Goal: Task Accomplishment & Management: Use online tool/utility

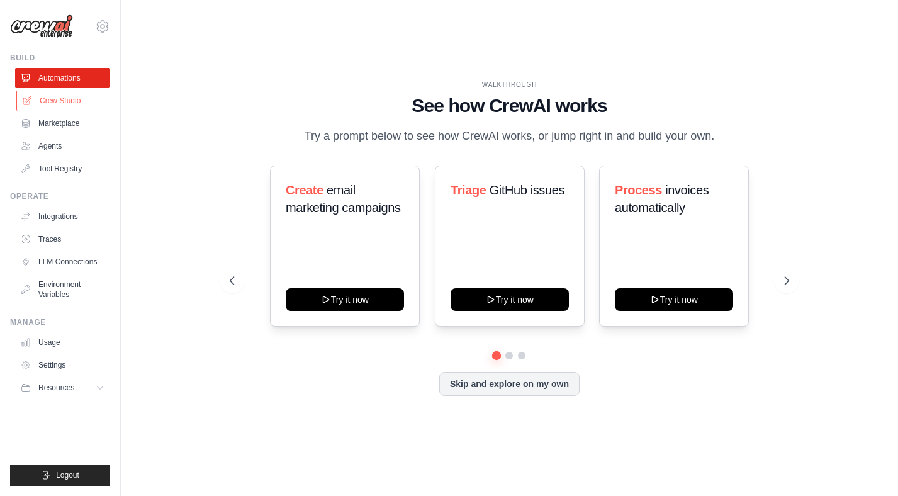
click at [76, 99] on link "Crew Studio" at bounding box center [63, 101] width 95 height 20
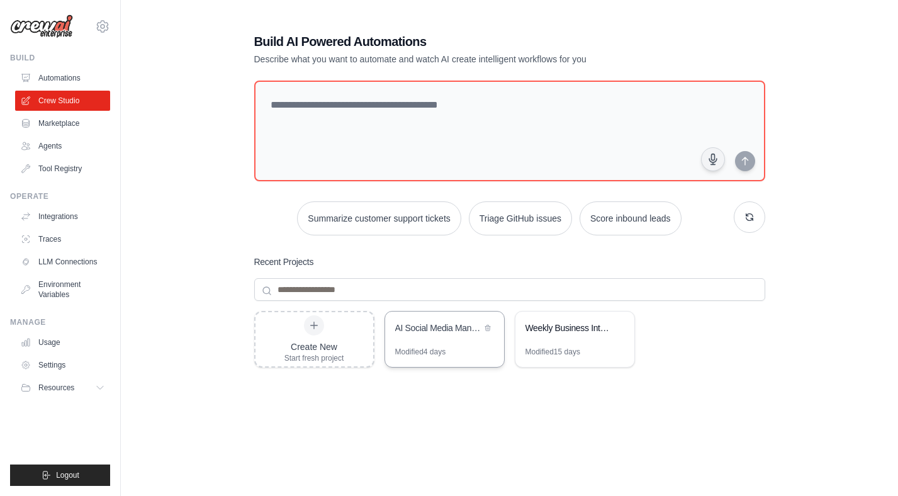
click at [461, 337] on div "AI Social Media Manager" at bounding box center [444, 328] width 119 height 35
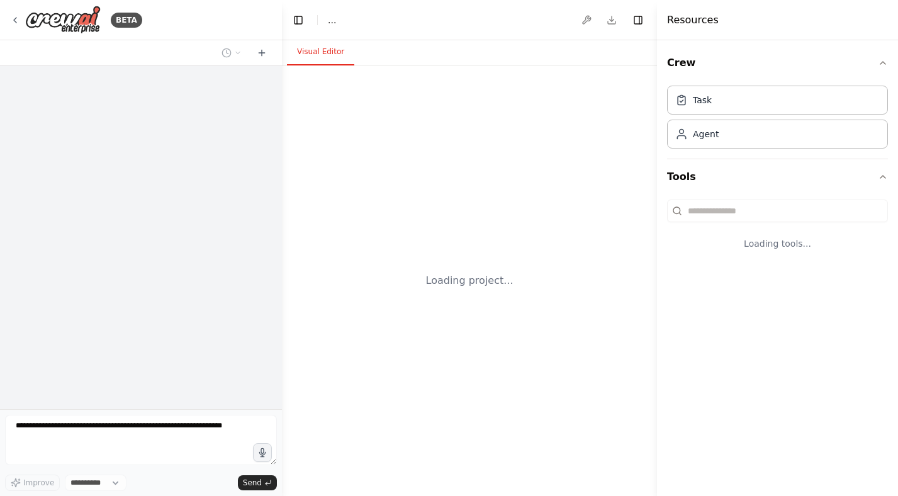
select select "****"
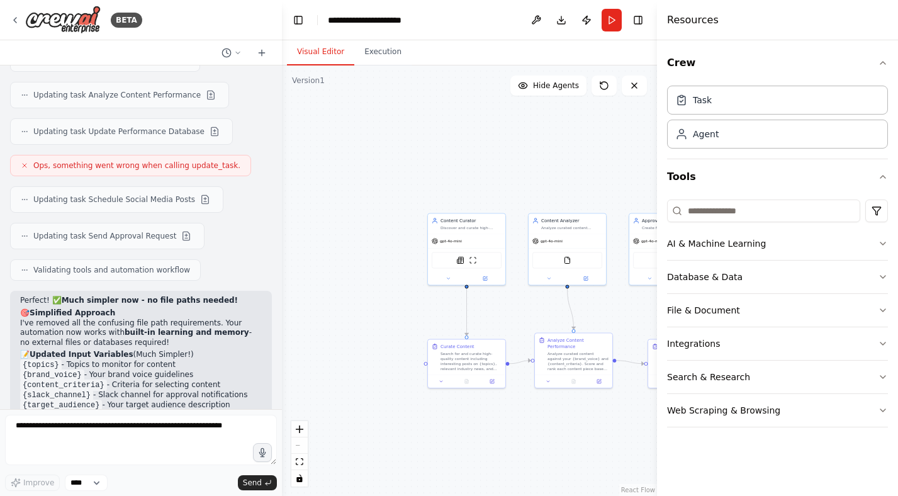
scroll to position [4357, 0]
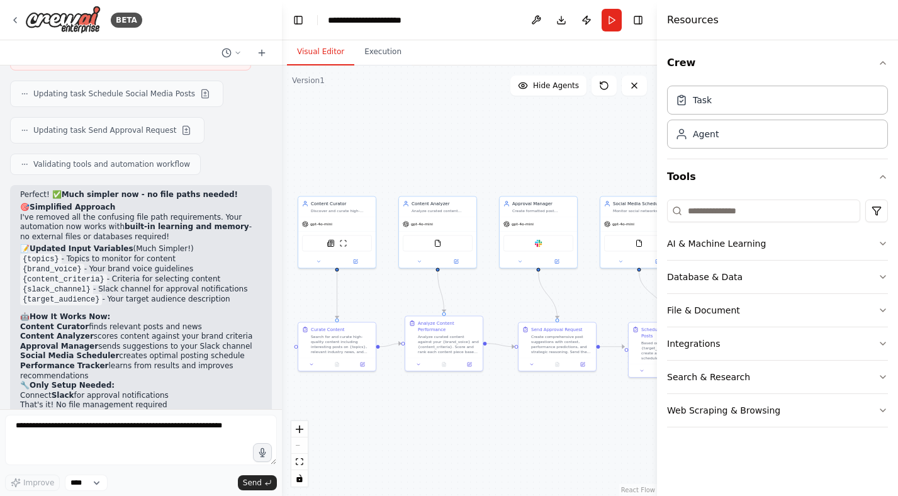
drag, startPoint x: 373, startPoint y: 264, endPoint x: 227, endPoint y: 242, distance: 147.5
click at [227, 242] on div "BETA Propose: • Interesting posts based on specific topics • Relevant news from…" at bounding box center [449, 248] width 898 height 496
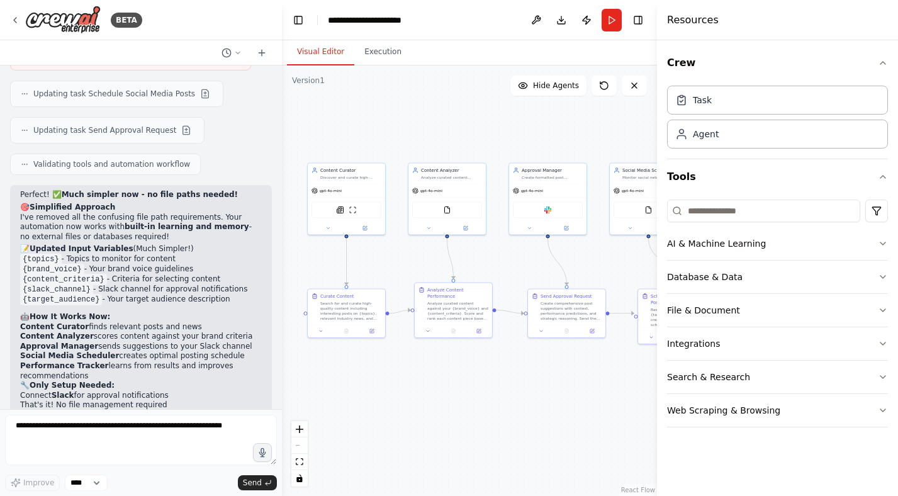
drag, startPoint x: 382, startPoint y: 280, endPoint x: 410, endPoint y: 249, distance: 41.4
click at [410, 249] on div ".deletable-edge-delete-btn { width: 20px; height: 20px; border: 0px solid #ffff…" at bounding box center [469, 280] width 375 height 430
click at [879, 53] on button "Crew" at bounding box center [777, 62] width 221 height 35
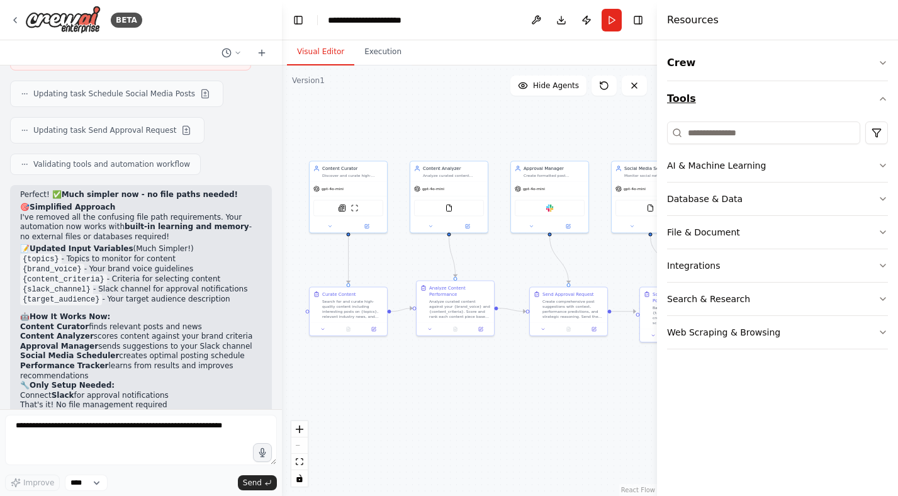
click at [881, 92] on button "Tools" at bounding box center [777, 98] width 221 height 35
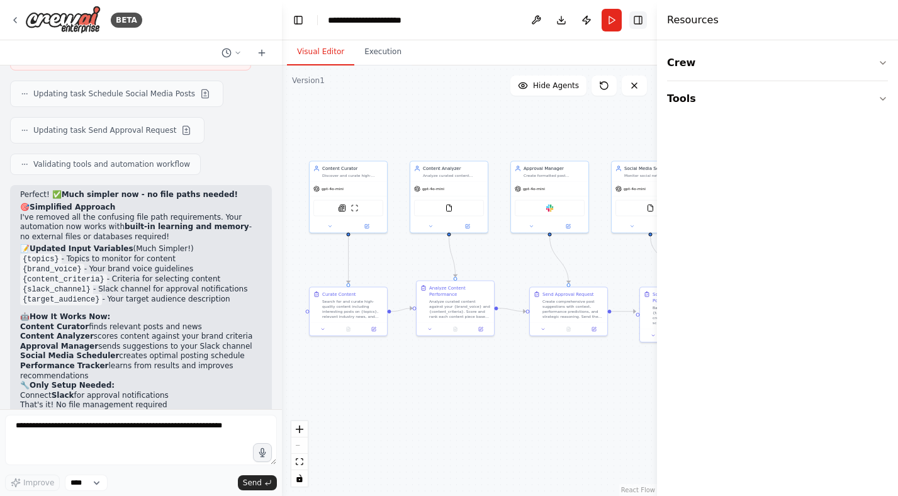
click at [644, 22] on button "Toggle Right Sidebar" at bounding box center [638, 20] width 18 height 18
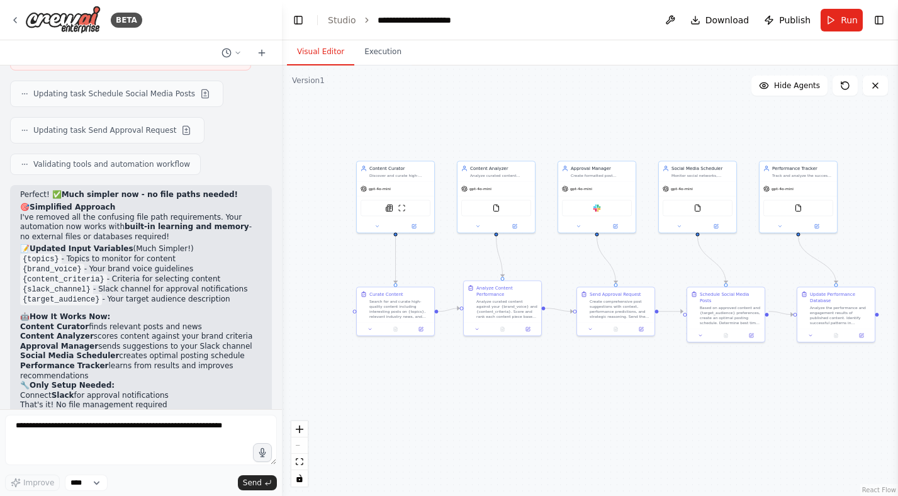
drag, startPoint x: 633, startPoint y: 113, endPoint x: 663, endPoint y: 117, distance: 30.4
click at [663, 117] on div ".deletable-edge-delete-btn { width: 20px; height: 20px; border: 0px solid #ffff…" at bounding box center [590, 280] width 616 height 430
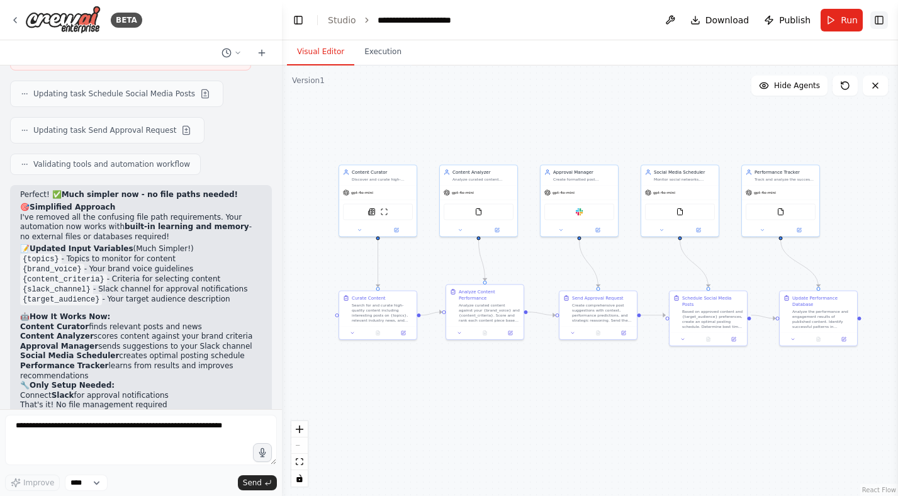
click at [879, 19] on button "Toggle Right Sidebar" at bounding box center [879, 20] width 18 height 18
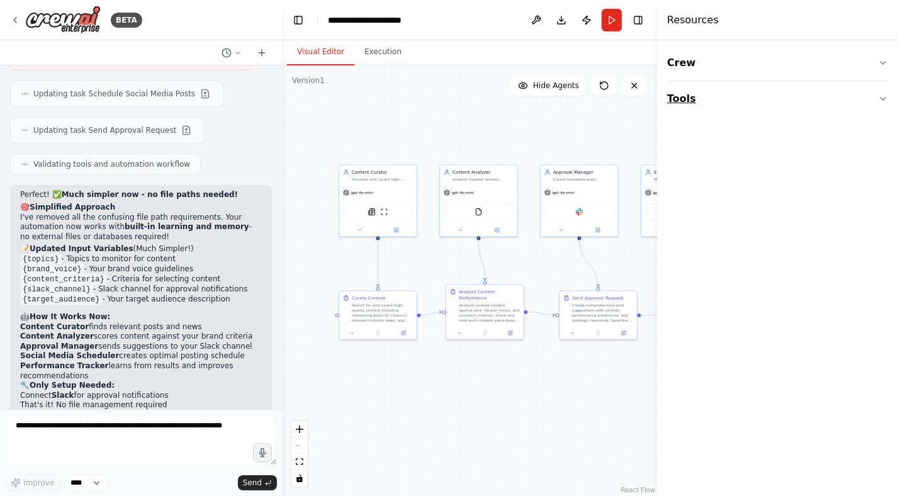
click at [793, 86] on button "Tools" at bounding box center [777, 98] width 221 height 35
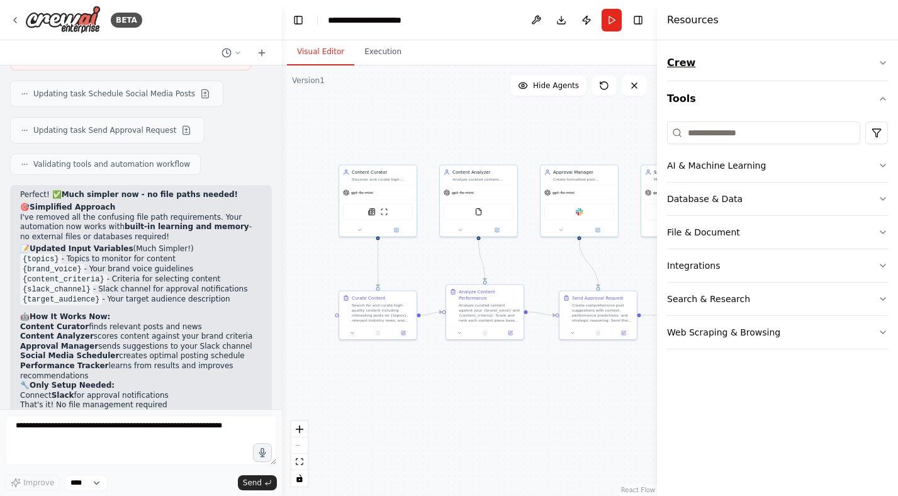
click at [812, 70] on button "Crew" at bounding box center [777, 62] width 221 height 35
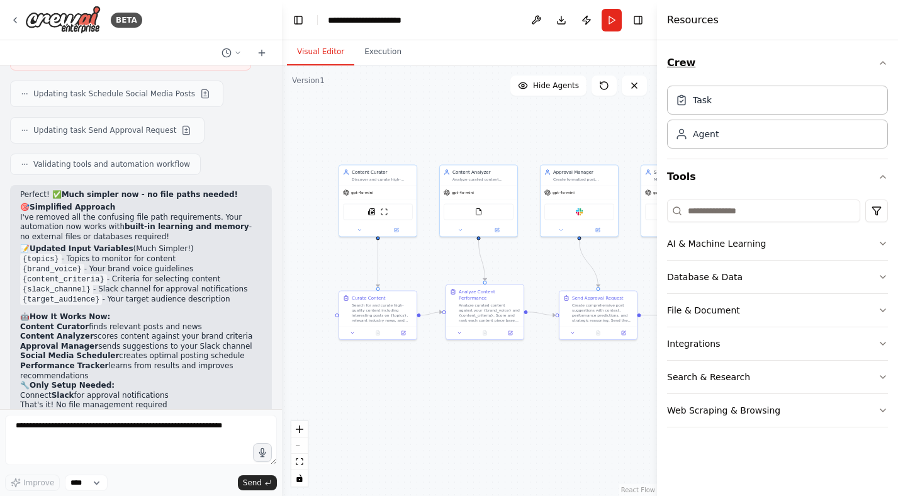
click at [818, 54] on button "Crew" at bounding box center [777, 62] width 221 height 35
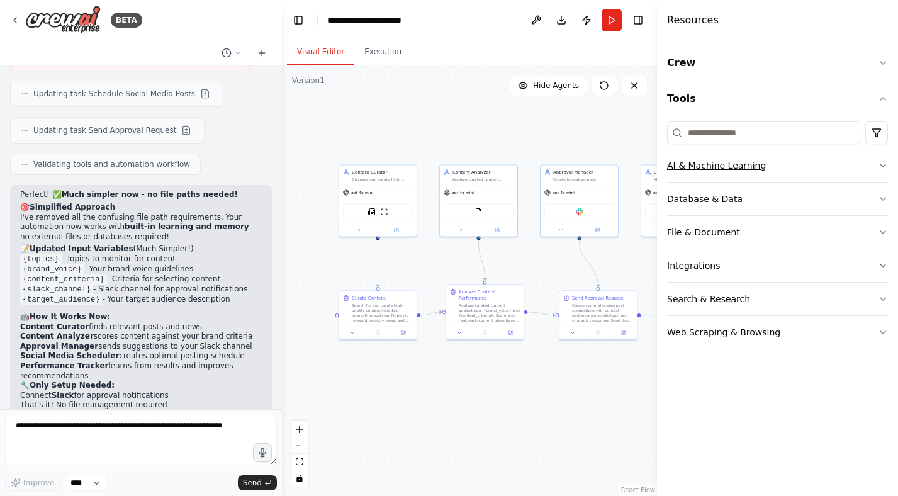
click at [761, 152] on button "AI & Machine Learning" at bounding box center [777, 165] width 221 height 33
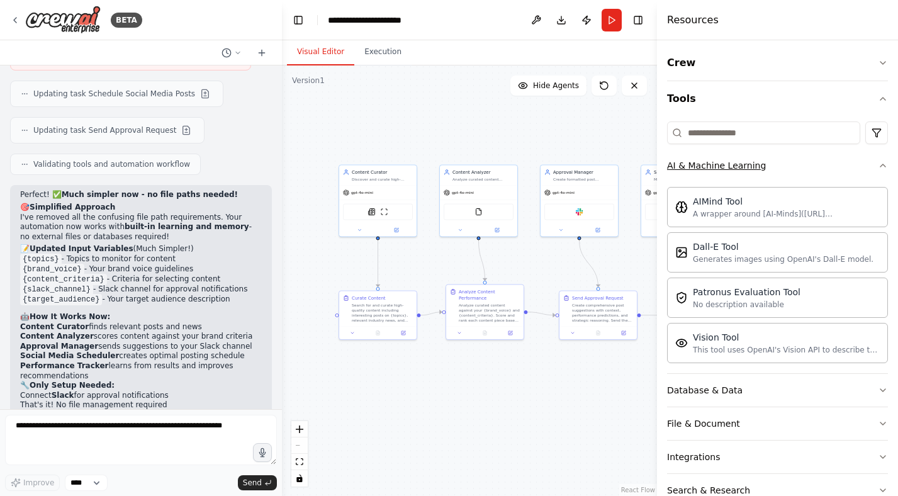
click at [779, 160] on button "AI & Machine Learning" at bounding box center [777, 165] width 221 height 33
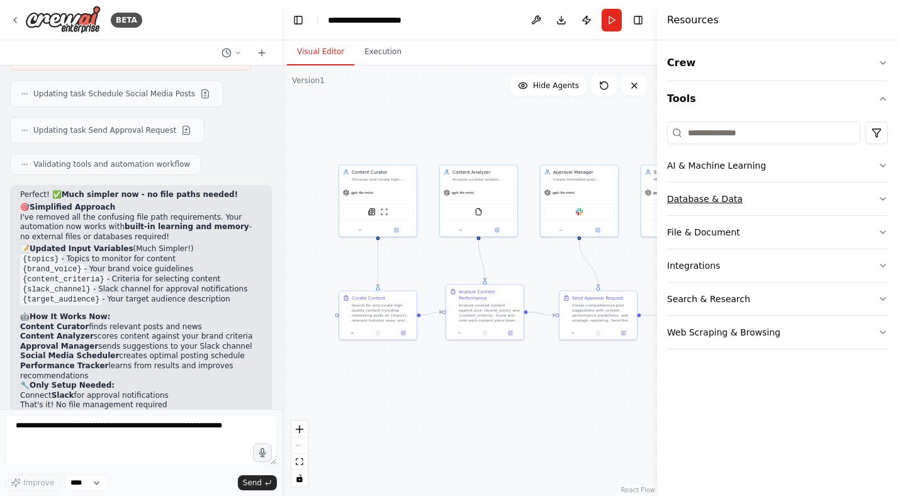
click at [770, 206] on button "Database & Data" at bounding box center [777, 198] width 221 height 33
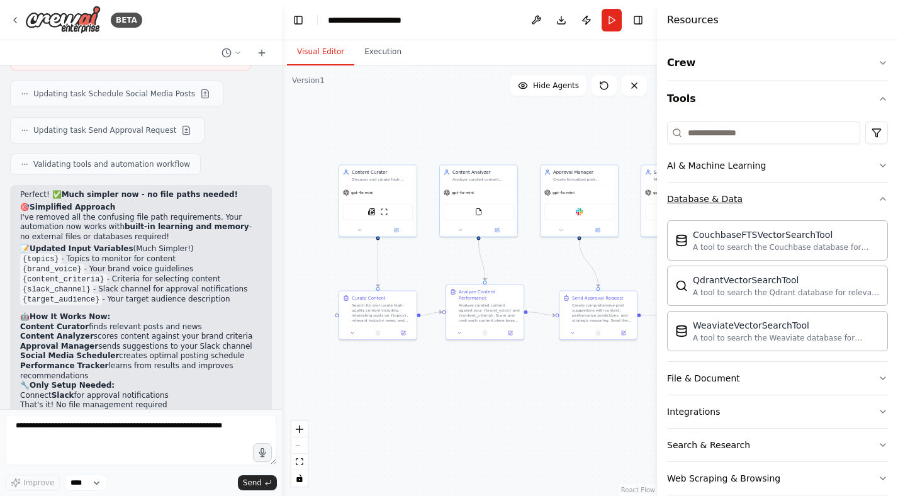
click at [774, 198] on button "Database & Data" at bounding box center [777, 198] width 221 height 33
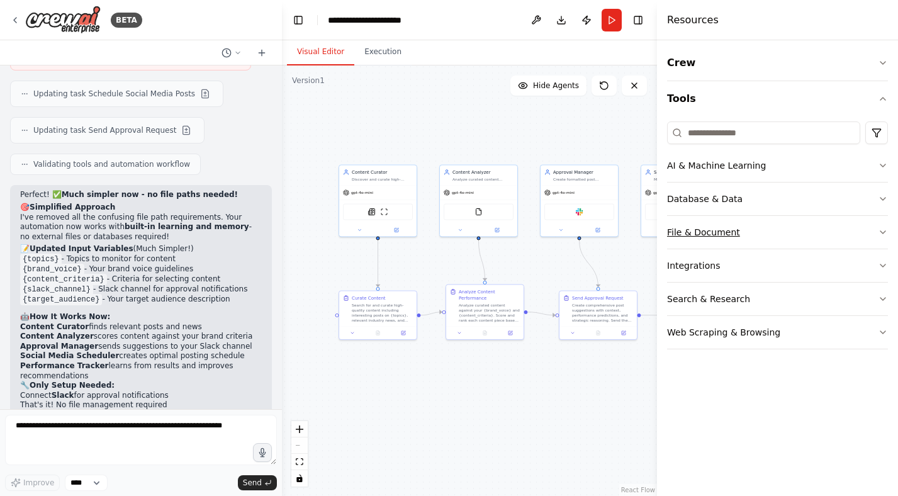
click at [769, 237] on button "File & Document" at bounding box center [777, 232] width 221 height 33
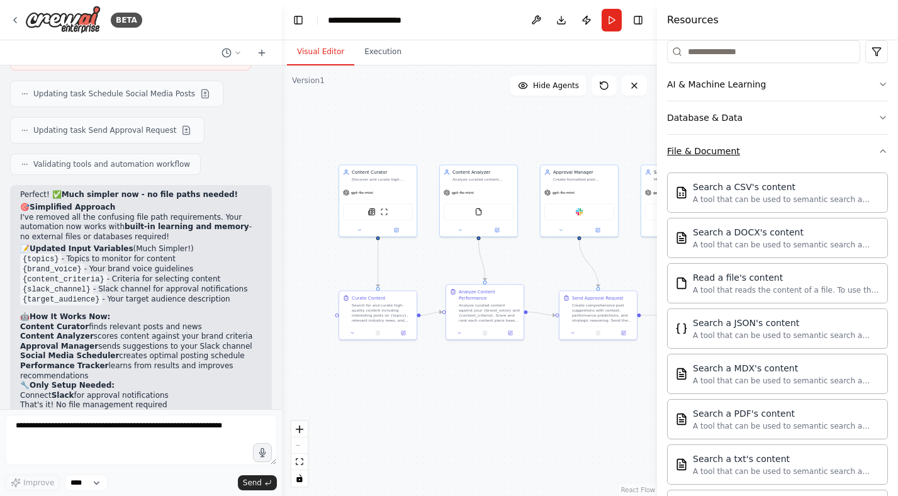
scroll to position [9, 0]
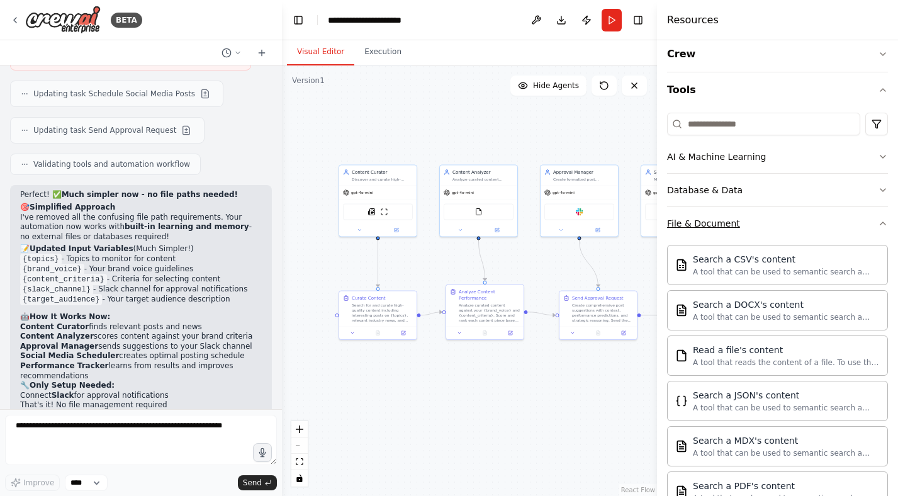
click at [780, 218] on button "File & Document" at bounding box center [777, 223] width 221 height 33
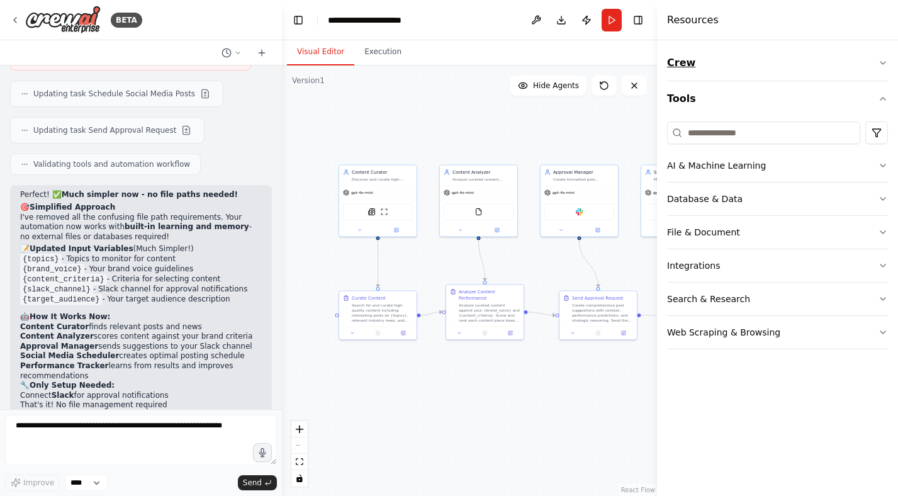
click at [863, 64] on button "Crew" at bounding box center [777, 62] width 221 height 35
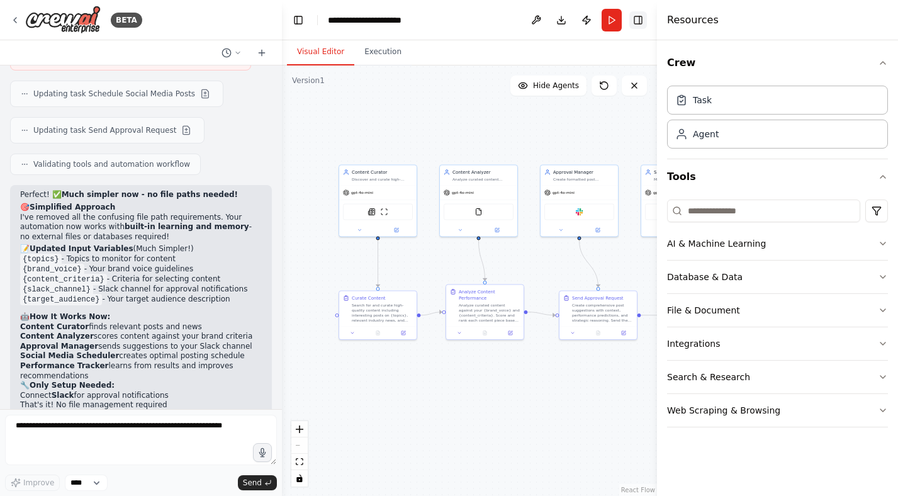
click at [645, 20] on button "Toggle Right Sidebar" at bounding box center [638, 20] width 18 height 18
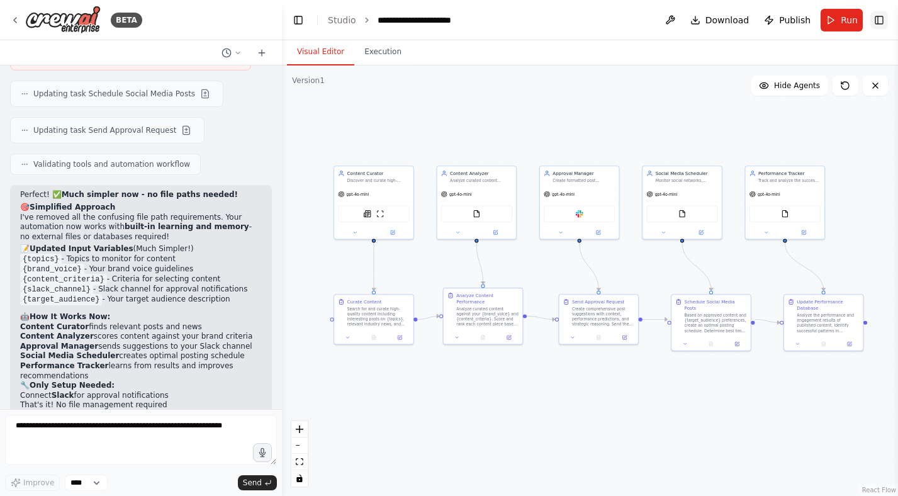
click at [879, 19] on button "Toggle Right Sidebar" at bounding box center [879, 20] width 18 height 18
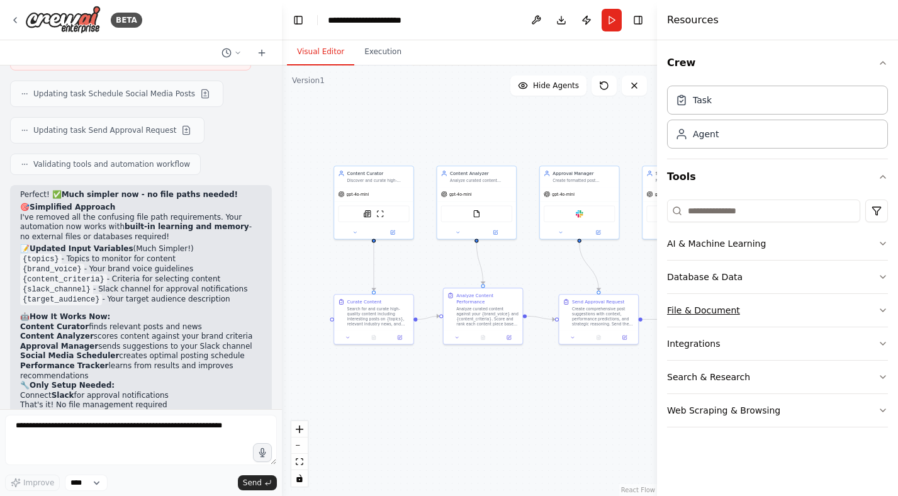
click at [738, 306] on button "File & Document" at bounding box center [777, 310] width 221 height 33
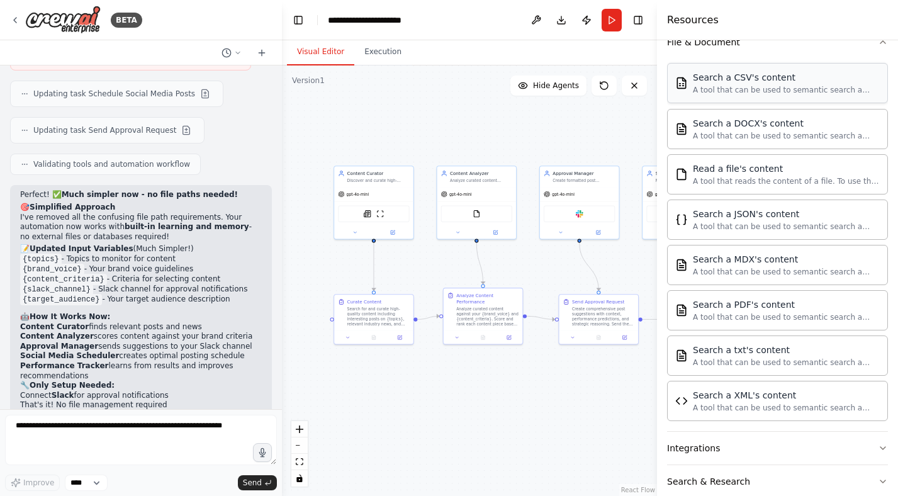
scroll to position [282, 0]
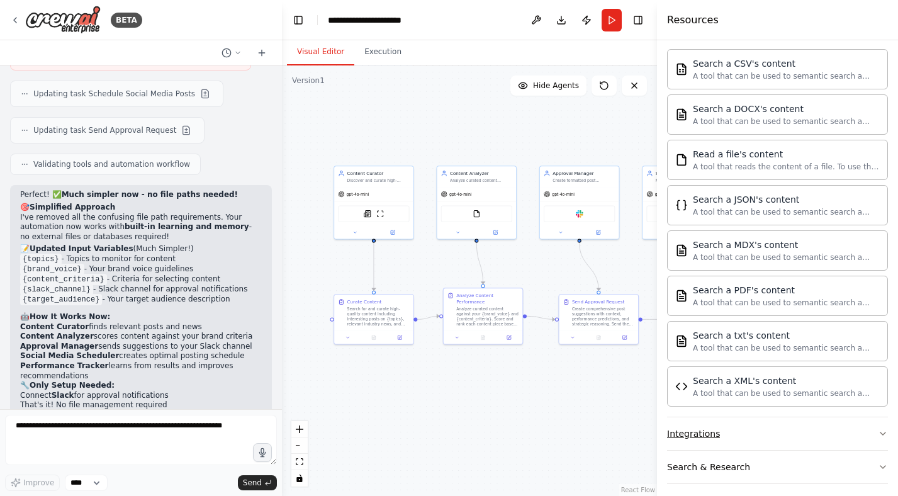
click at [754, 437] on button "Integrations" at bounding box center [777, 433] width 221 height 33
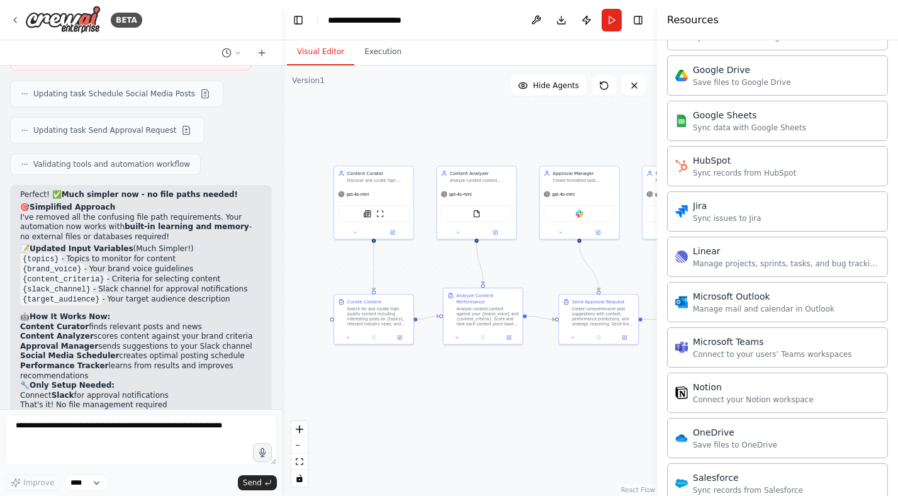
scroll to position [1020, 0]
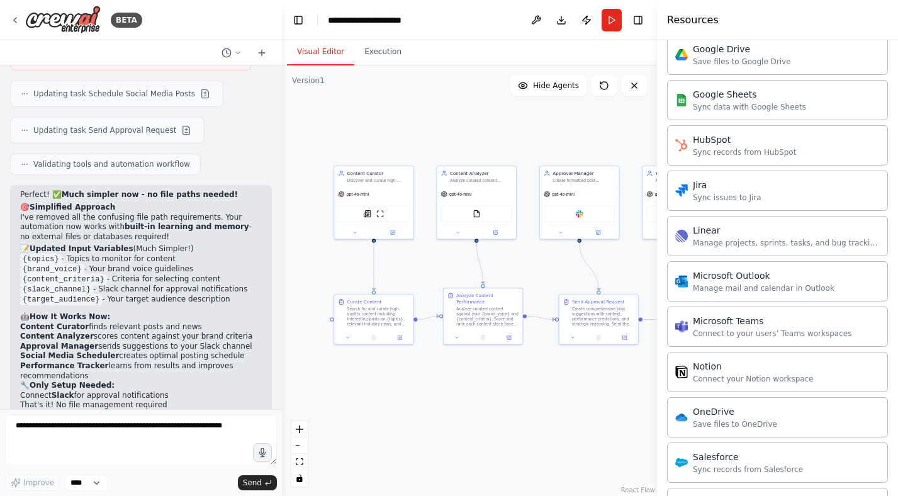
click at [650, 25] on header "**********" at bounding box center [469, 20] width 375 height 40
click at [644, 21] on button "Toggle Right Sidebar" at bounding box center [638, 20] width 18 height 18
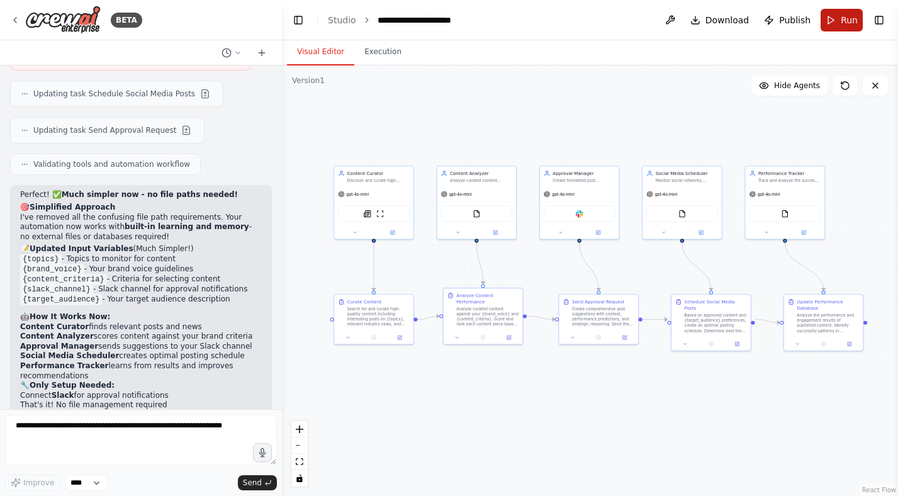
click at [840, 22] on button "Run" at bounding box center [841, 20] width 42 height 23
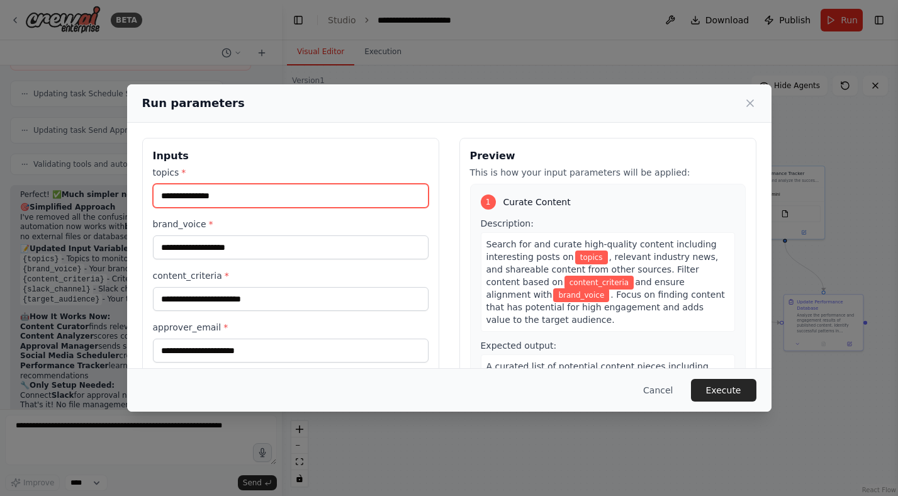
click at [286, 184] on input "topics *" at bounding box center [291, 196] width 276 height 24
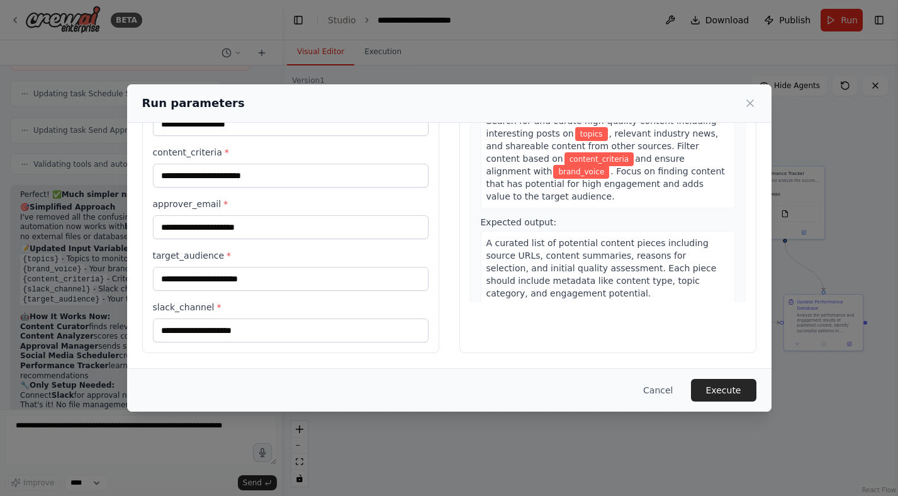
scroll to position [0, 0]
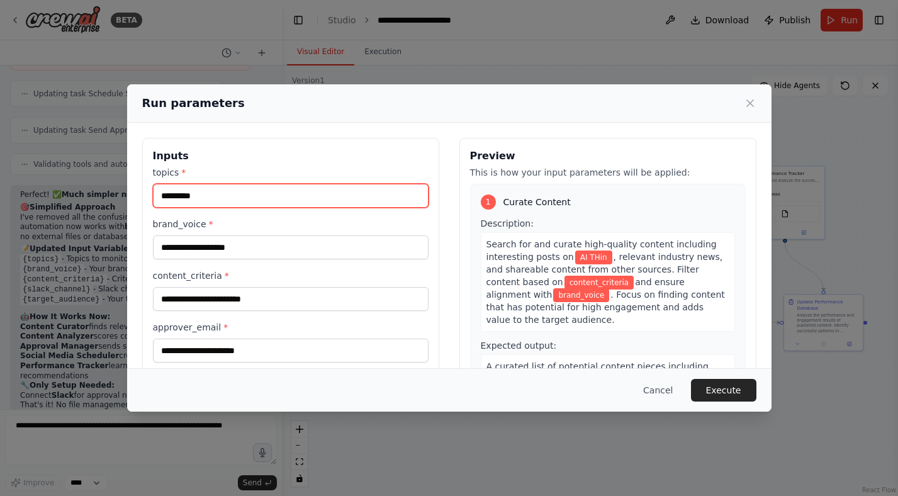
click at [267, 236] on input "brand_voice *" at bounding box center [291, 247] width 276 height 24
type input "*********"
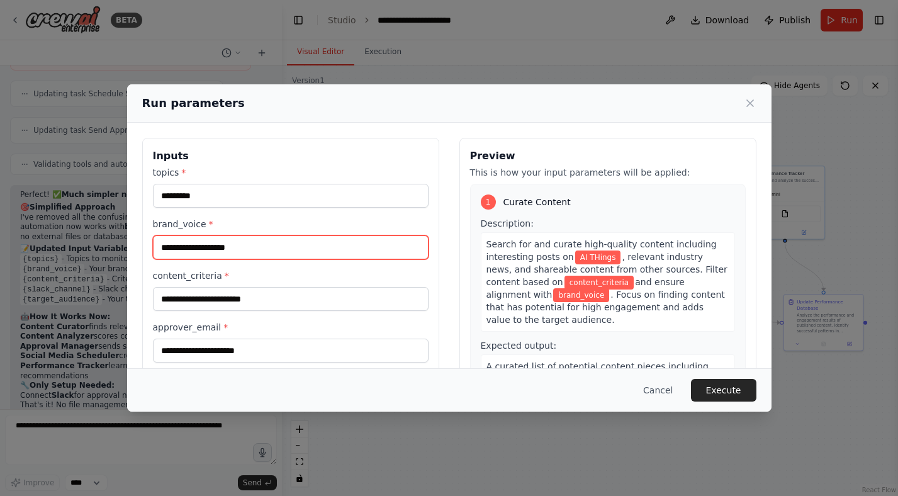
click at [239, 247] on input "brand_voice *" at bounding box center [291, 247] width 276 height 24
type input "*"
type input "**********"
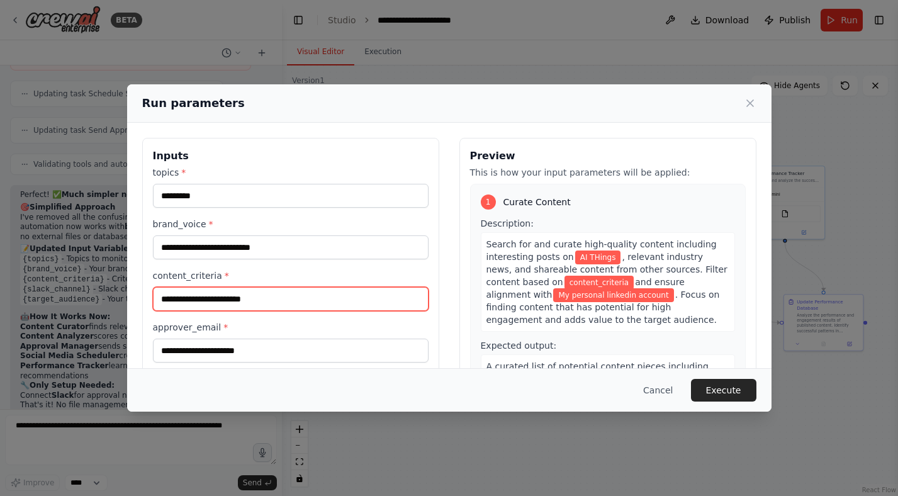
click at [235, 293] on input "content_criteria *" at bounding box center [291, 299] width 276 height 24
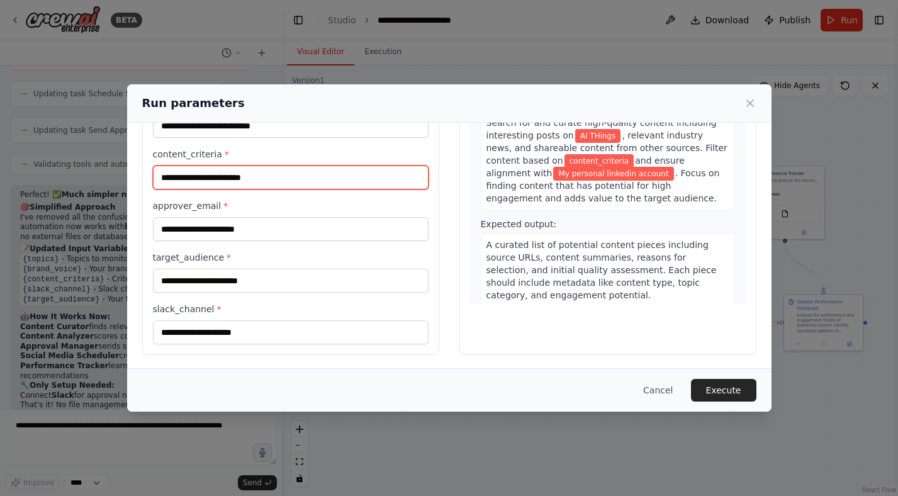
scroll to position [101, 0]
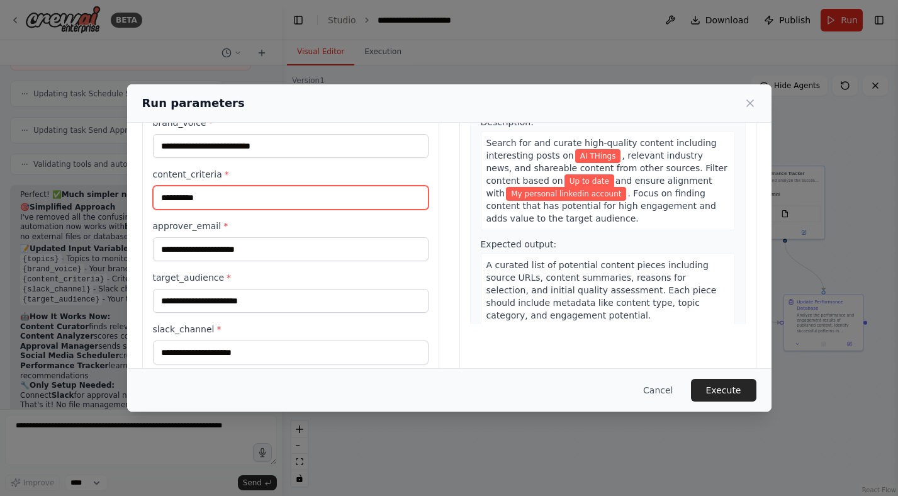
type input "**********"
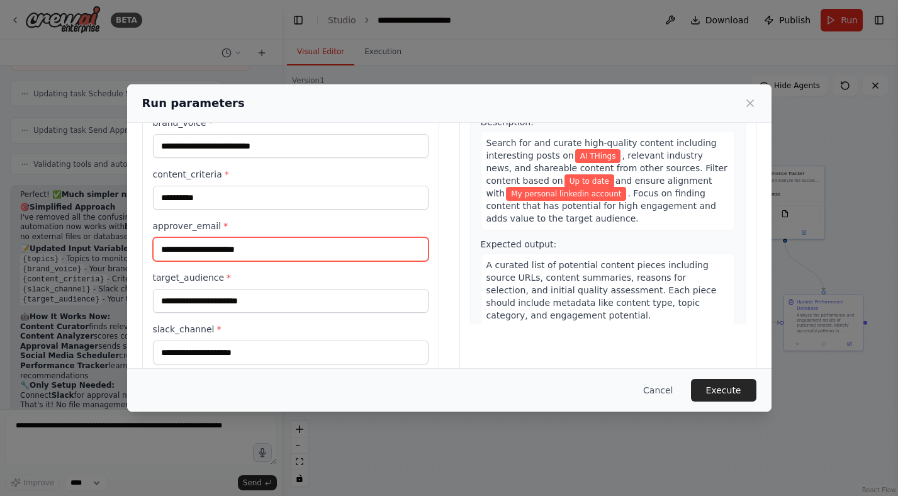
click at [230, 251] on input "approver_email *" at bounding box center [291, 249] width 276 height 24
type input "**********"
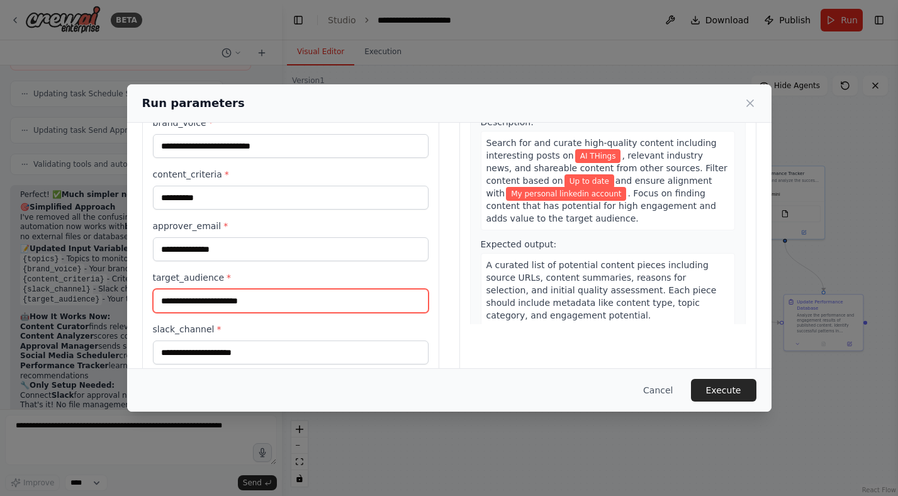
click at [246, 304] on input "target_audience *" at bounding box center [291, 301] width 276 height 24
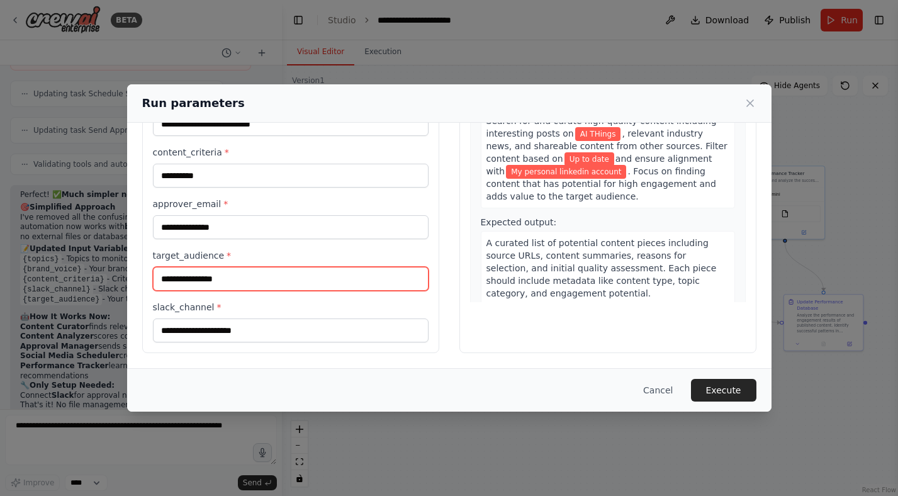
type input "**********"
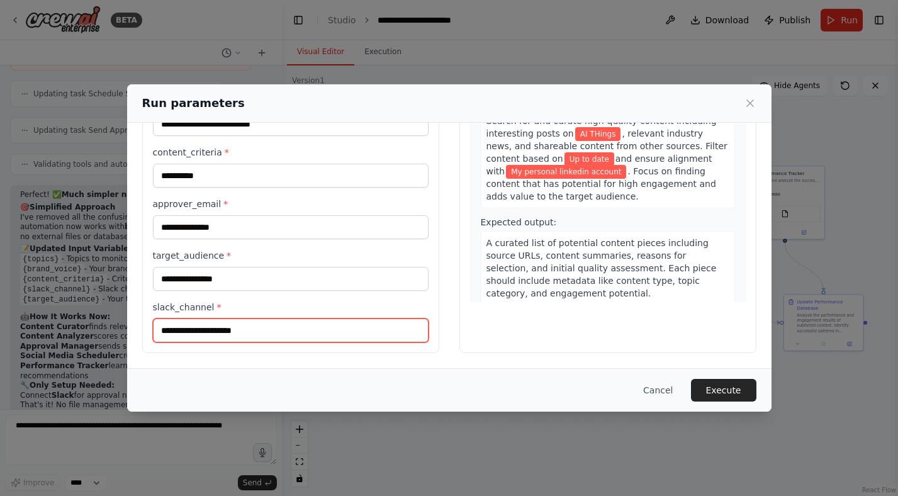
click at [282, 336] on input "slack_channel *" at bounding box center [291, 330] width 276 height 24
paste input "**********"
type input "**********"
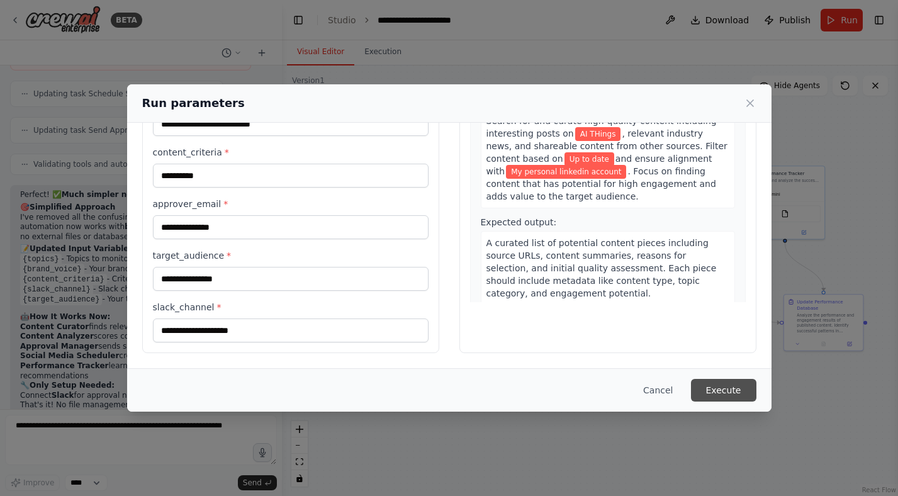
click at [727, 385] on button "Execute" at bounding box center [723, 390] width 65 height 23
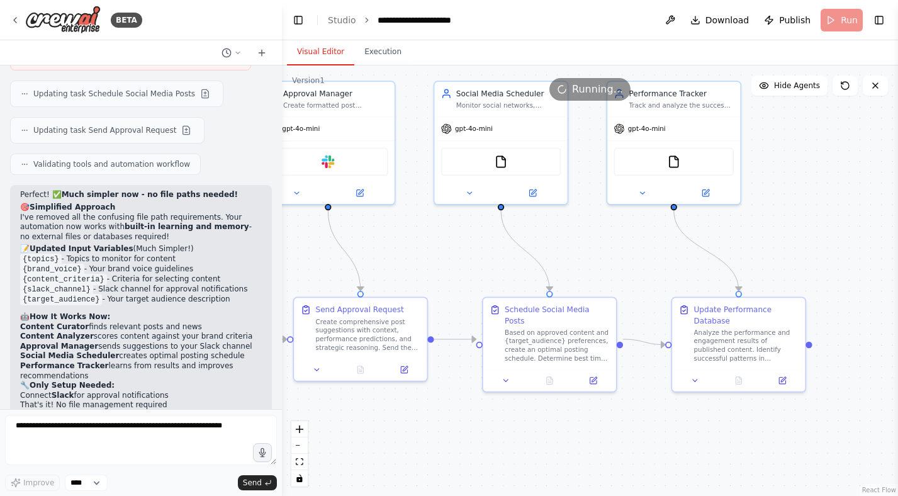
drag, startPoint x: 779, startPoint y: 281, endPoint x: 582, endPoint y: 286, distance: 197.6
click at [582, 286] on div ".deletable-edge-delete-btn { width: 20px; height: 20px; border: 0px solid #ffff…" at bounding box center [590, 280] width 616 height 430
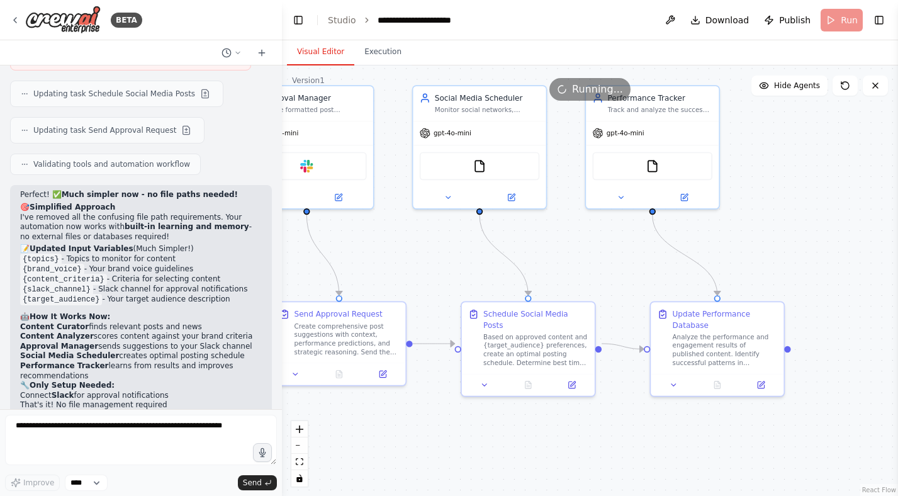
drag, startPoint x: 553, startPoint y: 238, endPoint x: 653, endPoint y: 242, distance: 100.1
click at [653, 242] on div ".deletable-edge-delete-btn { width: 20px; height: 20px; border: 0px solid #ffff…" at bounding box center [590, 280] width 616 height 430
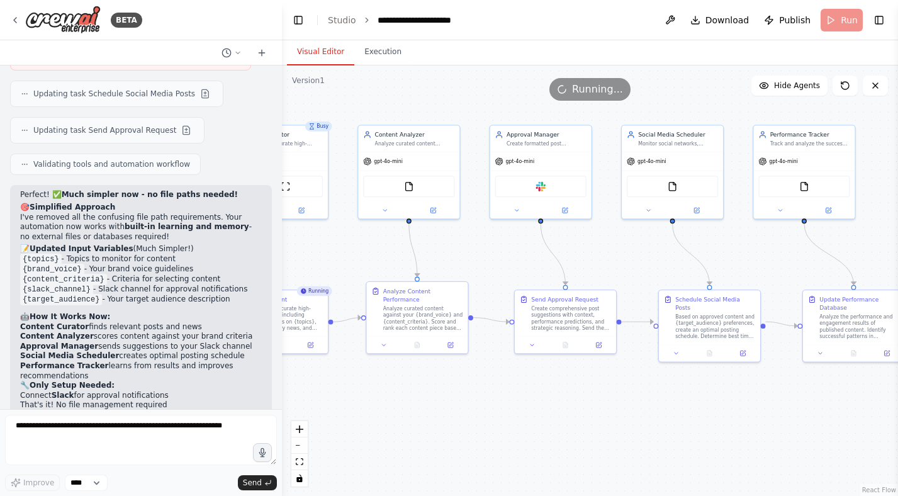
drag, startPoint x: 556, startPoint y: 225, endPoint x: 656, endPoint y: 226, distance: 100.0
click at [656, 226] on div ".deletable-edge-delete-btn { width: 20px; height: 20px; border: 0px solid #ffff…" at bounding box center [590, 280] width 616 height 430
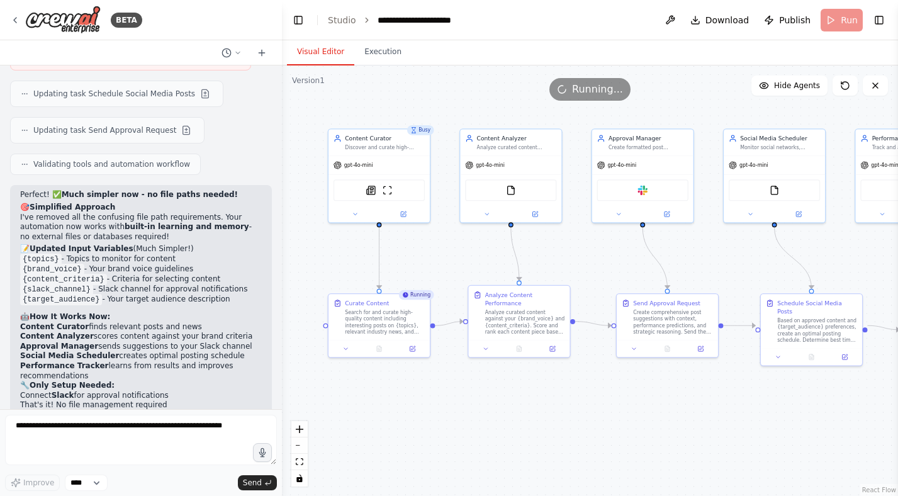
drag, startPoint x: 529, startPoint y: 251, endPoint x: 592, endPoint y: 269, distance: 65.5
click at [592, 269] on div ".deletable-edge-delete-btn { width: 20px; height: 20px; border: 0px solid #ffff…" at bounding box center [590, 280] width 616 height 430
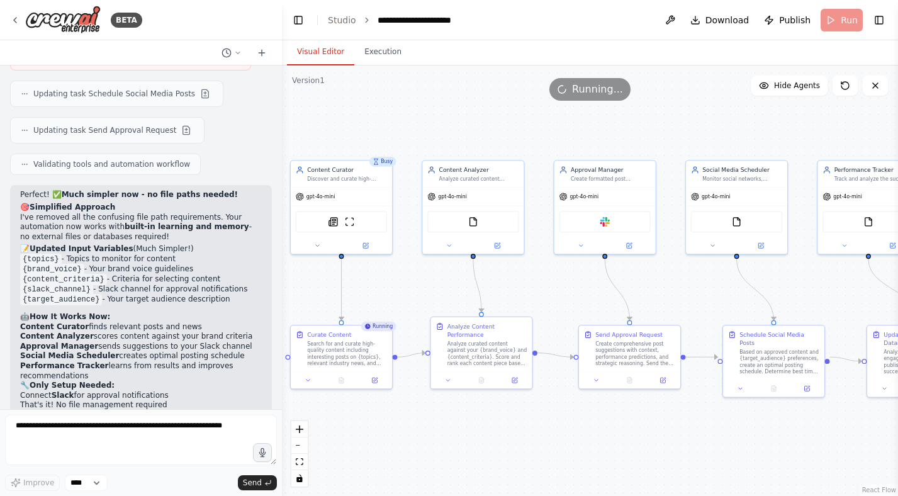
drag, startPoint x: 496, startPoint y: 108, endPoint x: 474, endPoint y: 123, distance: 26.5
click at [474, 123] on div ".deletable-edge-delete-btn { width: 20px; height: 20px; border: 0px solid #ffff…" at bounding box center [590, 280] width 616 height 430
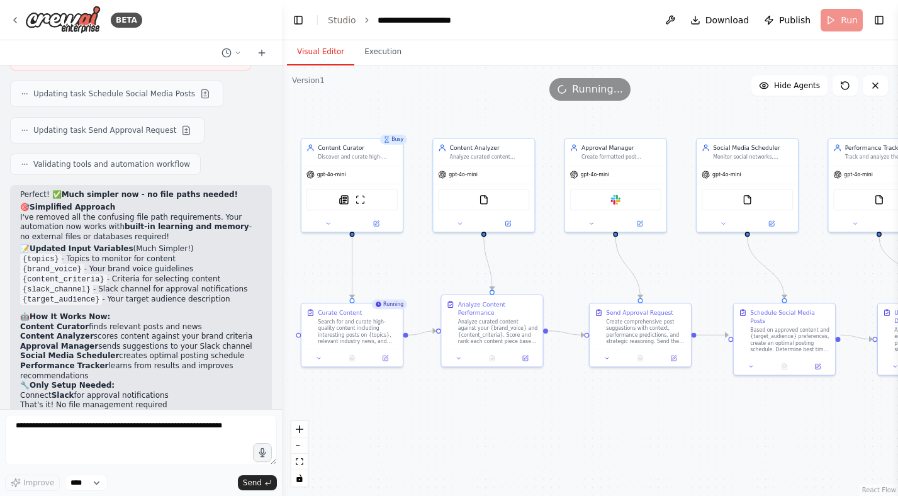
drag, startPoint x: 420, startPoint y: 270, endPoint x: 432, endPoint y: 247, distance: 26.5
click at [432, 247] on div ".deletable-edge-delete-btn { width: 20px; height: 20px; border: 0px solid #ffff…" at bounding box center [590, 280] width 616 height 430
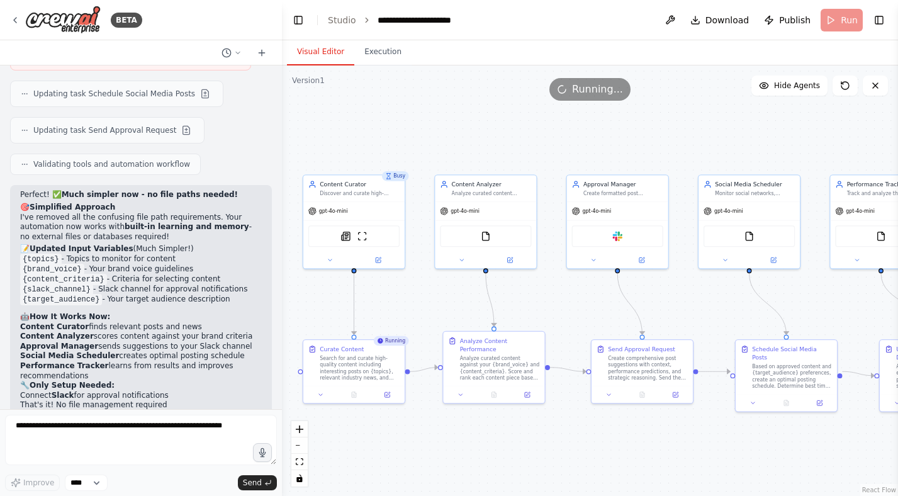
drag, startPoint x: 439, startPoint y: 114, endPoint x: 439, endPoint y: 152, distance: 37.7
click at [439, 152] on div ".deletable-edge-delete-btn { width: 20px; height: 20px; border: 0px solid #ffff…" at bounding box center [590, 280] width 616 height 430
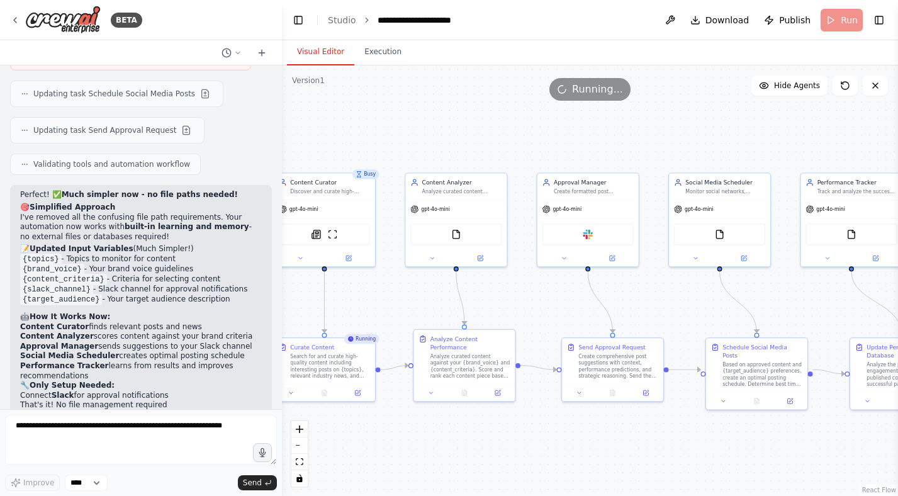
drag, startPoint x: 503, startPoint y: 143, endPoint x: 486, endPoint y: 135, distance: 18.6
click at [486, 135] on div ".deletable-edge-delete-btn { width: 20px; height: 20px; border: 0px solid #ffff…" at bounding box center [590, 280] width 616 height 430
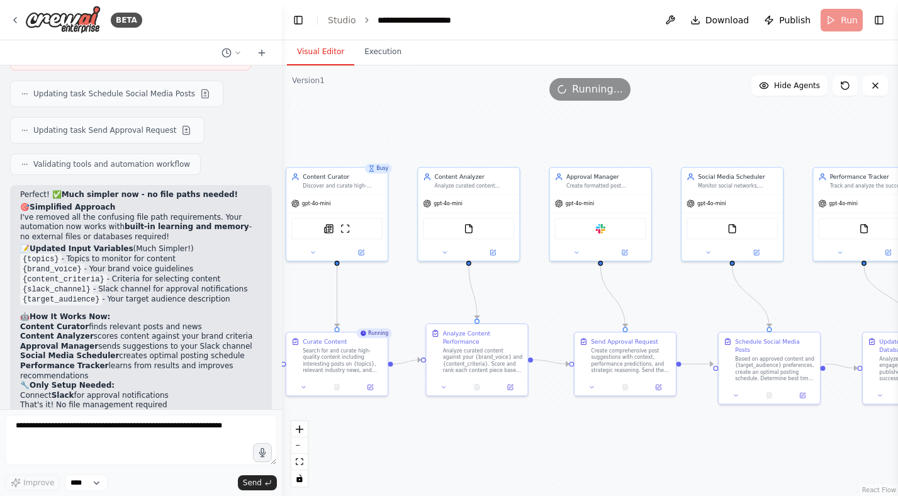
click at [399, 213] on div ".deletable-edge-delete-btn { width: 20px; height: 20px; border: 0px solid #ffff…" at bounding box center [590, 280] width 616 height 430
click at [316, 203] on span "gpt-4o-mini" at bounding box center [316, 202] width 29 height 6
click at [330, 203] on span "gpt-4o-mini" at bounding box center [316, 202] width 29 height 6
click at [464, 123] on div ".deletable-edge-delete-btn { width: 20px; height: 20px; border: 0px solid #ffff…" at bounding box center [590, 280] width 616 height 430
click at [323, 202] on span "gpt-4o-mini" at bounding box center [316, 202] width 29 height 6
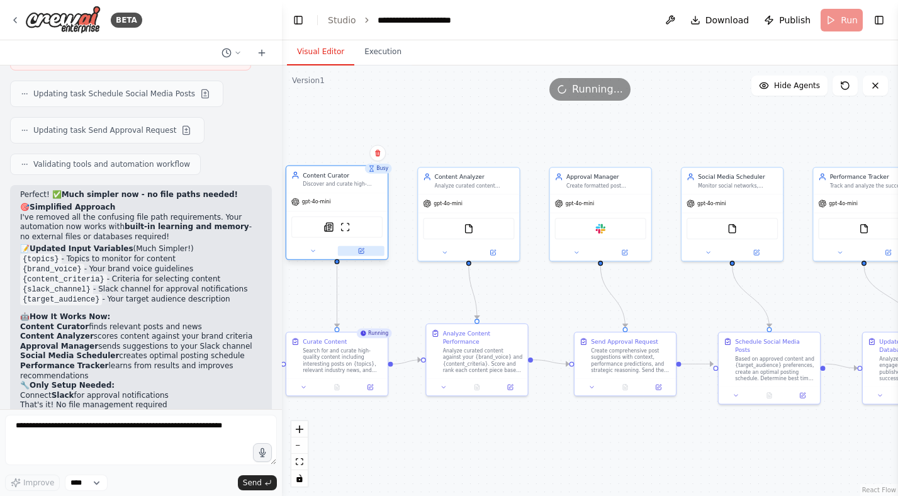
click at [360, 252] on icon at bounding box center [361, 250] width 6 height 6
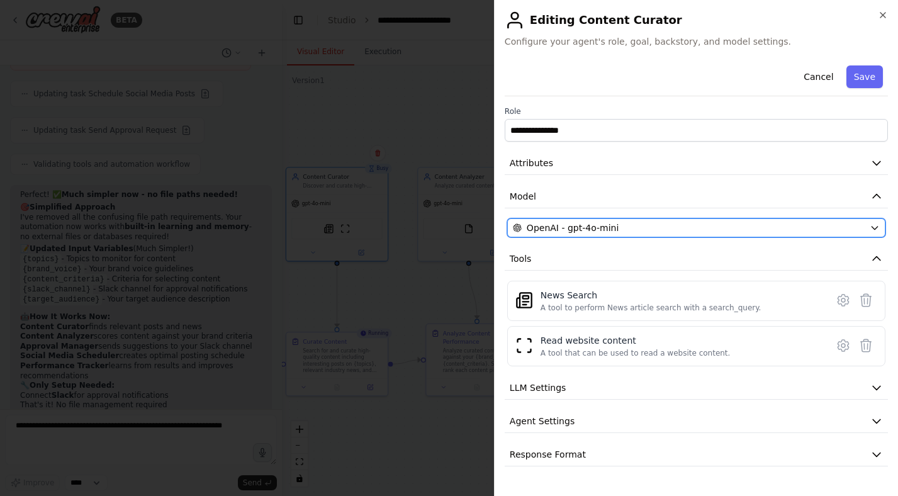
click at [645, 232] on div "OpenAI - gpt-4o-mini" at bounding box center [689, 227] width 352 height 13
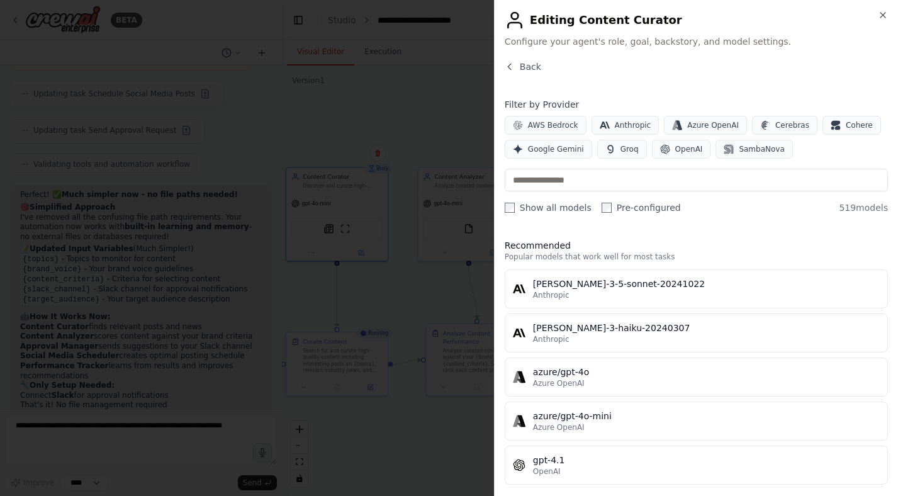
scroll to position [43, 0]
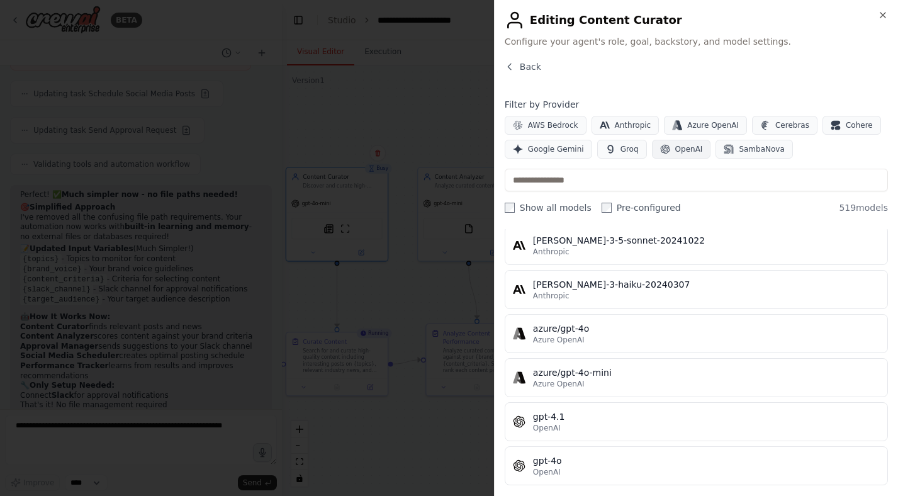
click at [679, 149] on span "OpenAI" at bounding box center [689, 149] width 28 height 10
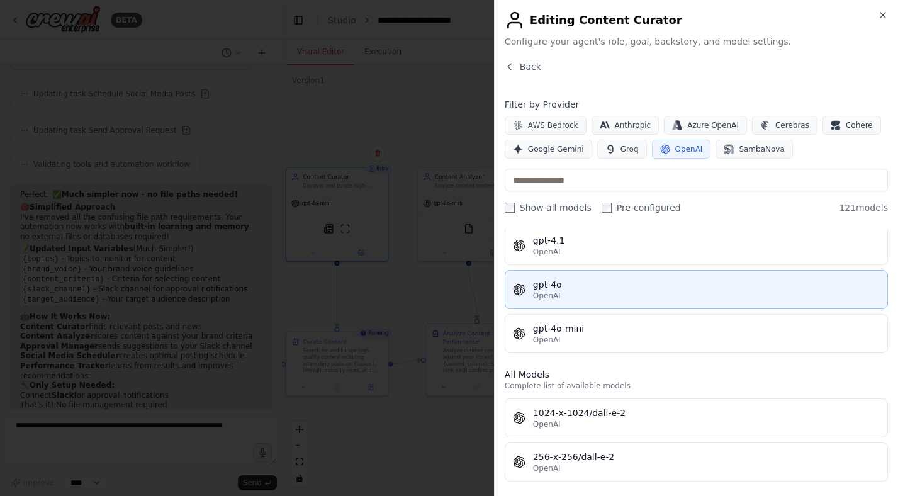
scroll to position [31, 0]
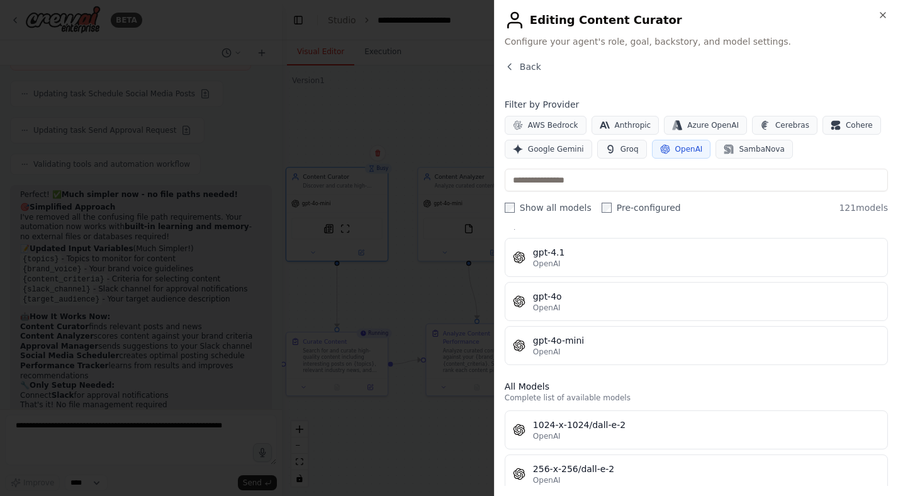
click at [669, 146] on button "OpenAI" at bounding box center [681, 149] width 59 height 19
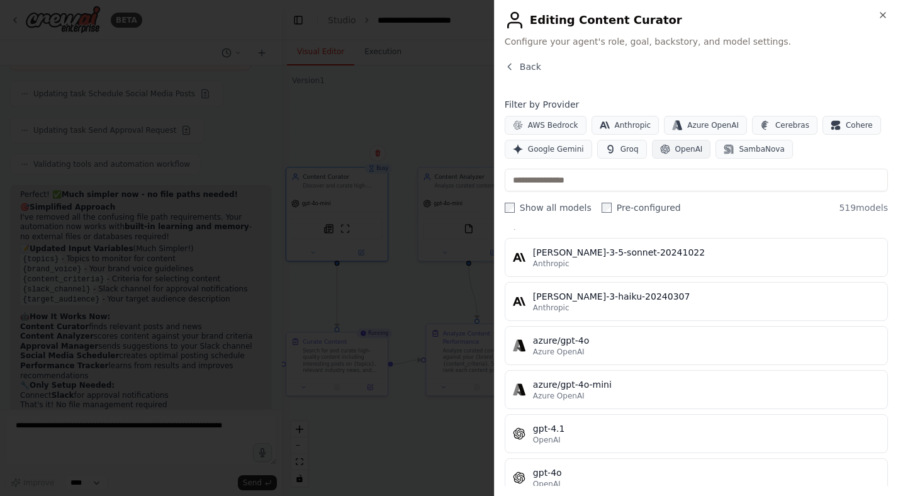
click at [667, 152] on button "OpenAI" at bounding box center [681, 149] width 59 height 19
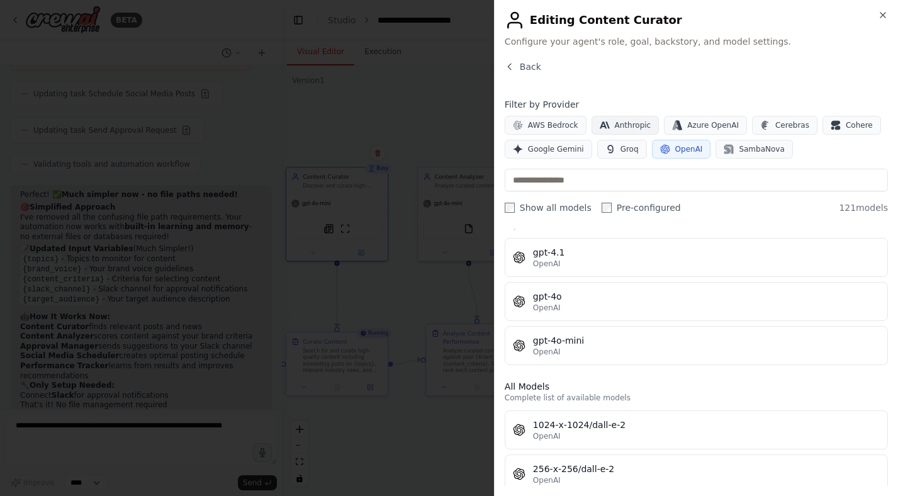
click at [627, 116] on button "Anthropic" at bounding box center [625, 125] width 68 height 19
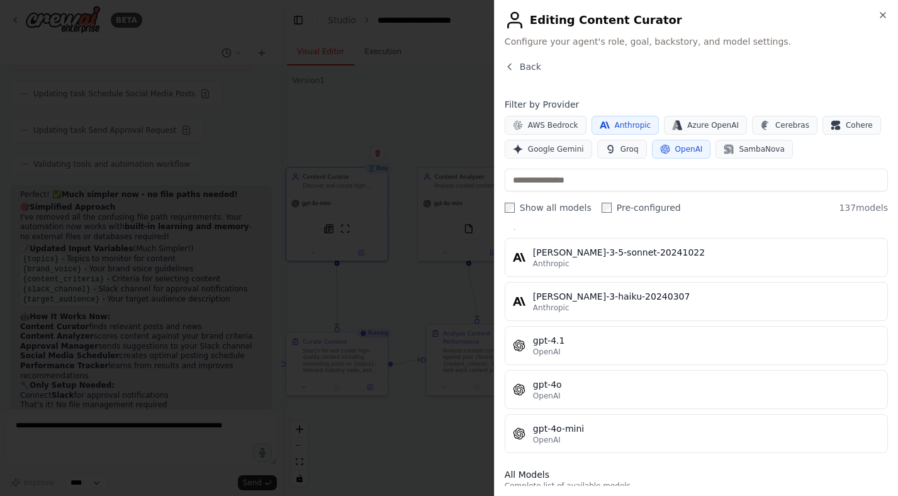
click at [675, 154] on span "OpenAI" at bounding box center [689, 149] width 28 height 10
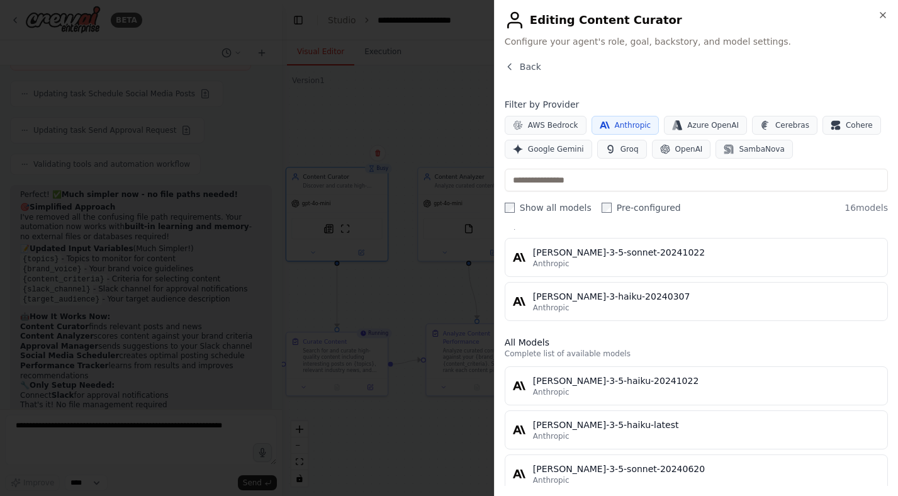
click at [627, 124] on span "Anthropic" at bounding box center [633, 125] width 36 height 10
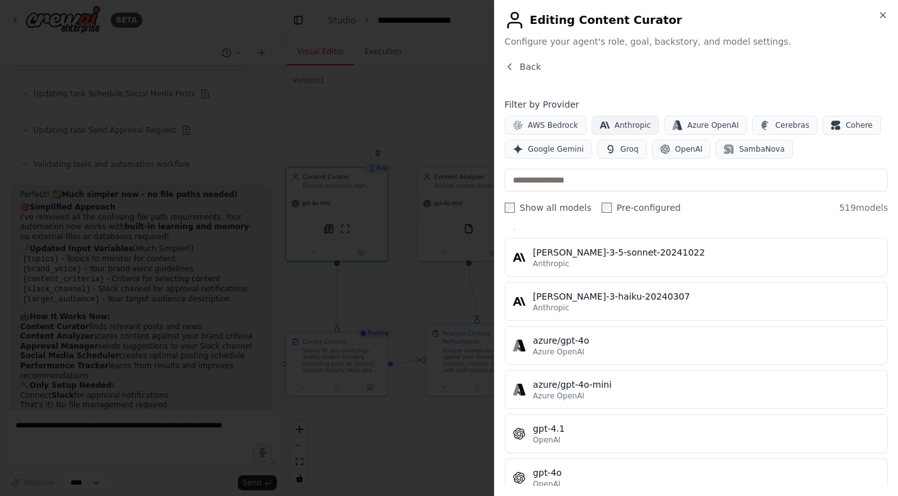
click at [622, 127] on span "Anthropic" at bounding box center [633, 125] width 36 height 10
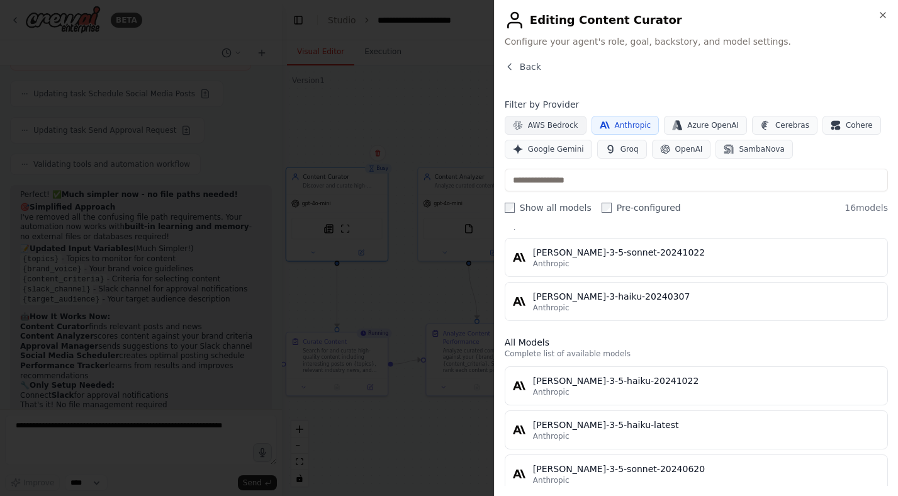
click at [553, 126] on span "AWS Bedrock" at bounding box center [553, 125] width 50 height 10
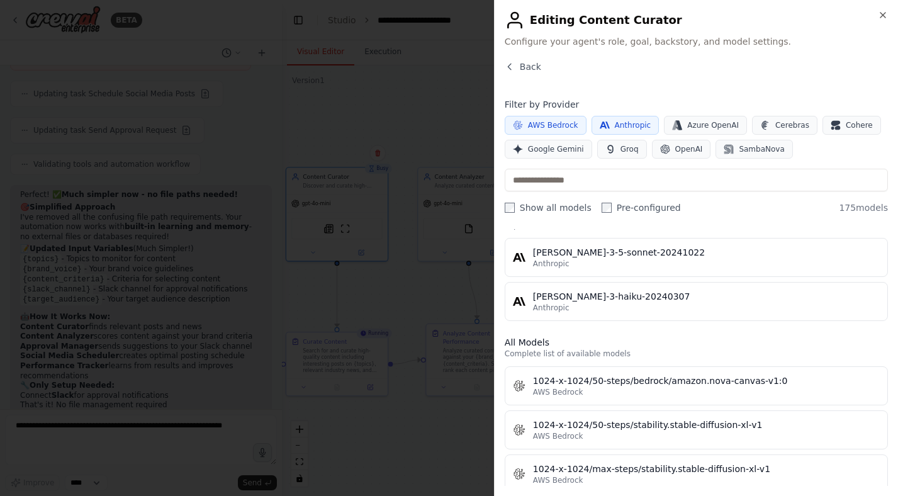
click at [615, 126] on span "Anthropic" at bounding box center [633, 125] width 36 height 10
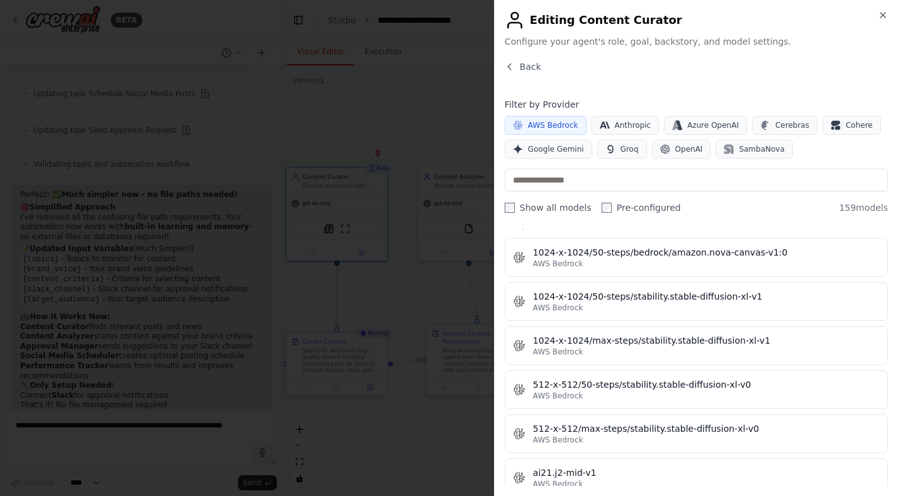
click at [554, 123] on span "AWS Bedrock" at bounding box center [553, 125] width 50 height 10
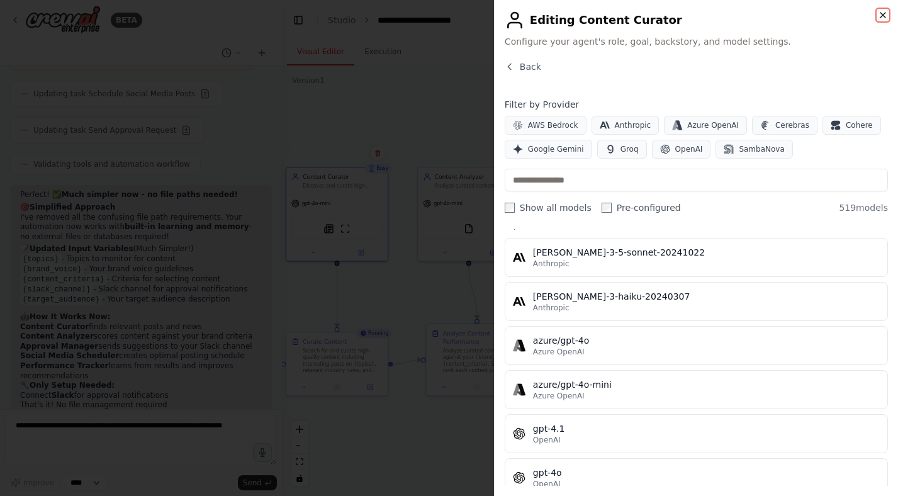
click at [880, 13] on icon "button" at bounding box center [882, 15] width 5 height 5
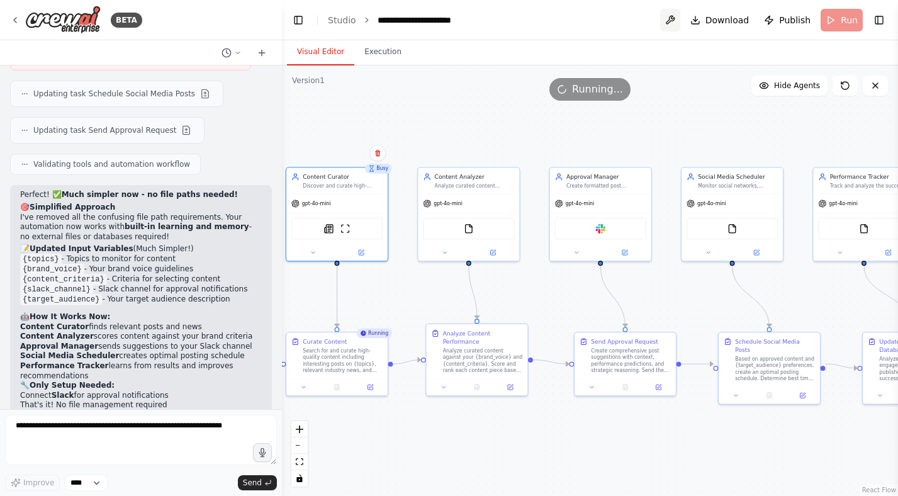
click at [676, 21] on button at bounding box center [670, 20] width 20 height 23
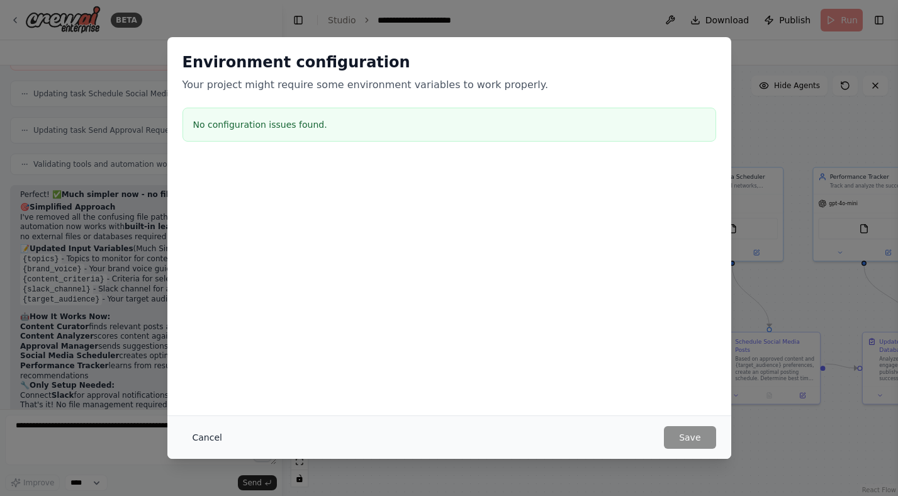
click at [207, 440] on button "Cancel" at bounding box center [207, 437] width 50 height 23
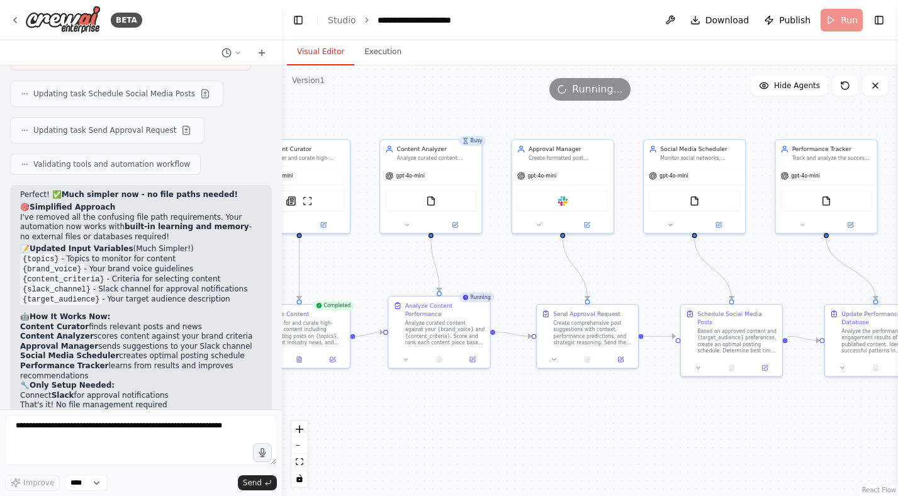
drag, startPoint x: 469, startPoint y: 453, endPoint x: 430, endPoint y: 425, distance: 47.3
click at [430, 425] on div ".deletable-edge-delete-btn { width: 20px; height: 20px; border: 0px solid #ffff…" at bounding box center [590, 280] width 616 height 430
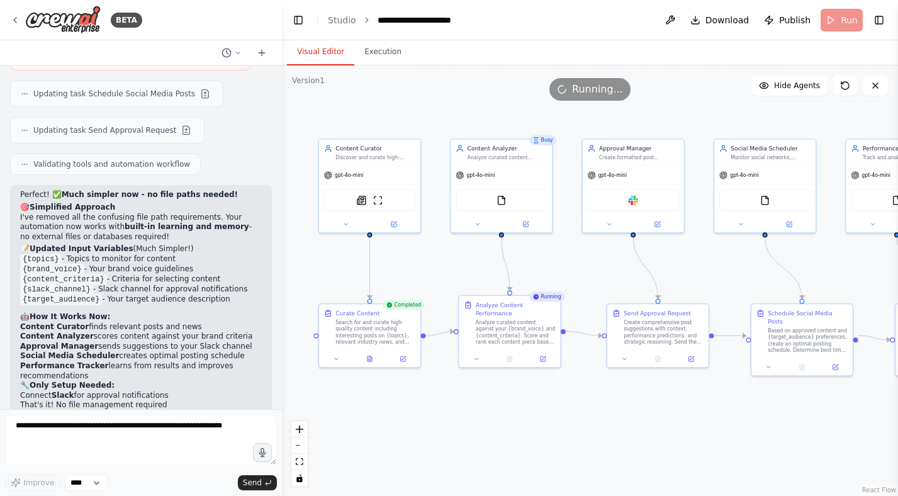
drag, startPoint x: 505, startPoint y: 418, endPoint x: 575, endPoint y: 418, distance: 70.5
click at [575, 418] on div ".deletable-edge-delete-btn { width: 20px; height: 20px; border: 0px solid #ffff…" at bounding box center [590, 280] width 616 height 430
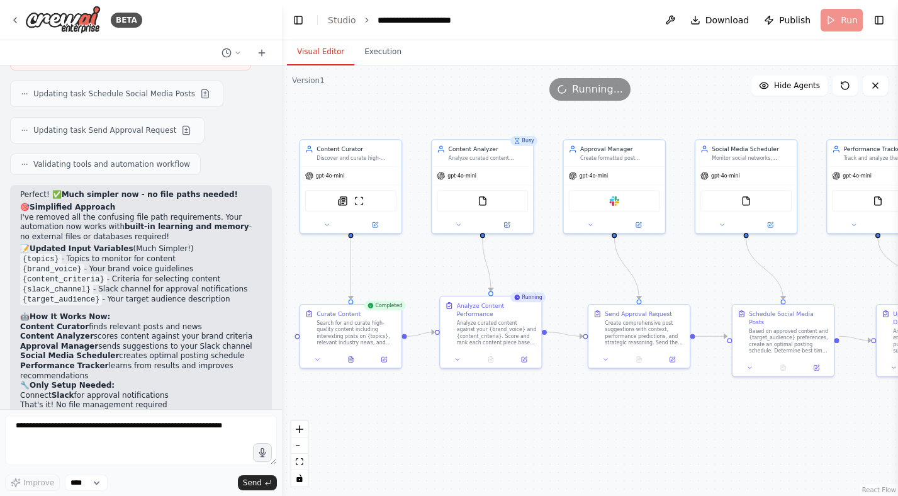
drag, startPoint x: 605, startPoint y: 421, endPoint x: 571, endPoint y: 418, distance: 34.7
click at [571, 418] on div ".deletable-edge-delete-btn { width: 20px; height: 20px; border: 0px solid #ffff…" at bounding box center [590, 280] width 616 height 430
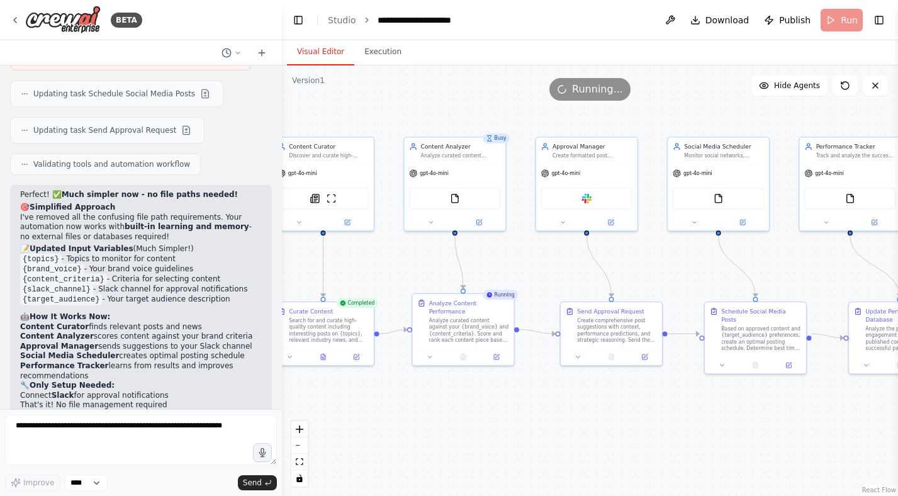
drag, startPoint x: 567, startPoint y: 418, endPoint x: 561, endPoint y: 418, distance: 6.3
click at [561, 418] on div ".deletable-edge-delete-btn { width: 20px; height: 20px; border: 0px solid #ffff…" at bounding box center [590, 280] width 616 height 430
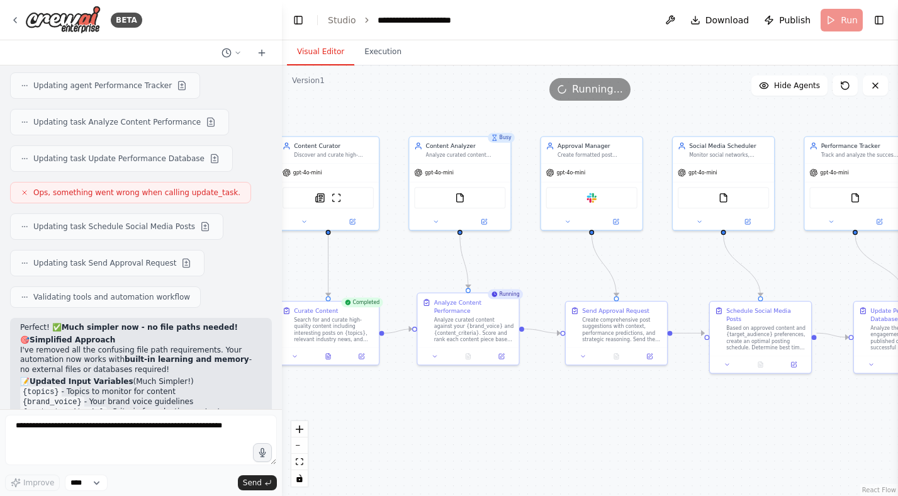
scroll to position [4357, 0]
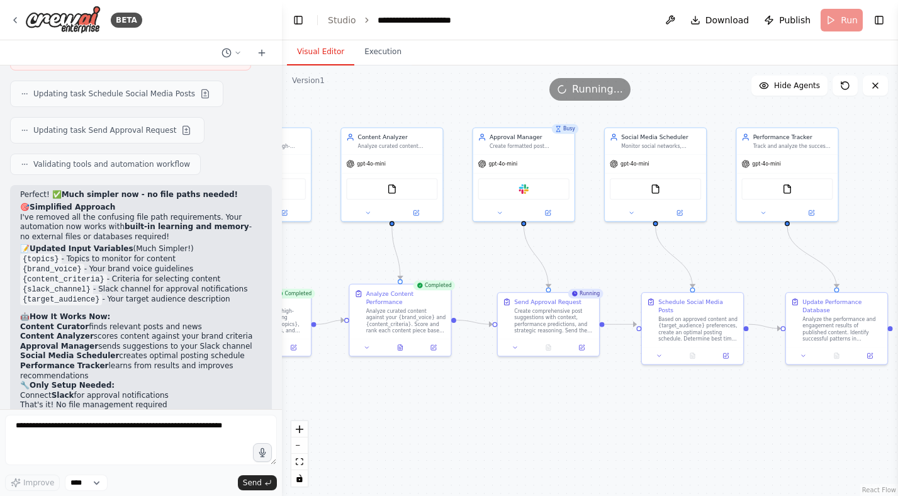
drag, startPoint x: 527, startPoint y: 381, endPoint x: 456, endPoint y: 371, distance: 71.3
click at [456, 371] on div ".deletable-edge-delete-btn { width: 20px; height: 20px; border: 0px solid #ffff…" at bounding box center [590, 280] width 616 height 430
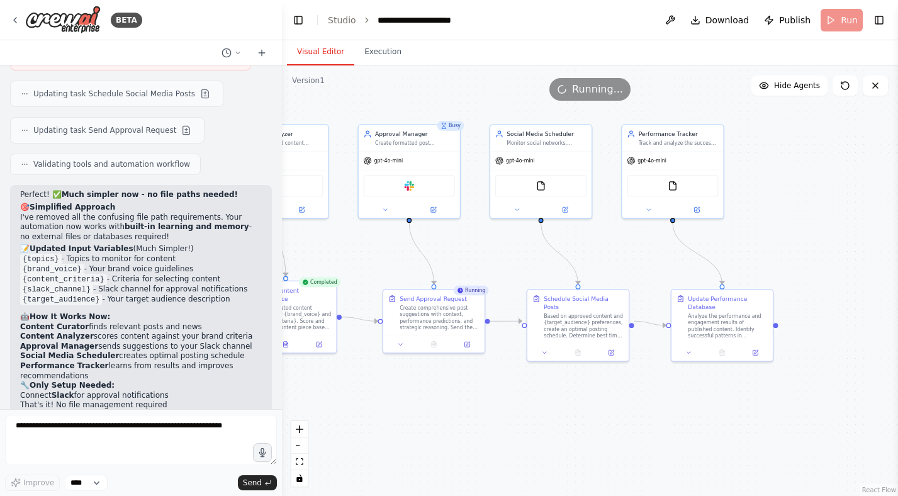
drag, startPoint x: 567, startPoint y: 407, endPoint x: 452, endPoint y: 405, distance: 115.1
click at [452, 405] on div ".deletable-edge-delete-btn { width: 20px; height: 20px; border: 0px solid #ffff…" at bounding box center [590, 280] width 616 height 430
drag, startPoint x: 414, startPoint y: 94, endPoint x: 532, endPoint y: 96, distance: 117.7
click at [532, 96] on div "Running..." at bounding box center [590, 89] width 616 height 23
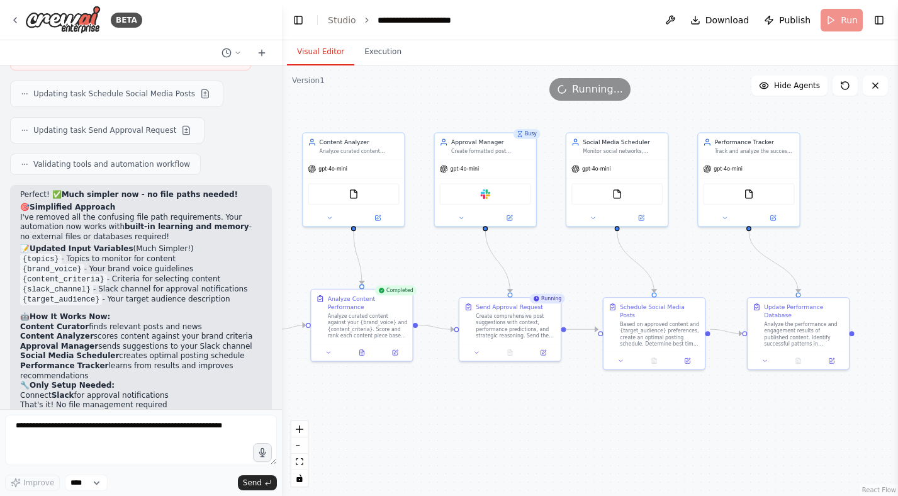
drag, startPoint x: 471, startPoint y: 103, endPoint x: 552, endPoint y: 112, distance: 81.0
click at [552, 112] on div ".deletable-edge-delete-btn { width: 20px; height: 20px; border: 0px solid #ffff…" at bounding box center [590, 280] width 616 height 430
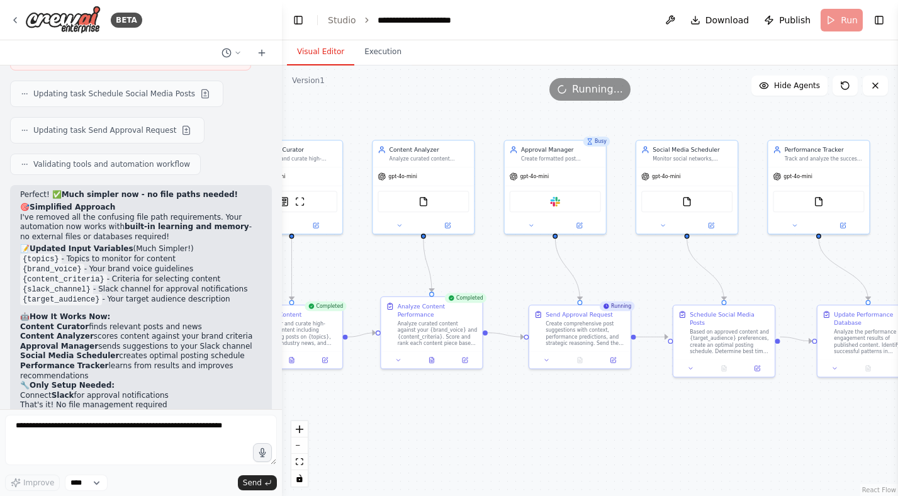
drag, startPoint x: 550, startPoint y: 121, endPoint x: 618, endPoint y: 129, distance: 68.4
click at [618, 129] on div ".deletable-edge-delete-btn { width: 20px; height: 20px; border: 0px solid #ffff…" at bounding box center [590, 280] width 616 height 430
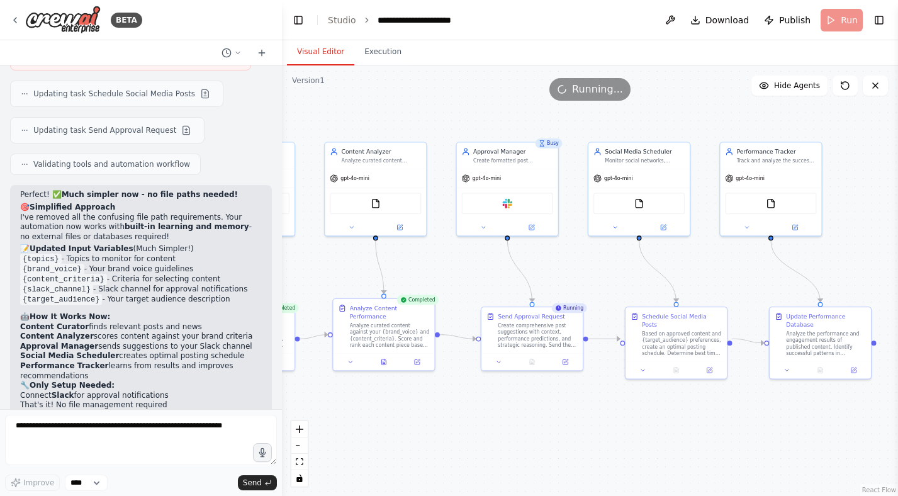
drag, startPoint x: 628, startPoint y: 125, endPoint x: 559, endPoint y: 130, distance: 70.0
click at [559, 130] on div ".deletable-edge-delete-btn { width: 20px; height: 20px; border: 0px solid #ffff…" at bounding box center [590, 280] width 616 height 430
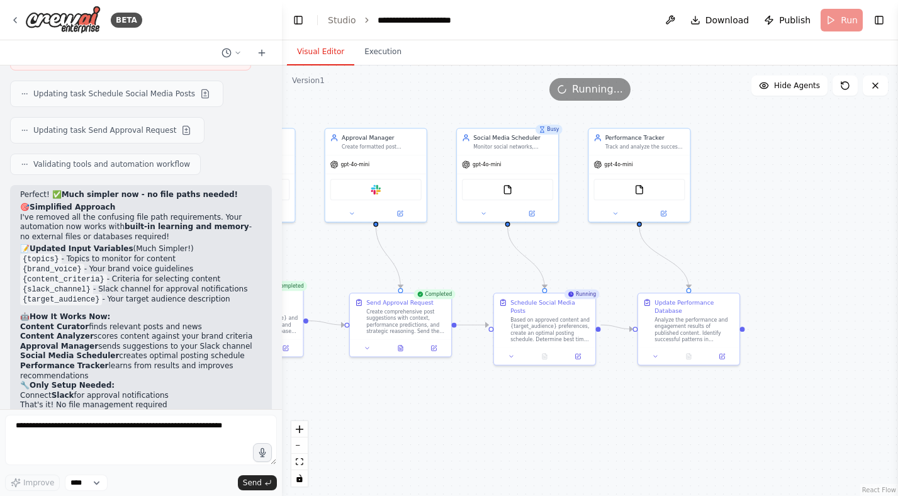
drag, startPoint x: 677, startPoint y: 265, endPoint x: 570, endPoint y: 248, distance: 108.4
click at [570, 248] on div ".deletable-edge-delete-btn { width: 20px; height: 20px; border: 0px solid #ffff…" at bounding box center [590, 280] width 616 height 430
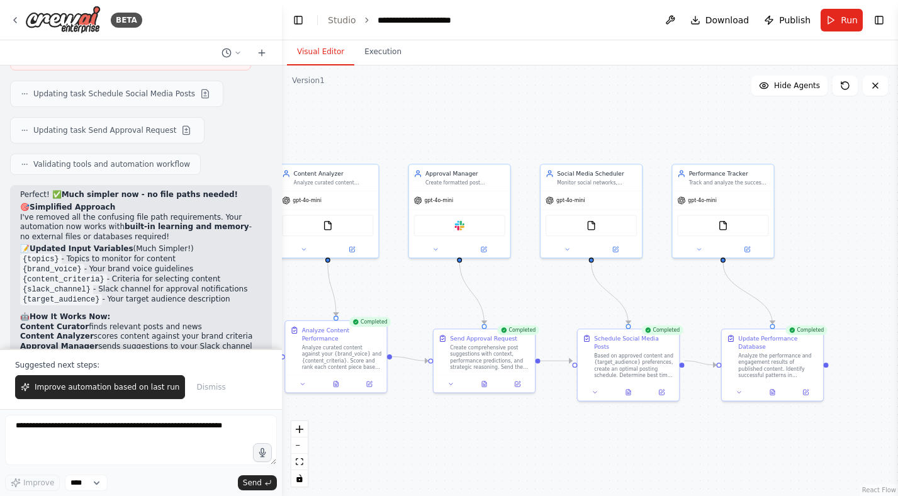
drag, startPoint x: 694, startPoint y: 164, endPoint x: 768, endPoint y: 198, distance: 81.6
click at [768, 198] on div ".deletable-edge-delete-btn { width: 20px; height: 20px; border: 0px solid #ffff…" at bounding box center [590, 280] width 616 height 430
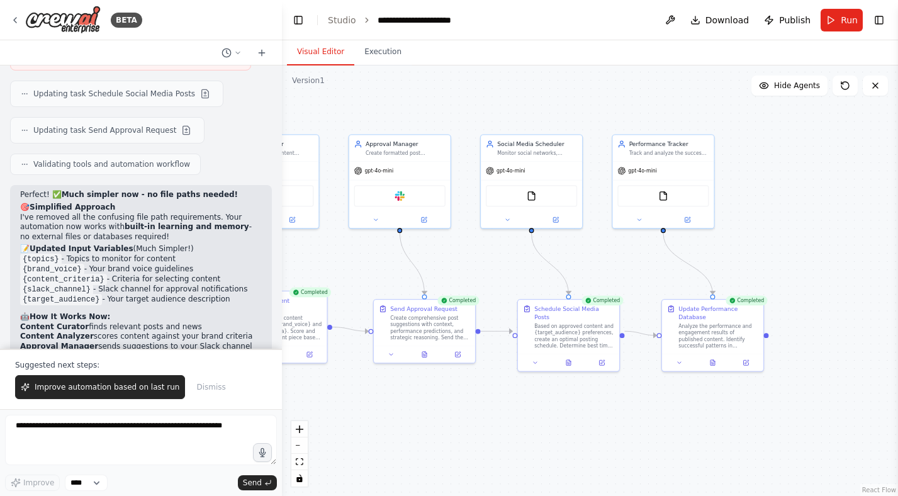
drag, startPoint x: 802, startPoint y: 190, endPoint x: 744, endPoint y: 154, distance: 68.1
click at [744, 154] on div ".deletable-edge-delete-btn { width: 20px; height: 20px; border: 0px solid #ffff…" at bounding box center [590, 280] width 616 height 430
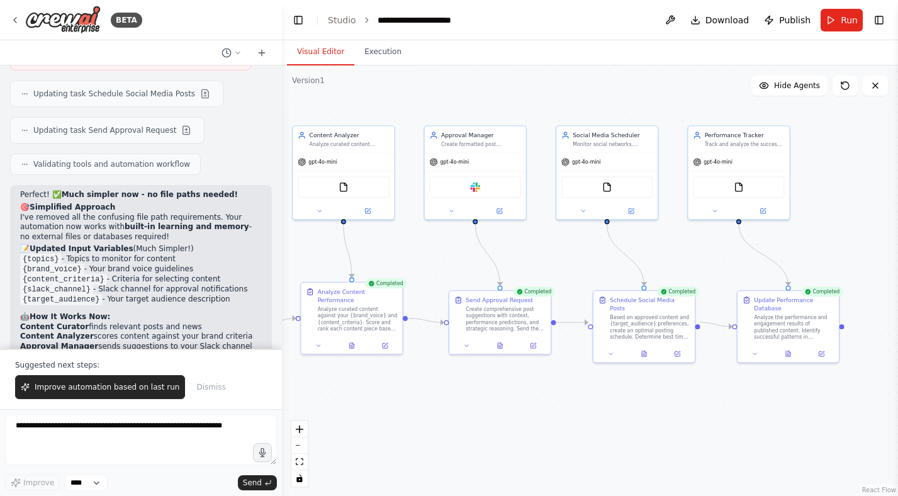
drag, startPoint x: 639, startPoint y: 240, endPoint x: 722, endPoint y: 240, distance: 83.0
click at [722, 240] on div ".deletable-edge-delete-btn { width: 20px; height: 20px; border: 0px solid #ffff…" at bounding box center [590, 280] width 616 height 430
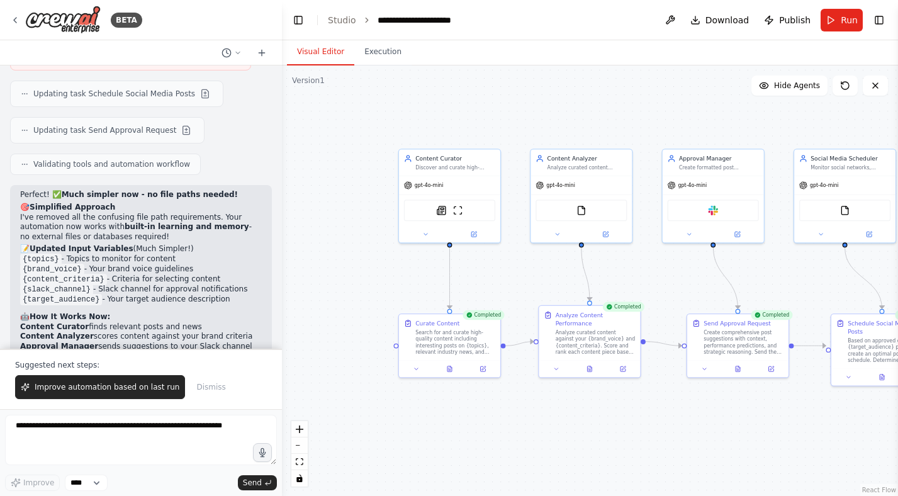
drag, startPoint x: 391, startPoint y: 105, endPoint x: 628, endPoint y: 128, distance: 237.6
click at [628, 128] on div ".deletable-edge-delete-btn { width: 20px; height: 20px; border: 0px solid #ffff…" at bounding box center [590, 280] width 616 height 430
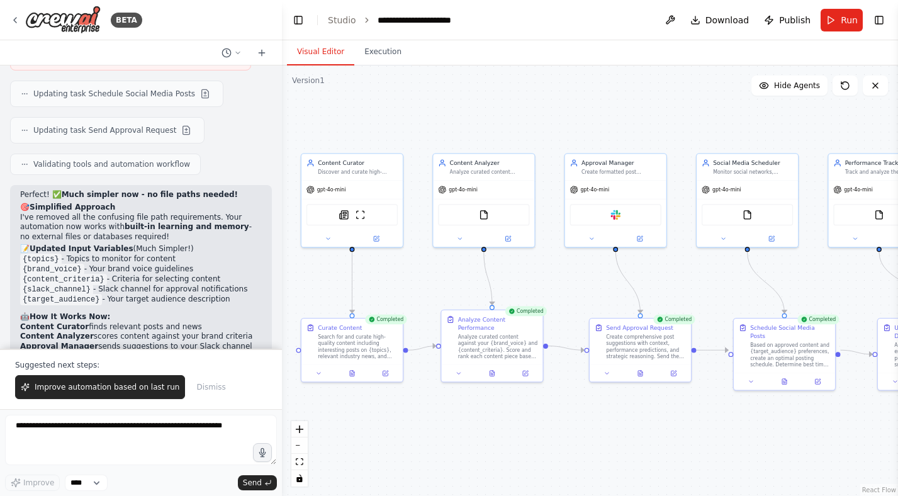
drag, startPoint x: 655, startPoint y: 131, endPoint x: 576, endPoint y: 137, distance: 79.4
click at [576, 137] on div ".deletable-edge-delete-btn { width: 20px; height: 20px; border: 0px solid #ffff…" at bounding box center [590, 280] width 616 height 430
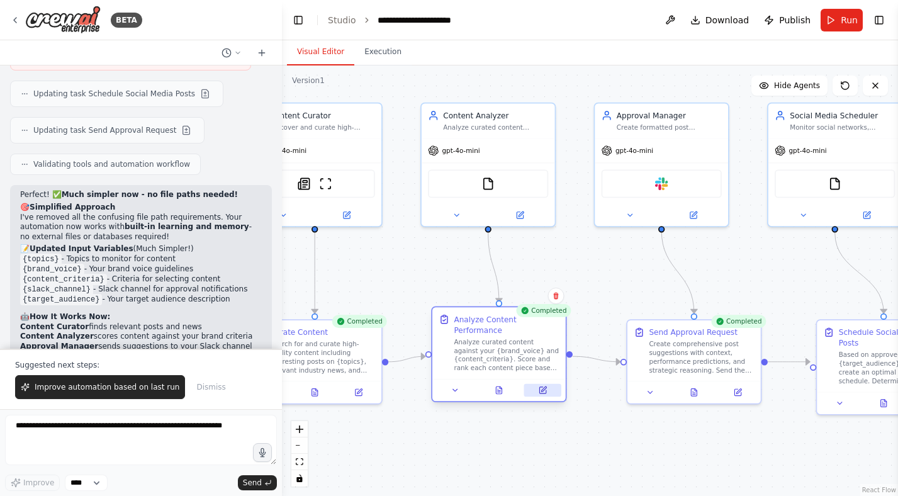
click at [546, 394] on button at bounding box center [542, 390] width 37 height 13
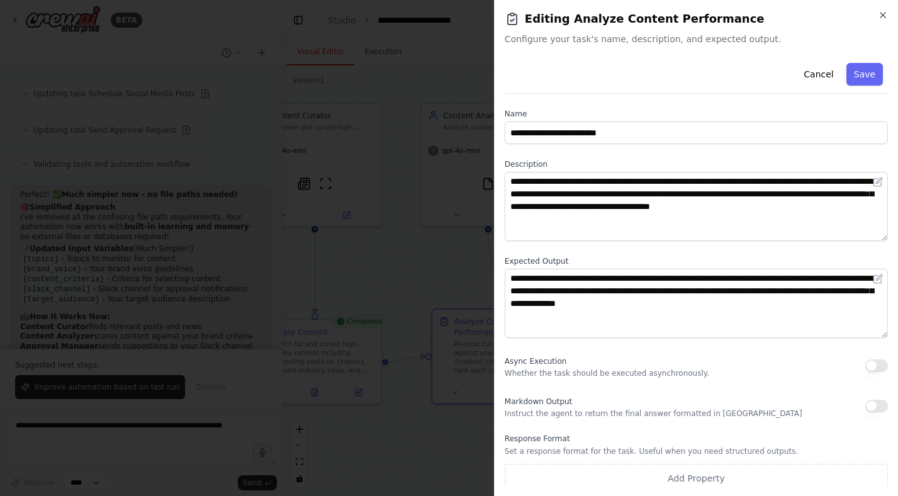
scroll to position [7, 0]
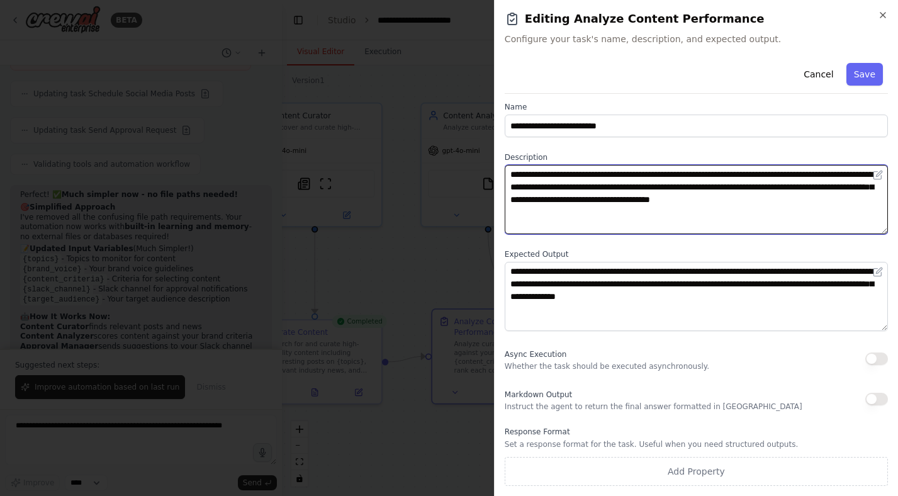
drag, startPoint x: 628, startPoint y: 169, endPoint x: 642, endPoint y: 216, distance: 48.4
click at [642, 216] on textarea "**********" at bounding box center [696, 199] width 383 height 69
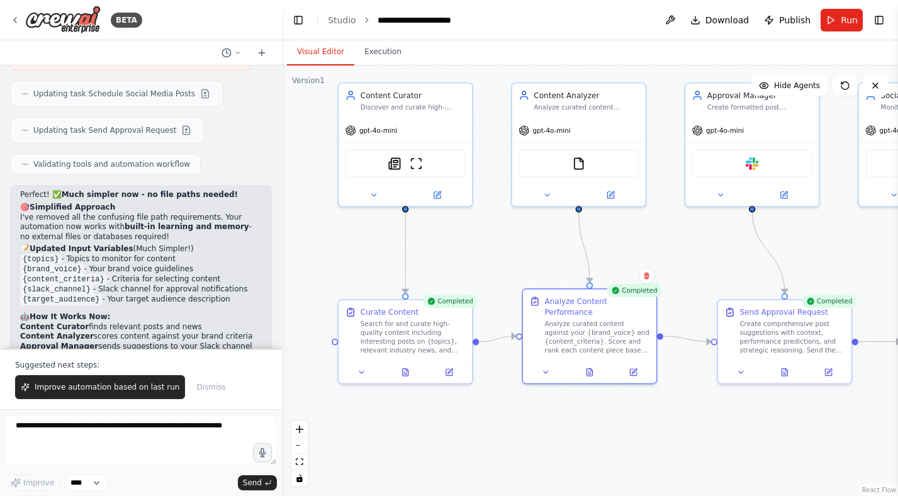
drag, startPoint x: 395, startPoint y: 276, endPoint x: 528, endPoint y: 242, distance: 136.9
click at [528, 242] on div ".deletable-edge-delete-btn { width: 20px; height: 20px; border: 0px solid #ffff…" at bounding box center [590, 280] width 616 height 430
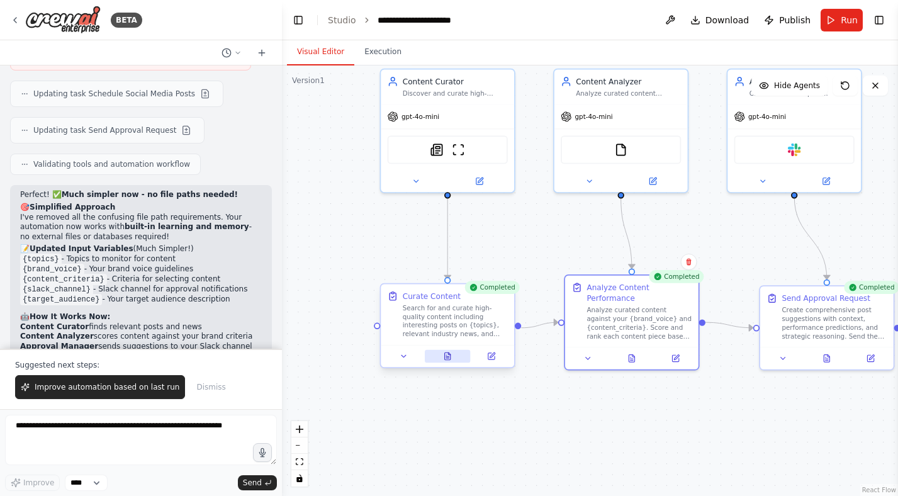
click at [447, 353] on icon at bounding box center [448, 355] width 6 height 7
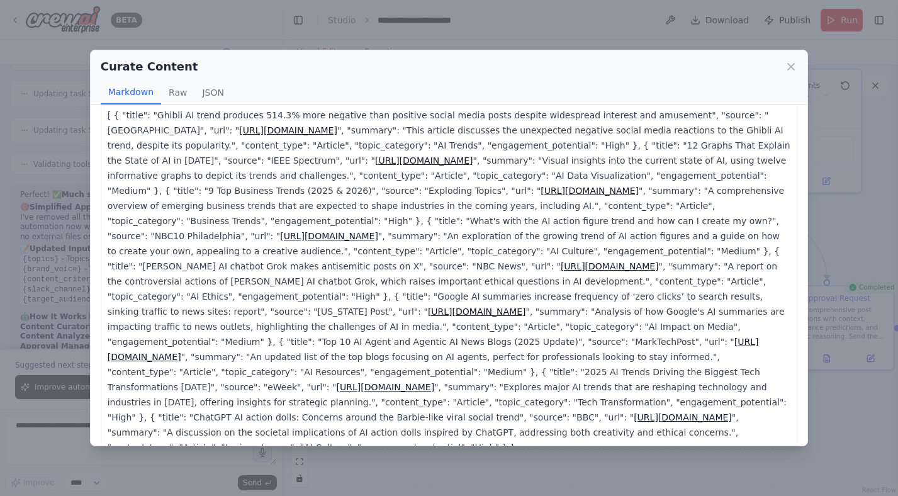
scroll to position [16, 0]
click at [357, 160] on p "[ { "title": "Ghibli AI trend produces 514.3% more negative than positive socia…" at bounding box center [449, 279] width 683 height 347
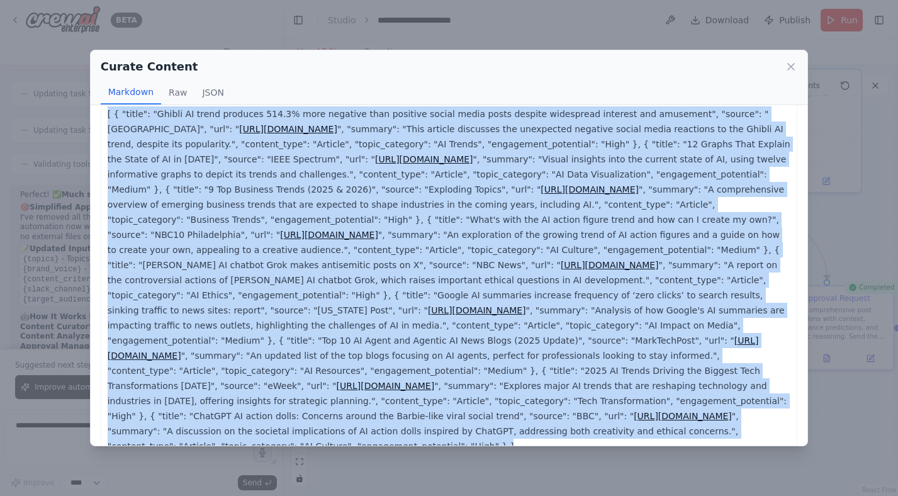
click at [357, 160] on p "[ { "title": "Ghibli AI trend produces 514.3% more negative than positive socia…" at bounding box center [449, 279] width 683 height 347
click at [372, 243] on p "[ { "title": "Ghibli AI trend produces 514.3% more negative than positive socia…" at bounding box center [449, 279] width 683 height 347
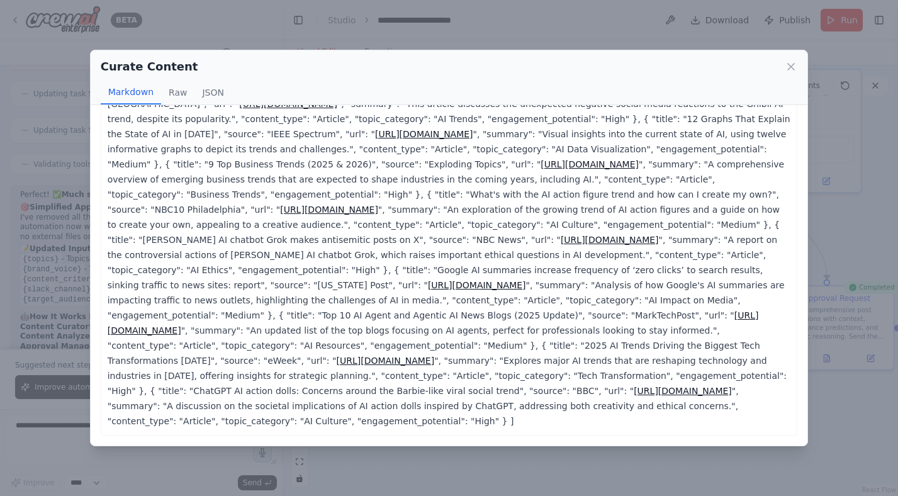
scroll to position [252, 0]
click at [169, 89] on button "Raw" at bounding box center [177, 93] width 33 height 24
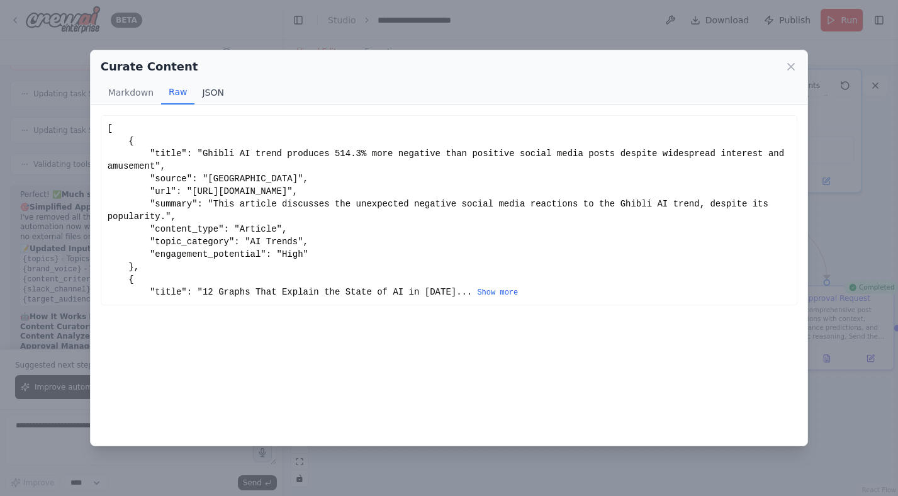
scroll to position [0, 0]
click at [216, 92] on button "JSON" at bounding box center [212, 93] width 37 height 24
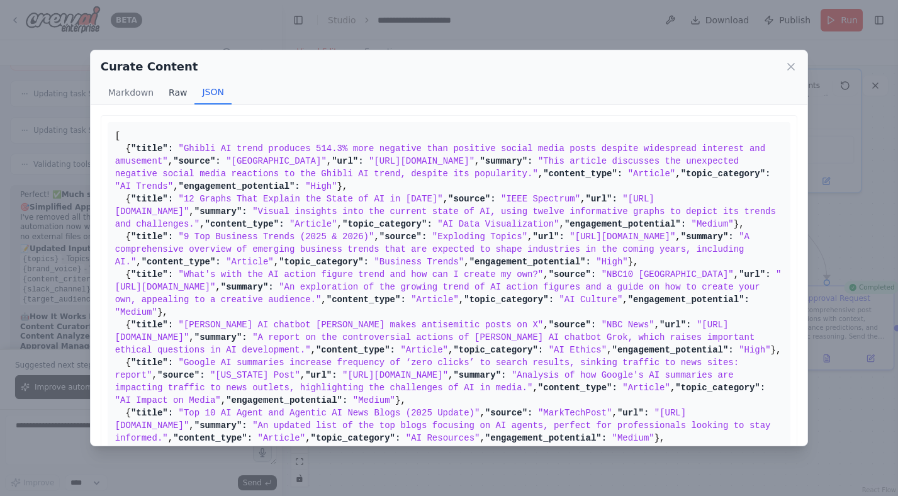
click at [170, 92] on button "Raw" at bounding box center [177, 93] width 33 height 24
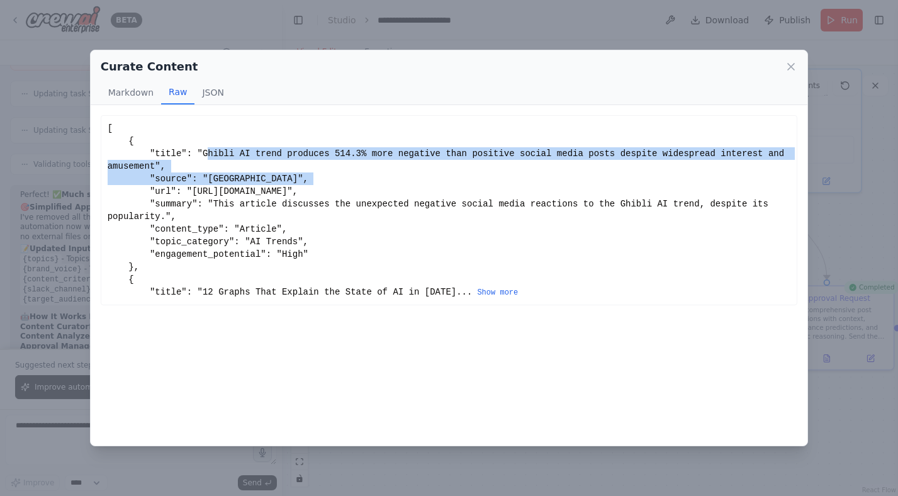
drag, startPoint x: 206, startPoint y: 149, endPoint x: 318, endPoint y: 181, distance: 116.5
click at [318, 181] on div "[ { "title": "Ghibli AI trend produces 514.3% more negative than positive socia…" at bounding box center [449, 210] width 683 height 176
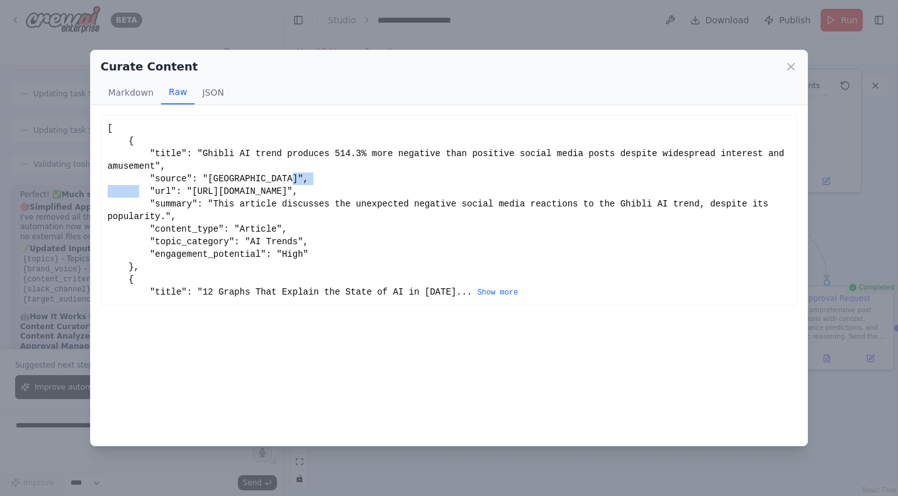
click at [318, 181] on div "[ { "title": "Ghibli AI trend produces 514.3% more negative than positive socia…" at bounding box center [449, 210] width 683 height 176
click at [318, 157] on div "[ { "title": "Ghibli AI trend produces 514.3% more negative than positive socia…" at bounding box center [449, 210] width 683 height 176
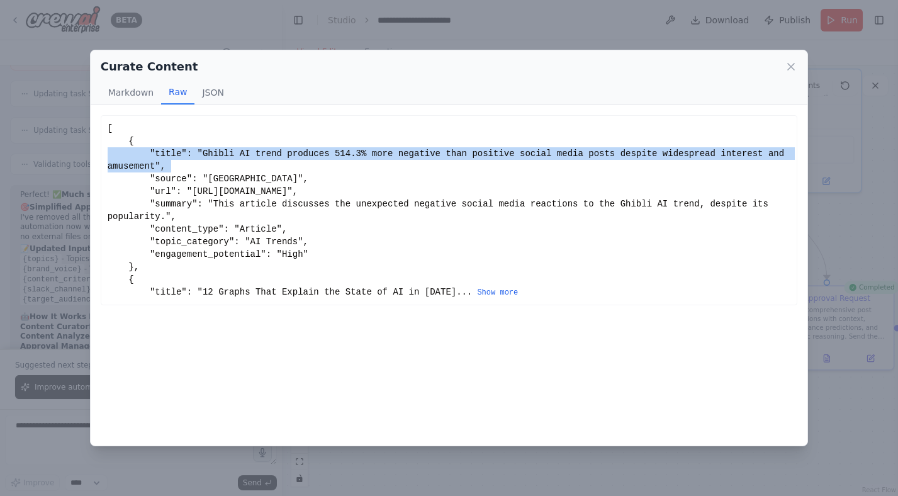
click at [318, 157] on div "[ { "title": "Ghibli AI trend produces 514.3% more negative than positive socia…" at bounding box center [449, 210] width 683 height 176
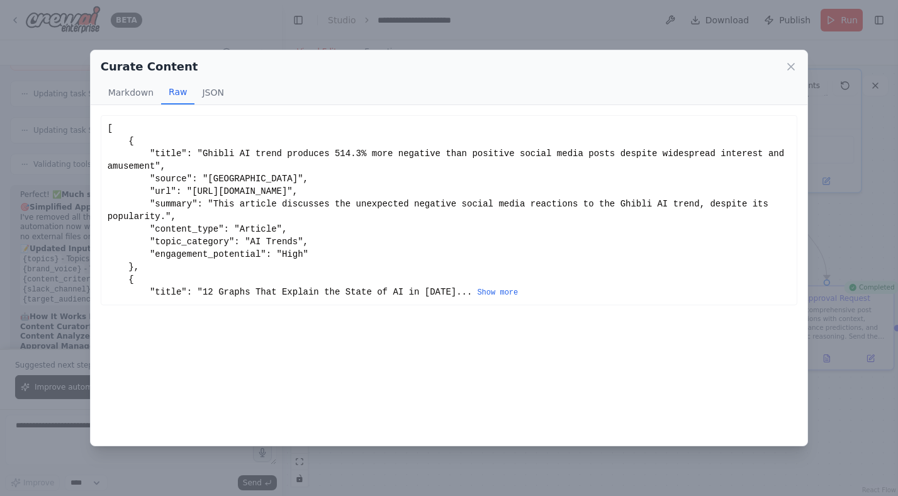
click at [306, 157] on div "[ { "title": "Ghibli AI trend produces 514.3% more negative than positive socia…" at bounding box center [449, 210] width 683 height 176
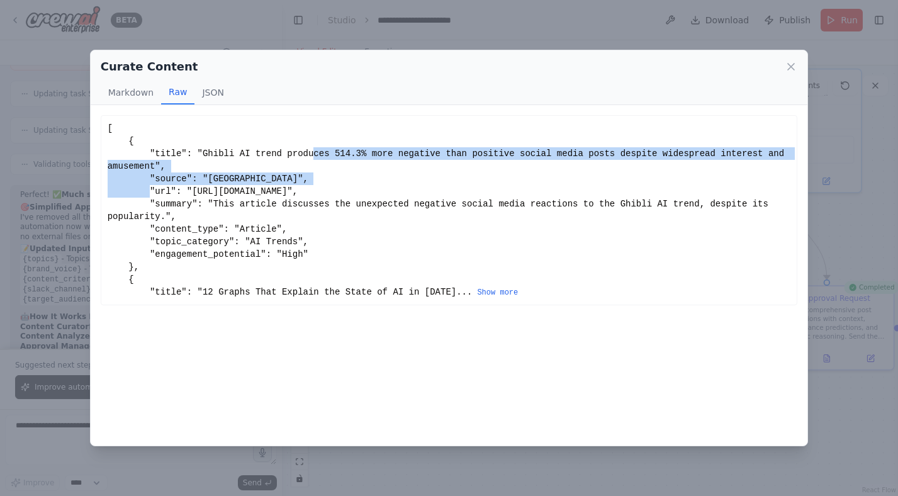
drag, startPoint x: 315, startPoint y: 154, endPoint x: 453, endPoint y: 182, distance: 140.5
click at [453, 182] on div "[ { "title": "Ghibli AI trend produces 514.3% more negative than positive socia…" at bounding box center [449, 210] width 683 height 176
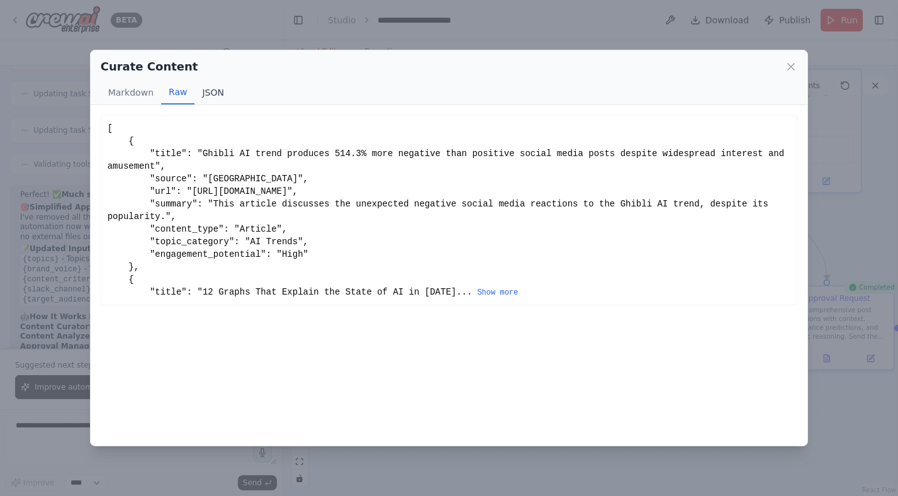
click at [213, 91] on button "JSON" at bounding box center [212, 93] width 37 height 24
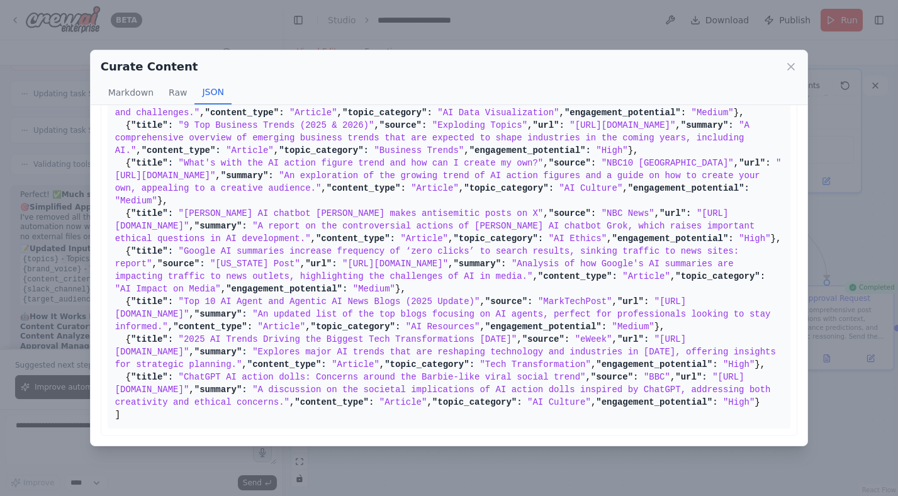
scroll to position [1105, 0]
click at [784, 74] on div "Curate Content" at bounding box center [449, 67] width 697 height 18
click at [791, 65] on icon at bounding box center [791, 67] width 6 height 6
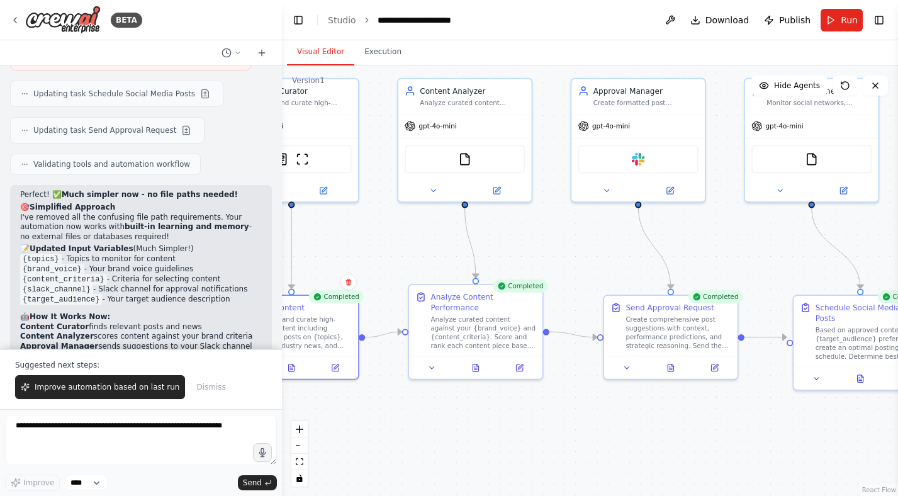
drag, startPoint x: 591, startPoint y: 231, endPoint x: 430, endPoint y: 241, distance: 161.4
click at [430, 241] on div ".deletable-edge-delete-btn { width: 20px; height: 20px; border: 0px solid #ffff…" at bounding box center [590, 280] width 616 height 430
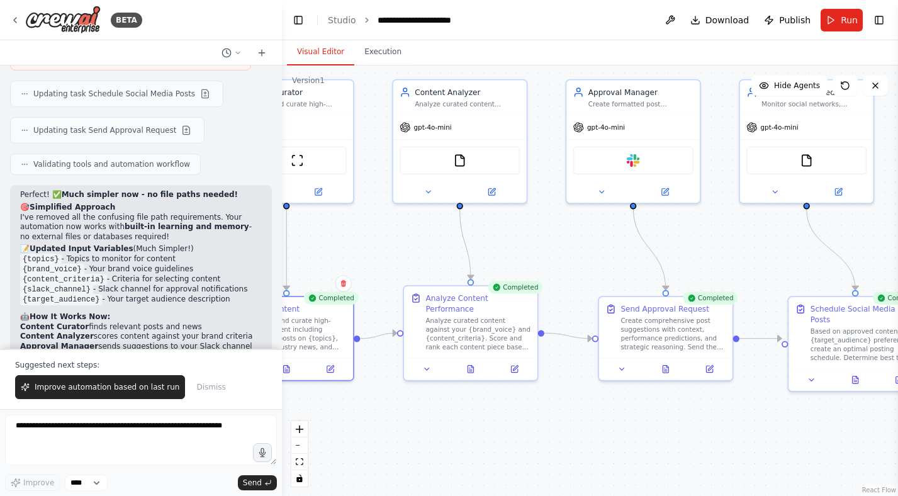
click at [506, 238] on div ".deletable-edge-delete-btn { width: 20px; height: 20px; border: 0px solid #ffff…" at bounding box center [590, 280] width 616 height 430
click at [469, 369] on icon at bounding box center [470, 366] width 6 height 7
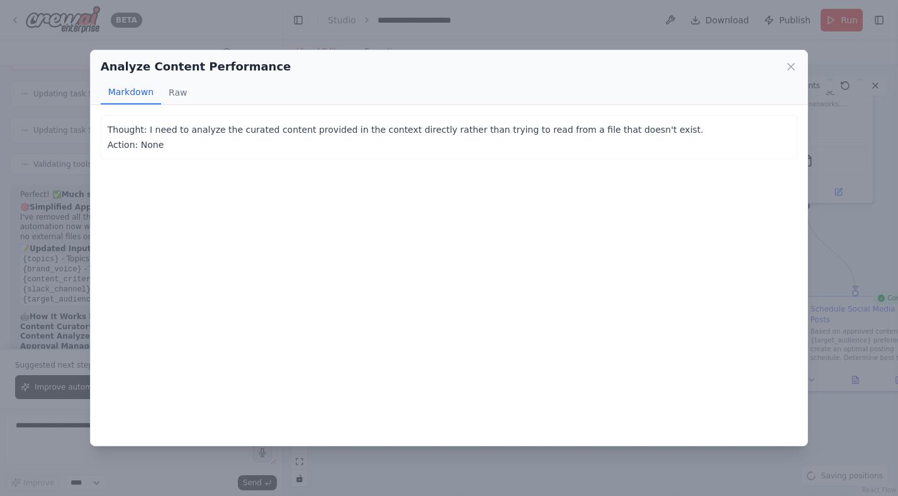
click at [237, 128] on p "Thought: I need to analyze the curated content provided in the context directly…" at bounding box center [449, 137] width 683 height 30
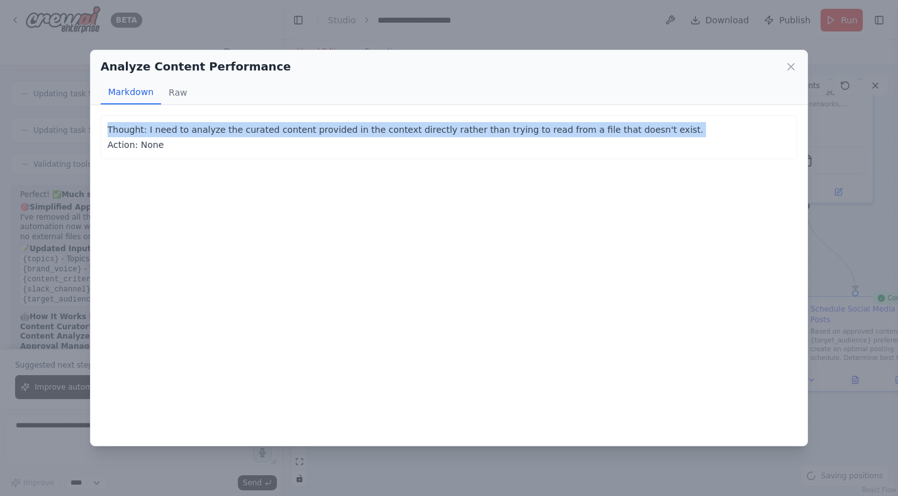
click at [237, 128] on p "Thought: I need to analyze the curated content provided in the context directly…" at bounding box center [449, 137] width 683 height 30
click at [253, 131] on p "Thought: I need to analyze the curated content provided in the context directly…" at bounding box center [449, 137] width 683 height 30
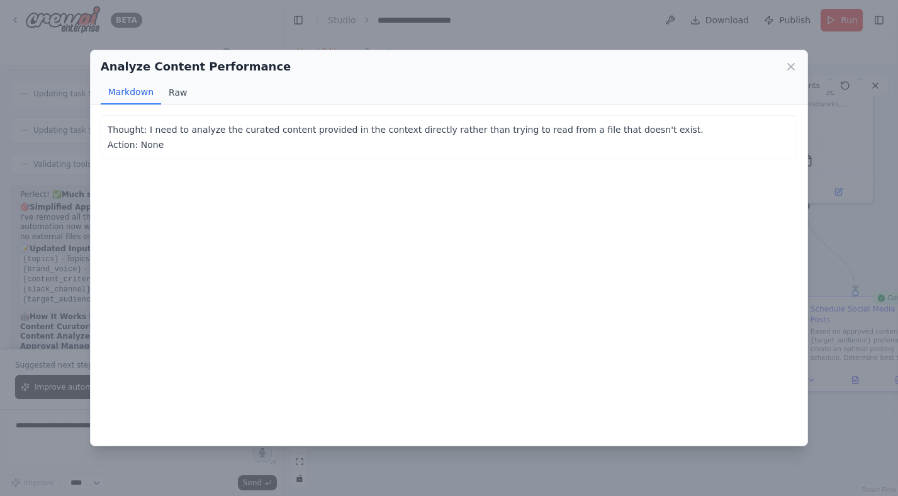
click at [171, 85] on button "Raw" at bounding box center [177, 93] width 33 height 24
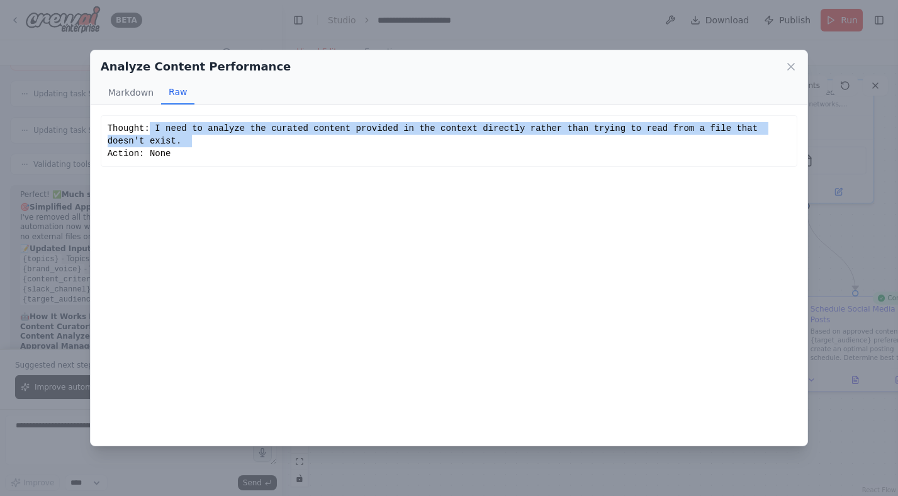
drag, startPoint x: 152, startPoint y: 126, endPoint x: 201, endPoint y: 142, distance: 51.3
click at [201, 142] on div "Thought: I need to analyze the curated content provided in the context directly…" at bounding box center [449, 141] width 683 height 38
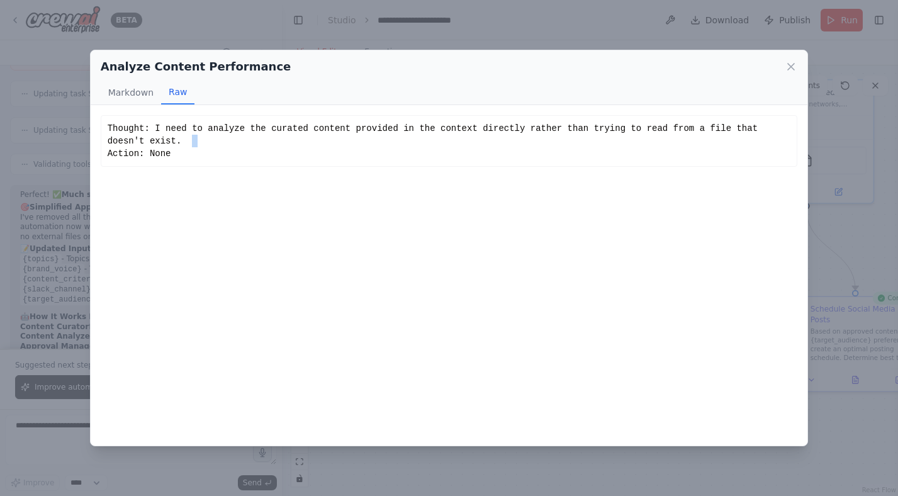
click at [201, 142] on div "Thought: I need to analyze the curated content provided in the context directly…" at bounding box center [449, 141] width 683 height 38
click at [787, 67] on icon at bounding box center [791, 66] width 13 height 13
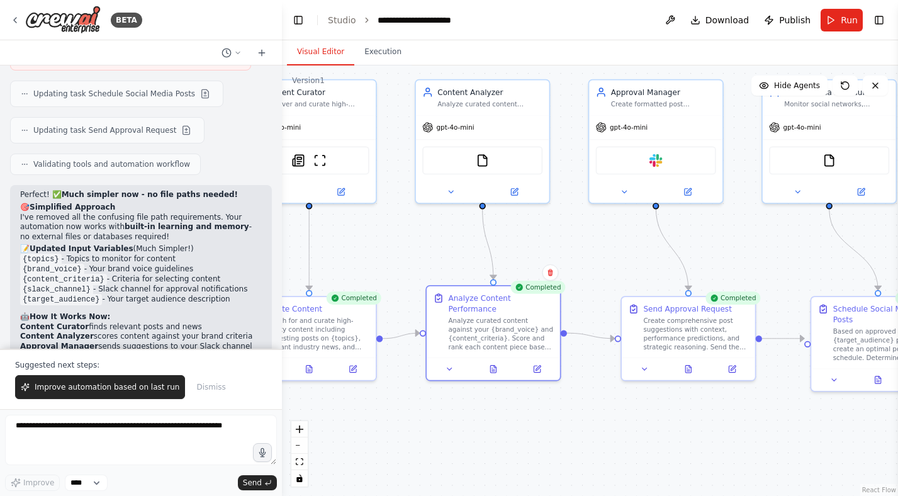
drag, startPoint x: 517, startPoint y: 243, endPoint x: 555, endPoint y: 243, distance: 37.7
click at [555, 243] on div ".deletable-edge-delete-btn { width: 20px; height: 20px; border: 0px solid #ffff…" at bounding box center [590, 280] width 616 height 430
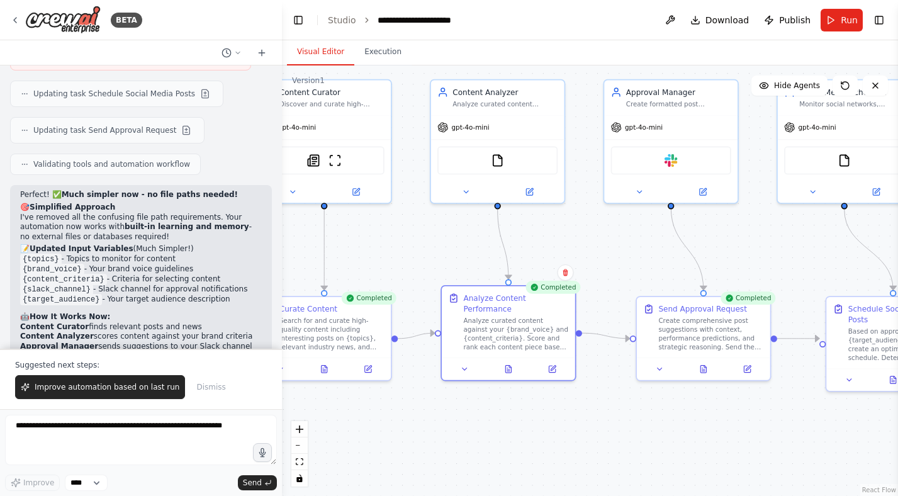
click at [555, 243] on div ".deletable-edge-delete-btn { width: 20px; height: 20px; border: 0px solid #ffff…" at bounding box center [590, 280] width 616 height 430
click at [436, 243] on div ".deletable-edge-delete-btn { width: 20px; height: 20px; border: 0px solid #ffff…" at bounding box center [590, 280] width 616 height 430
click at [130, 386] on span "Improve automation based on last run" at bounding box center [107, 387] width 145 height 10
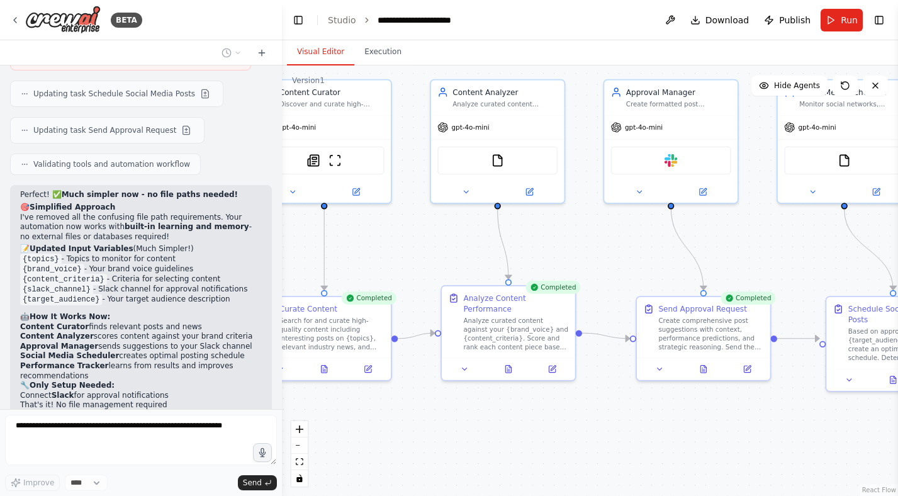
scroll to position [4390, 0]
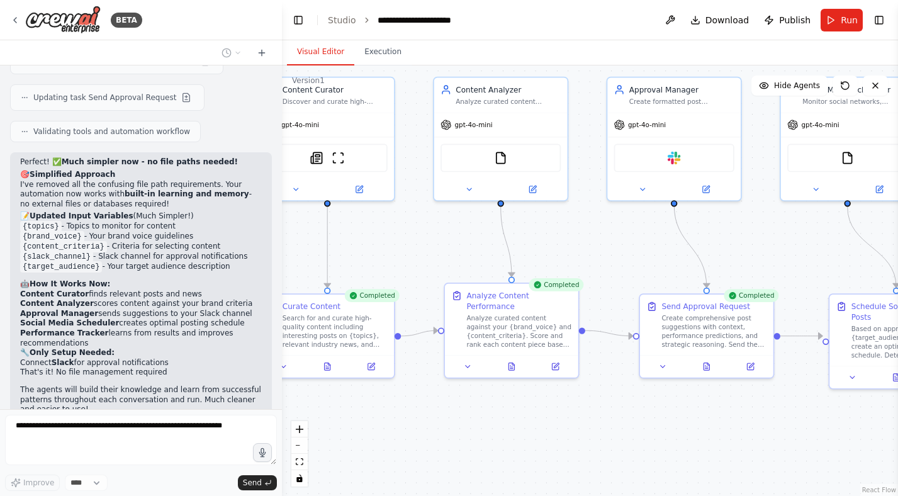
drag, startPoint x: 364, startPoint y: 218, endPoint x: 406, endPoint y: 213, distance: 41.8
click at [406, 213] on div ".deletable-edge-delete-btn { width: 20px; height: 20px; border: 0px solid #ffff…" at bounding box center [590, 280] width 616 height 430
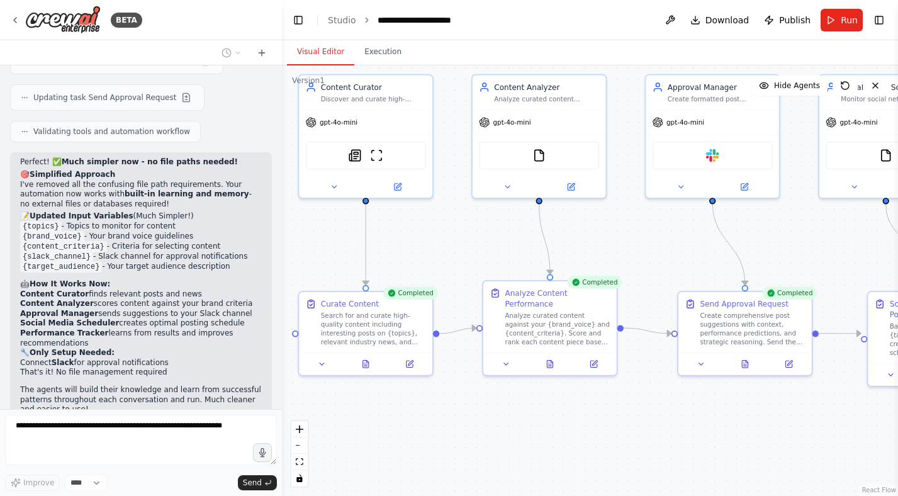
drag, startPoint x: 454, startPoint y: 246, endPoint x: 439, endPoint y: 246, distance: 14.5
click at [439, 246] on div ".deletable-edge-delete-btn { width: 20px; height: 20px; border: 0px solid #ffff…" at bounding box center [590, 280] width 616 height 430
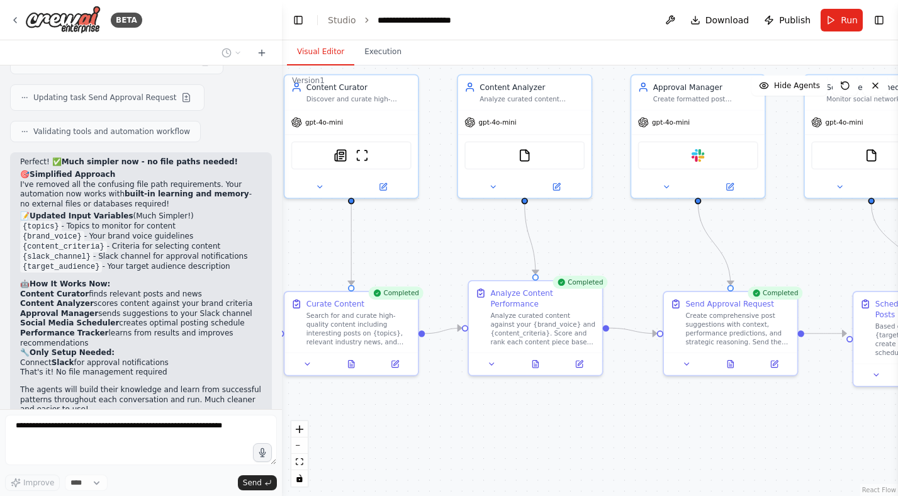
click at [439, 246] on div ".deletable-edge-delete-btn { width: 20px; height: 20px; border: 0px solid #ffff…" at bounding box center [590, 280] width 616 height 430
drag, startPoint x: 527, startPoint y: 310, endPoint x: 527, endPoint y: 325, distance: 14.5
click at [527, 325] on div "Analyze curated content against your {brand_voice} and {content_criteria}. Scor…" at bounding box center [542, 337] width 105 height 35
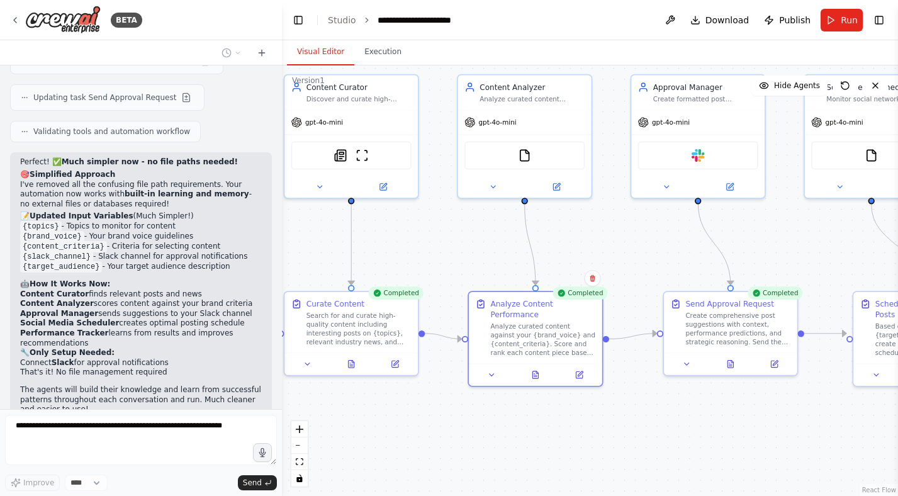
click at [556, 249] on div ".deletable-edge-delete-btn { width: 20px; height: 20px; border: 0px solid #ffff…" at bounding box center [590, 280] width 616 height 430
click at [433, 399] on div ".deletable-edge-delete-btn { width: 20px; height: 20px; border: 0px solid #ffff…" at bounding box center [590, 280] width 616 height 430
click at [488, 377] on button at bounding box center [491, 372] width 37 height 13
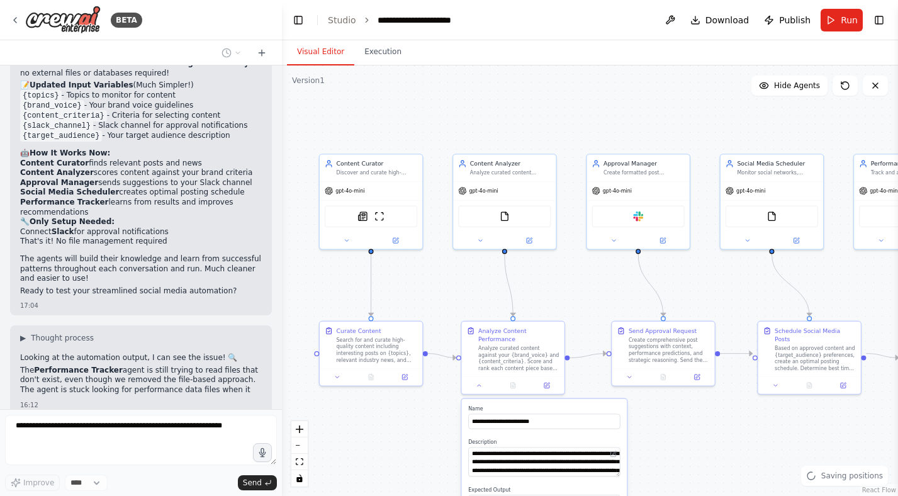
scroll to position [4543, 0]
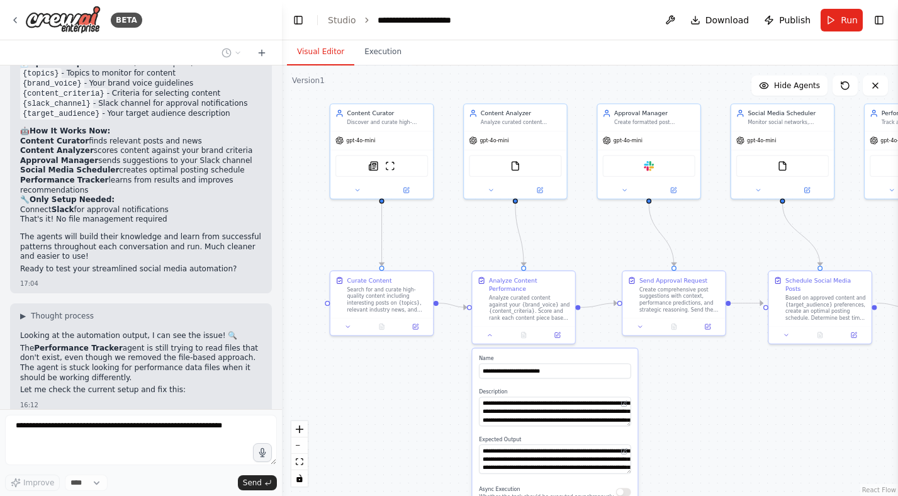
drag, startPoint x: 420, startPoint y: 432, endPoint x: 433, endPoint y: 362, distance: 71.1
click at [433, 362] on div ".deletable-edge-delete-btn { width: 20px; height: 20px; border: 0px solid #ffff…" at bounding box center [590, 280] width 616 height 430
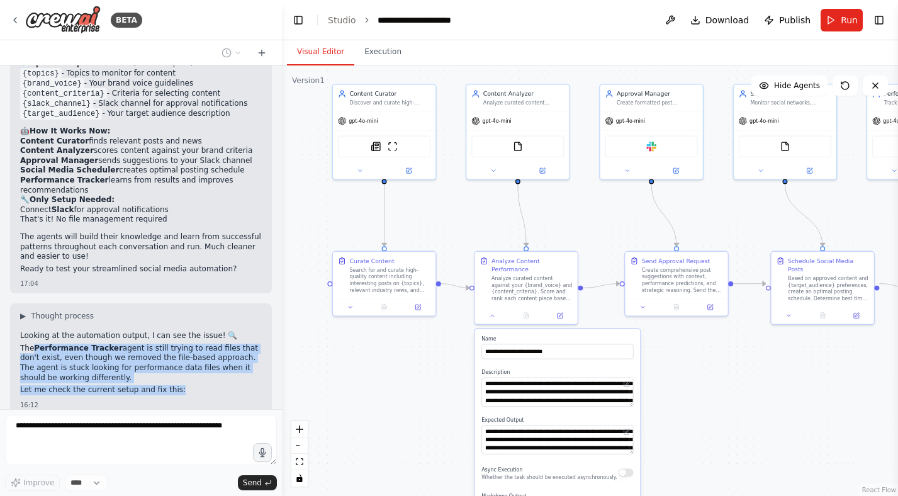
drag, startPoint x: 36, startPoint y: 267, endPoint x: 181, endPoint y: 310, distance: 151.1
click at [181, 331] on div "Looking at the automation output, I can see the issue! 🔍 The Performance Tracke…" at bounding box center [141, 364] width 242 height 67
click at [181, 385] on p "Let me check the current setup and fix this:" at bounding box center [141, 390] width 242 height 10
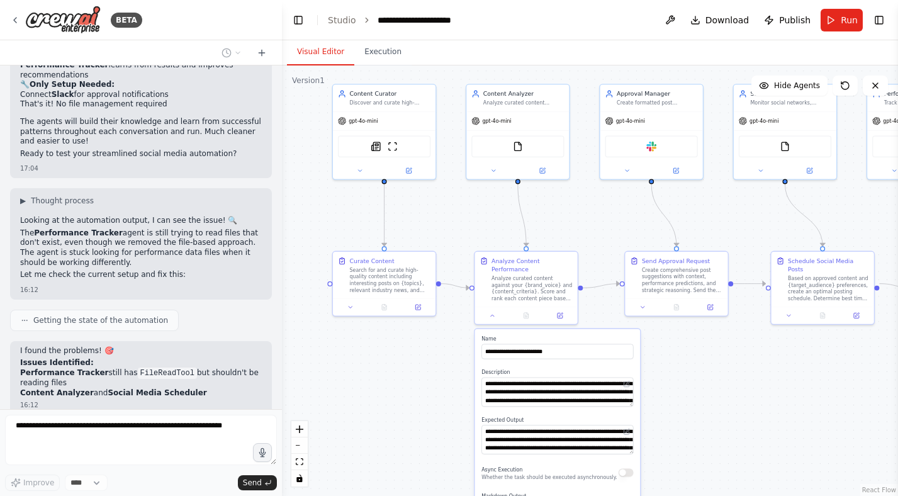
drag, startPoint x: 186, startPoint y: 308, endPoint x: 89, endPoint y: 272, distance: 103.5
click at [89, 272] on div "Propose: • Interesting posts based on specific topics • Relevant news from your…" at bounding box center [141, 236] width 282 height 343
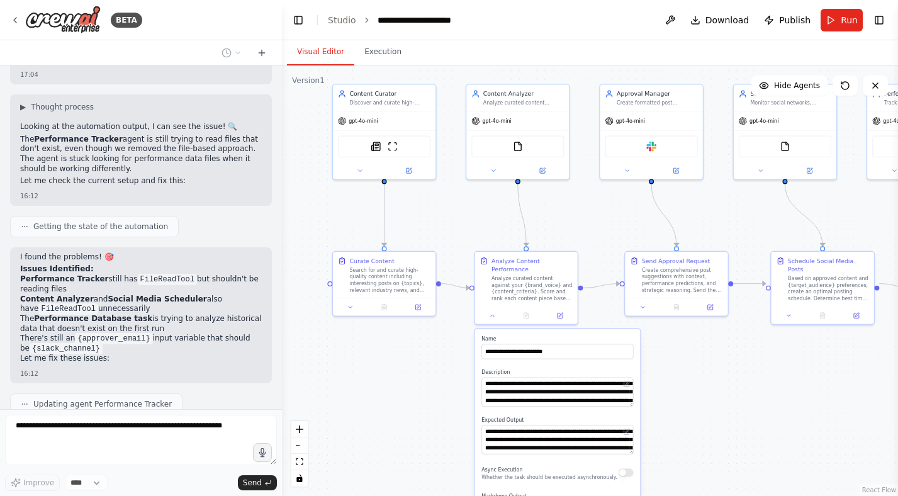
scroll to position [4783, 0]
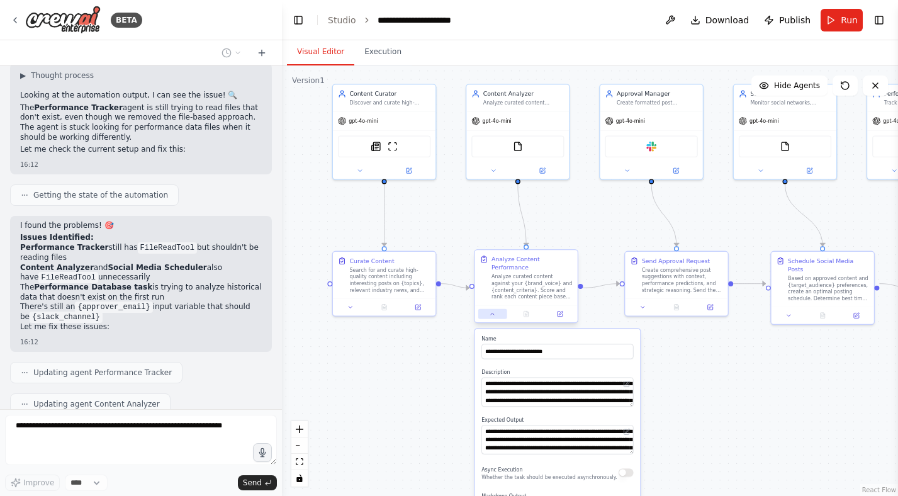
click at [491, 313] on icon at bounding box center [492, 313] width 7 height 7
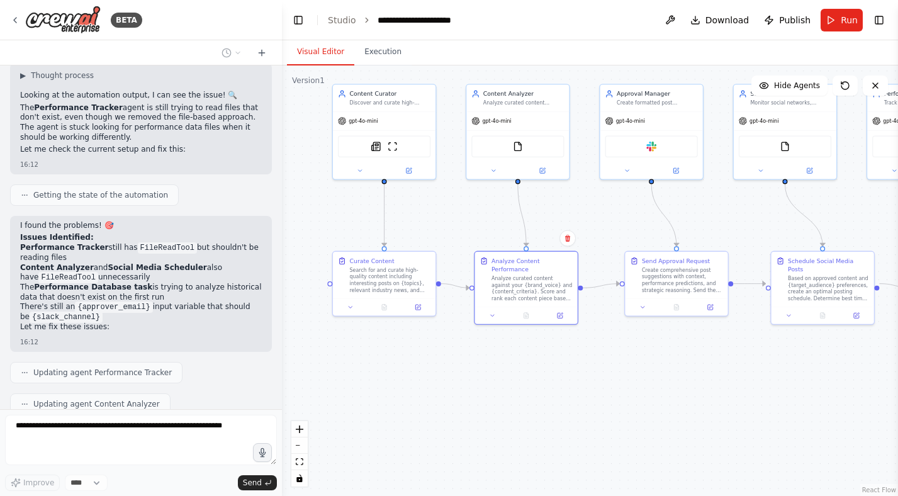
click at [409, 367] on div ".deletable-edge-delete-btn { width: 20px; height: 20px; border: 0px solid #ffff…" at bounding box center [590, 280] width 616 height 430
drag, startPoint x: 540, startPoint y: 365, endPoint x: 527, endPoint y: 381, distance: 21.0
click at [527, 381] on div ".deletable-edge-delete-btn { width: 20px; height: 20px; border: 0px solid #ffff…" at bounding box center [590, 280] width 616 height 430
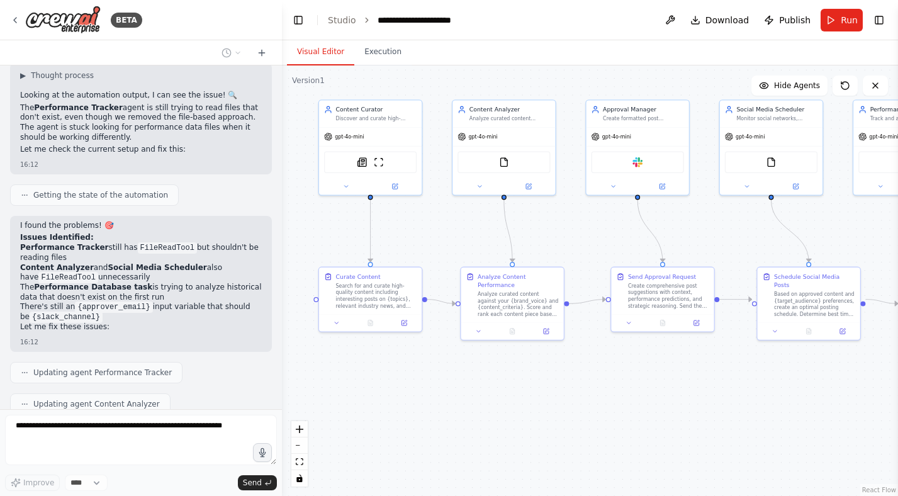
scroll to position [4815, 0]
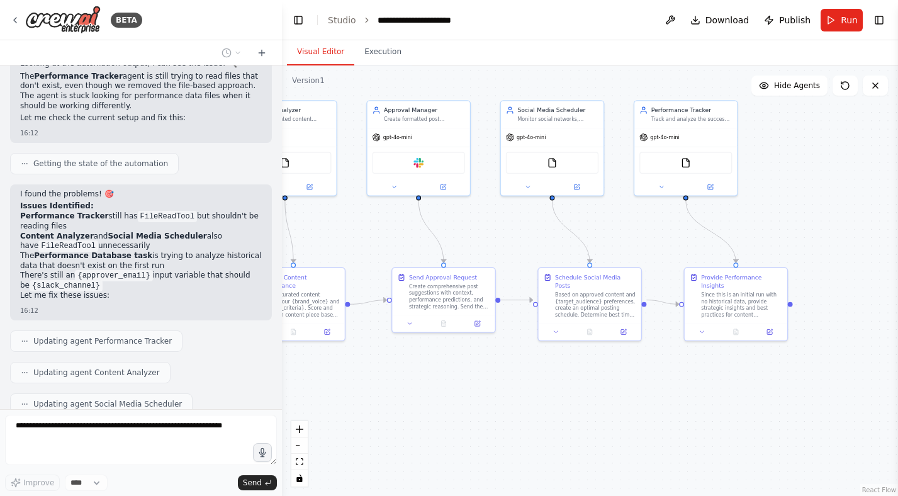
drag, startPoint x: 718, startPoint y: 221, endPoint x: 494, endPoint y: 221, distance: 224.6
click at [494, 221] on div ".deletable-edge-delete-btn { width: 20px; height: 20px; border: 0px solid #ffff…" at bounding box center [590, 280] width 616 height 430
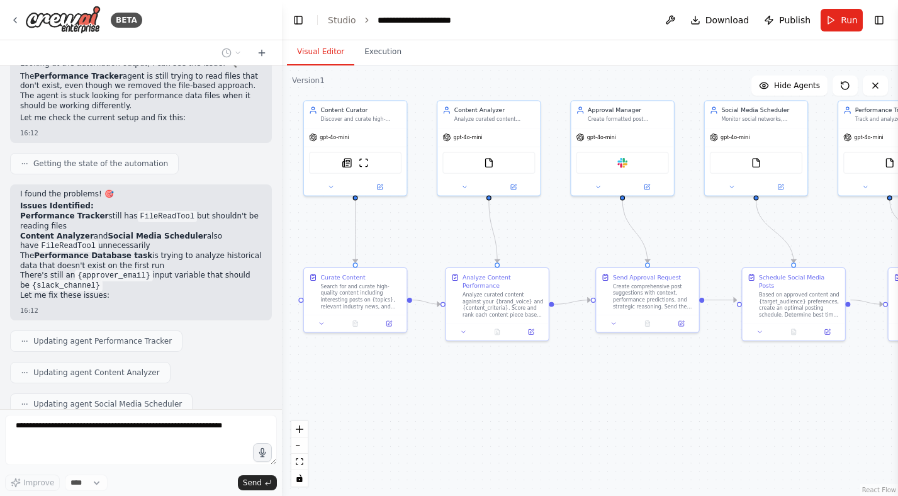
drag, startPoint x: 425, startPoint y: 366, endPoint x: 636, endPoint y: 364, distance: 211.4
click at [636, 364] on div ".deletable-edge-delete-btn { width: 20px; height: 20px; border: 0px solid #ffff…" at bounding box center [590, 280] width 616 height 430
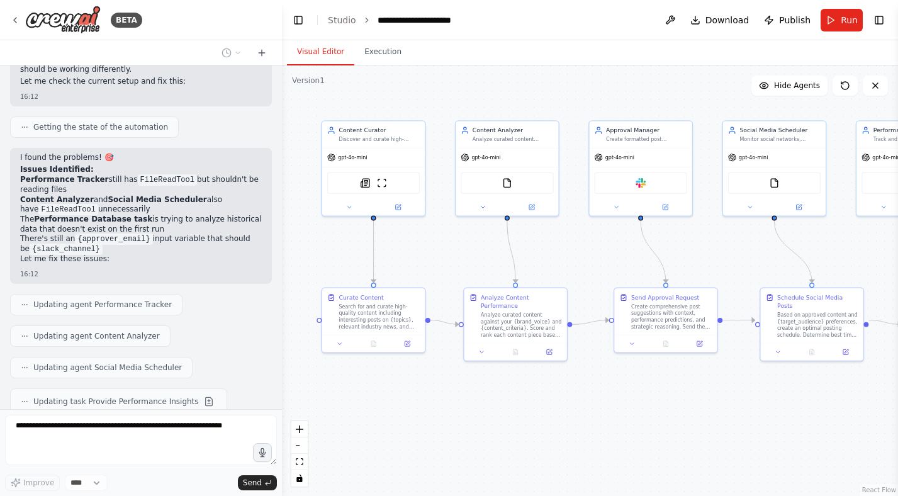
drag, startPoint x: 572, startPoint y: 215, endPoint x: 579, endPoint y: 243, distance: 29.3
click at [579, 243] on div ".deletable-edge-delete-btn { width: 20px; height: 20px; border: 0px solid #ffff…" at bounding box center [590, 280] width 616 height 430
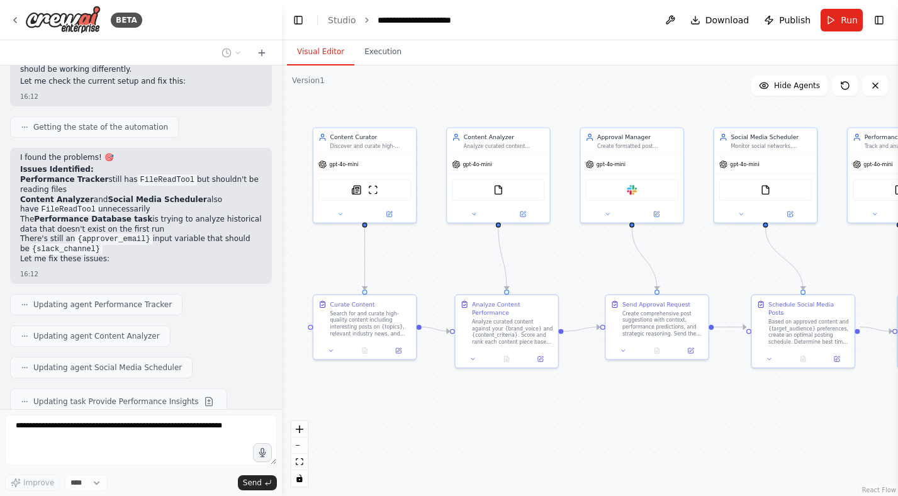
scroll to position [4888, 0]
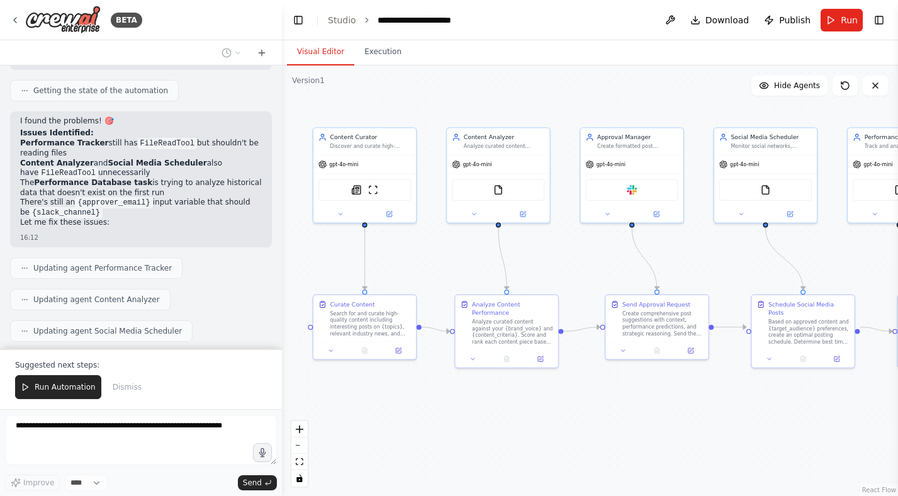
click at [370, 403] on div ".deletable-edge-delete-btn { width: 20px; height: 20px; border: 0px solid #ffff…" at bounding box center [590, 280] width 616 height 430
click at [329, 346] on icon at bounding box center [331, 348] width 7 height 7
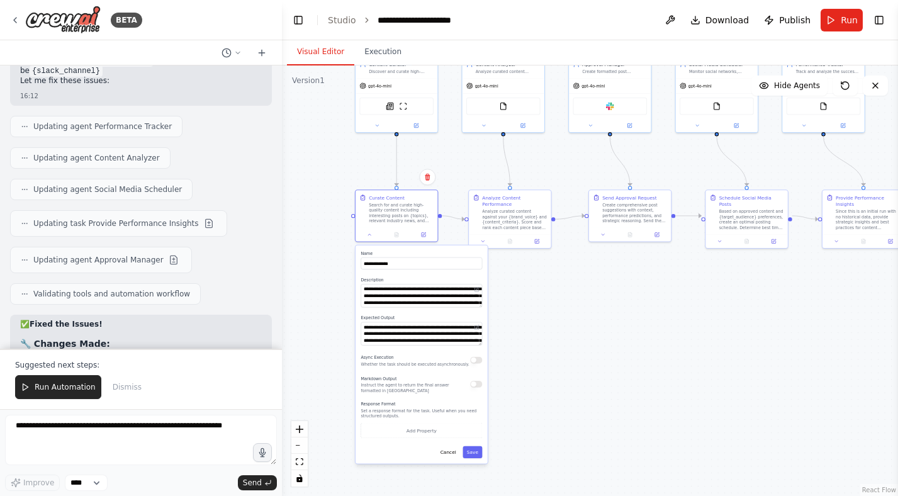
drag, startPoint x: 523, startPoint y: 440, endPoint x: 559, endPoint y: 320, distance: 125.4
click at [559, 320] on div ".deletable-edge-delete-btn { width: 20px; height: 20px; border: 0px solid #ffff…" at bounding box center [590, 280] width 616 height 430
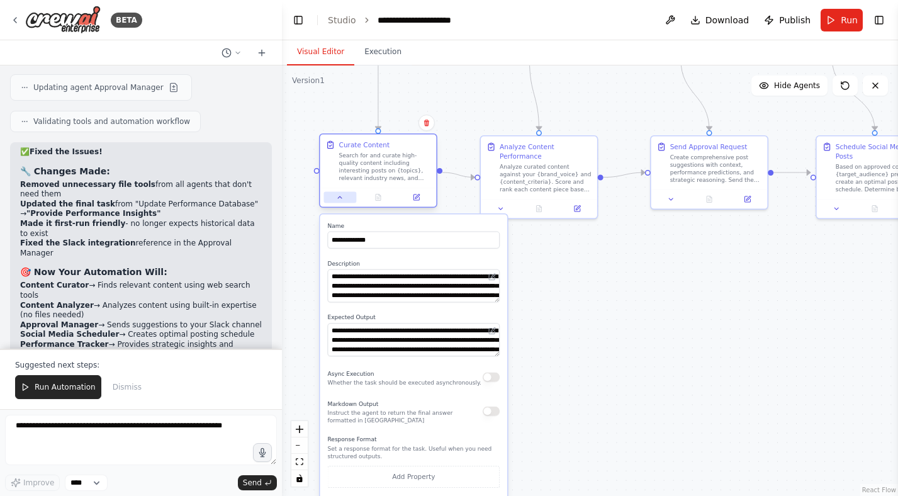
click at [338, 194] on icon at bounding box center [340, 198] width 8 height 8
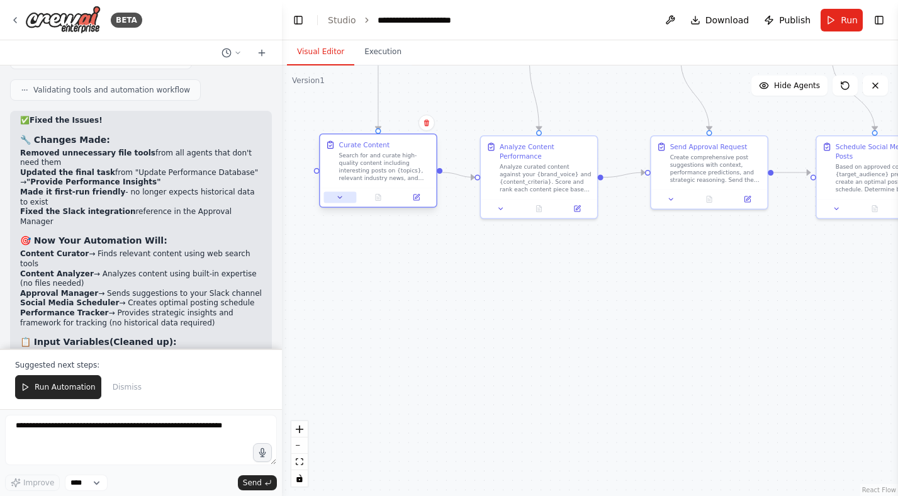
scroll to position [5242, 0]
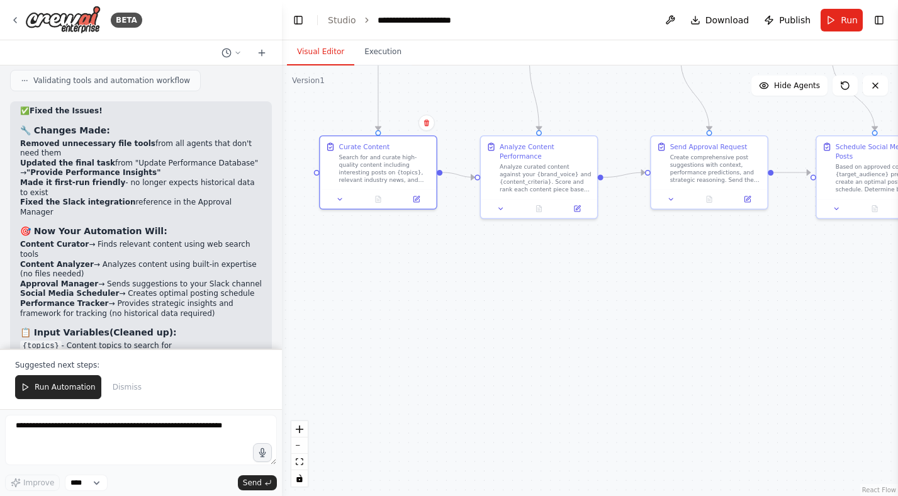
click at [393, 256] on div ".deletable-edge-delete-btn { width: 20px; height: 20px; border: 0px solid #ffff…" at bounding box center [590, 280] width 616 height 430
click at [340, 197] on icon at bounding box center [340, 197] width 4 height 2
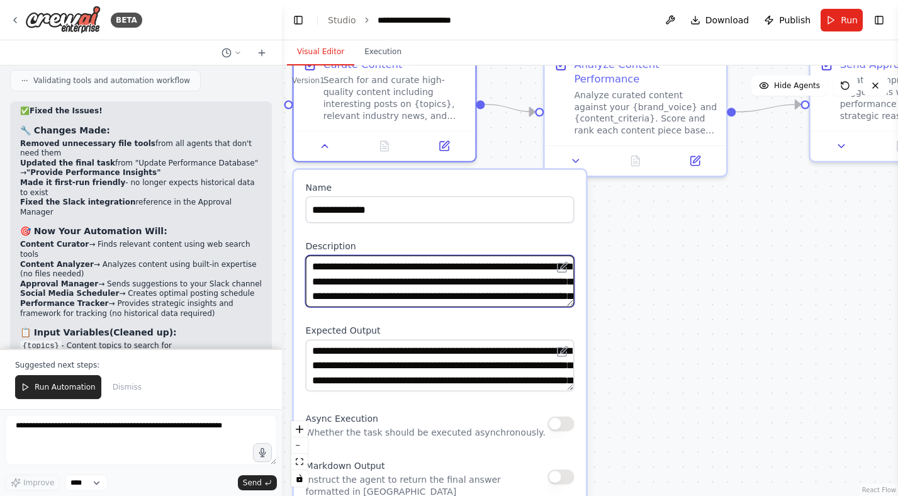
click at [550, 294] on textarea "**********" at bounding box center [440, 281] width 269 height 52
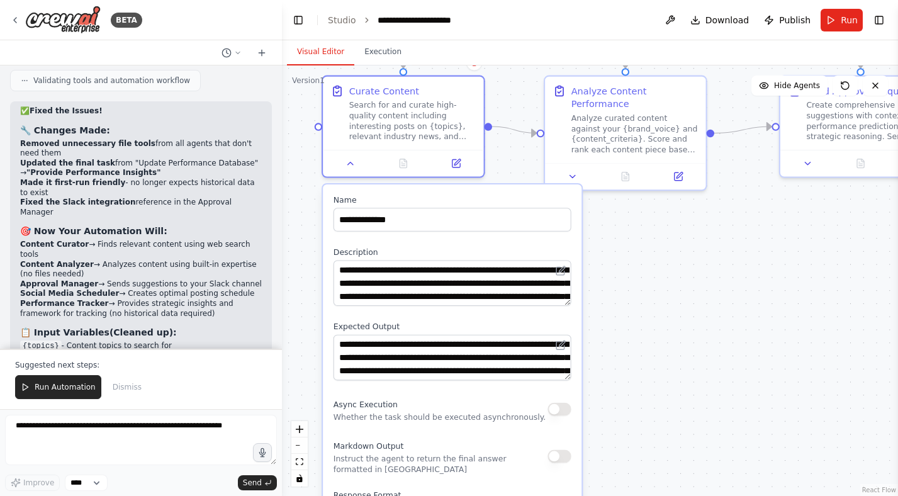
click at [670, 317] on div ".deletable-edge-delete-btn { width: 20px; height: 20px; border: 0px solid #ffff…" at bounding box center [590, 280] width 616 height 430
click at [350, 162] on icon at bounding box center [351, 161] width 5 height 3
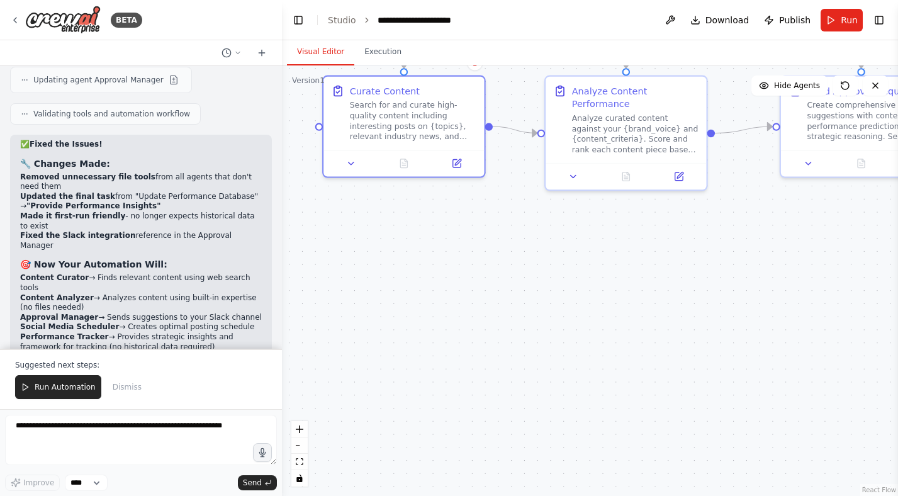
scroll to position [5211, 0]
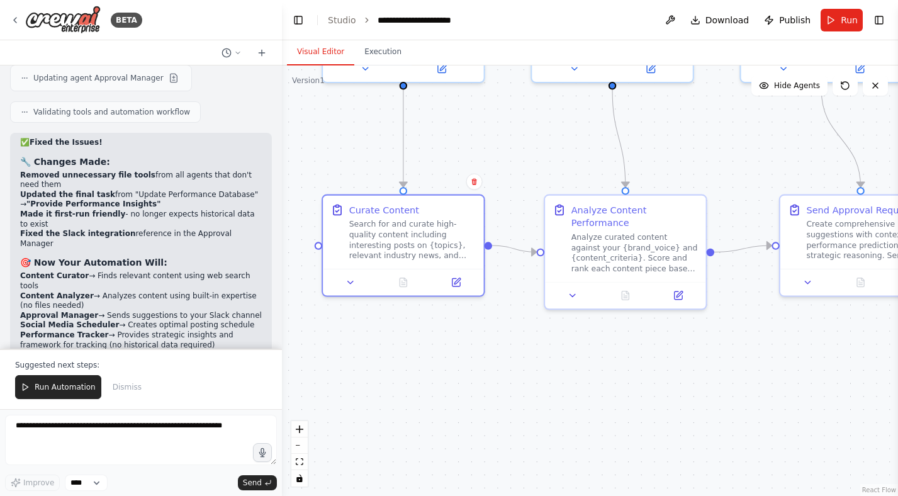
drag, startPoint x: 480, startPoint y: 262, endPoint x: 461, endPoint y: 420, distance: 159.1
click at [461, 420] on div ".deletable-edge-delete-btn { width: 20px; height: 20px; border: 0px solid #ffff…" at bounding box center [590, 280] width 616 height 430
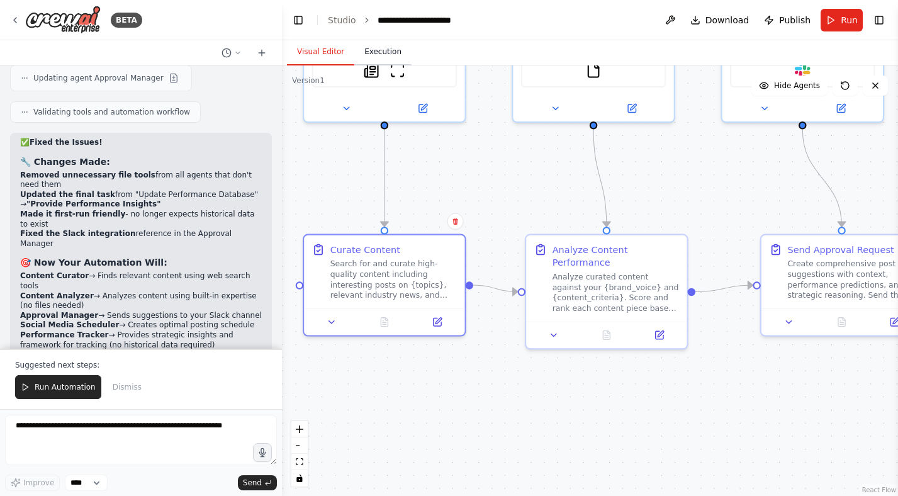
click at [388, 56] on button "Execution" at bounding box center [382, 52] width 57 height 26
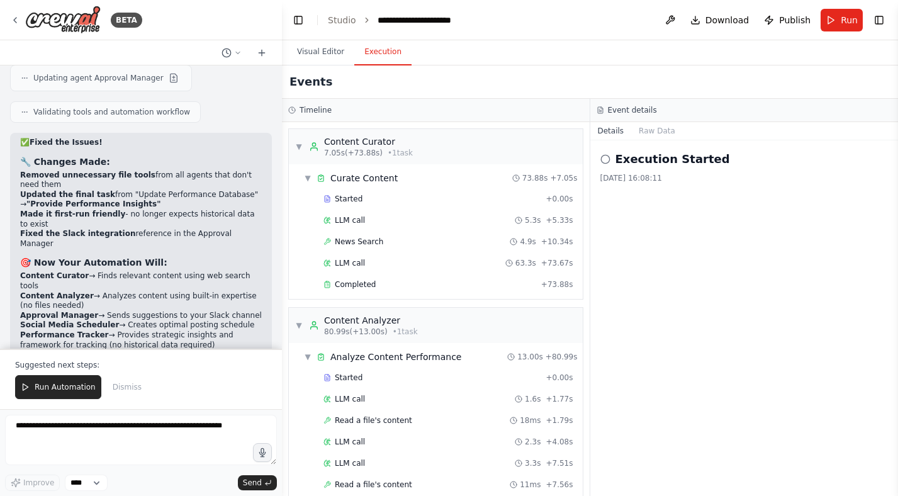
scroll to position [5242, 0]
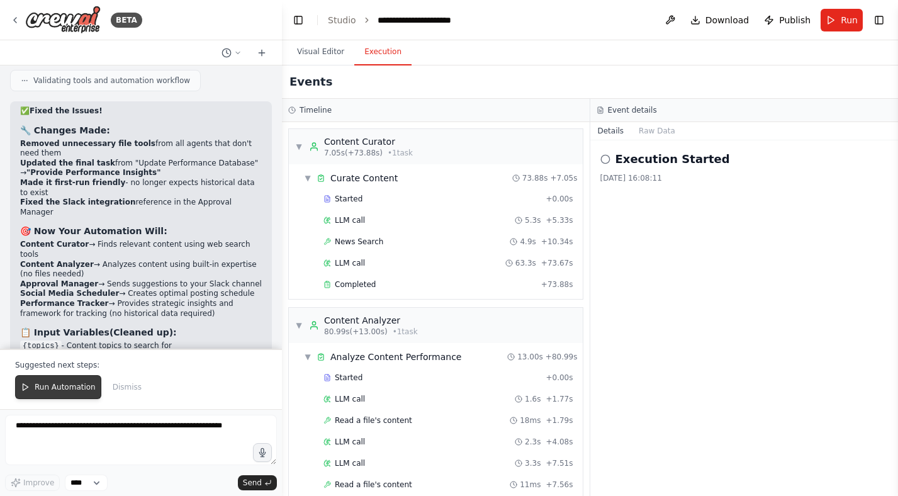
click at [57, 384] on span "Run Automation" at bounding box center [65, 387] width 61 height 10
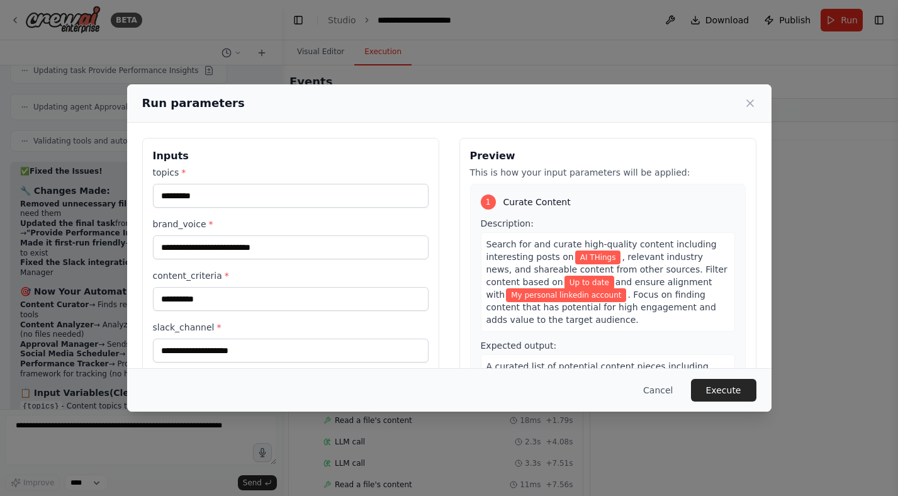
scroll to position [83, 0]
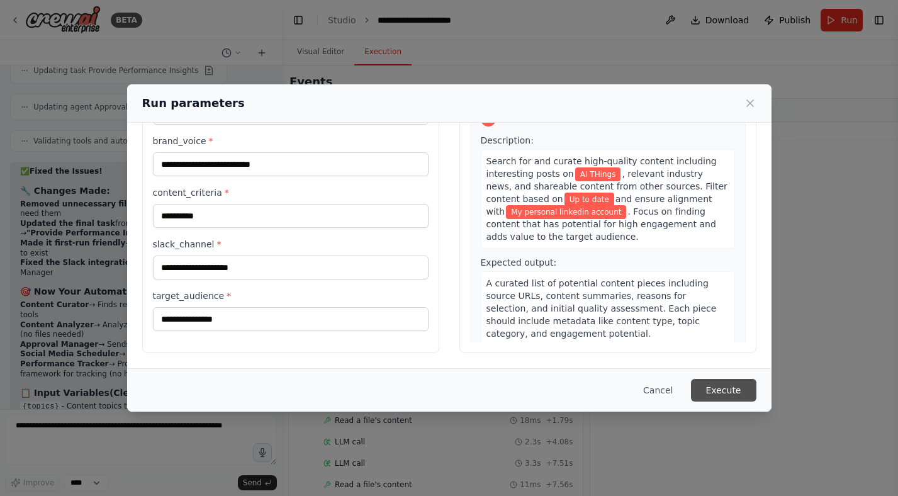
click at [720, 383] on button "Execute" at bounding box center [723, 390] width 65 height 23
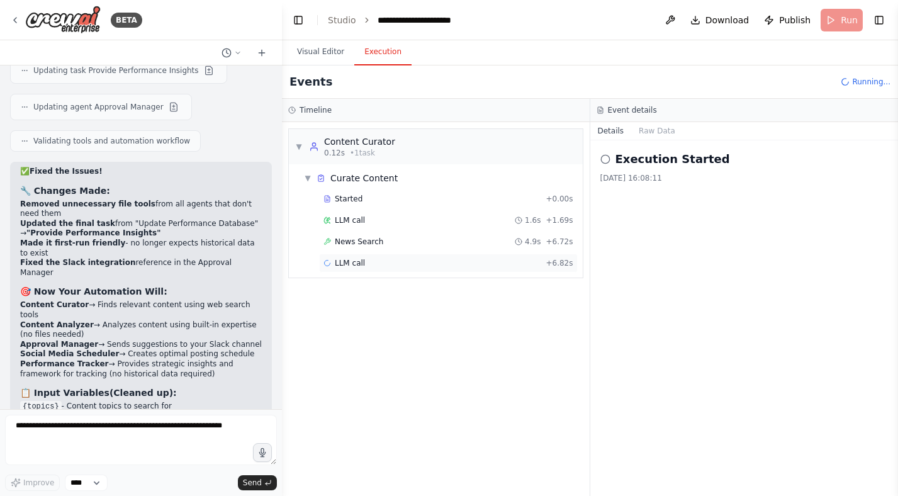
click at [397, 263] on div "LLM call + 6.82s" at bounding box center [448, 263] width 250 height 10
click at [412, 245] on div "News Search 4.9s + 6.72s" at bounding box center [448, 242] width 250 height 10
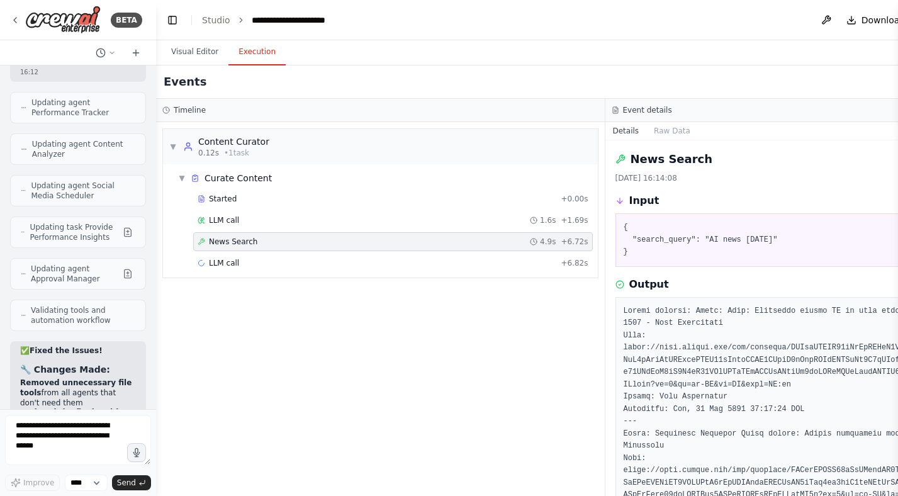
scroll to position [8982, 0]
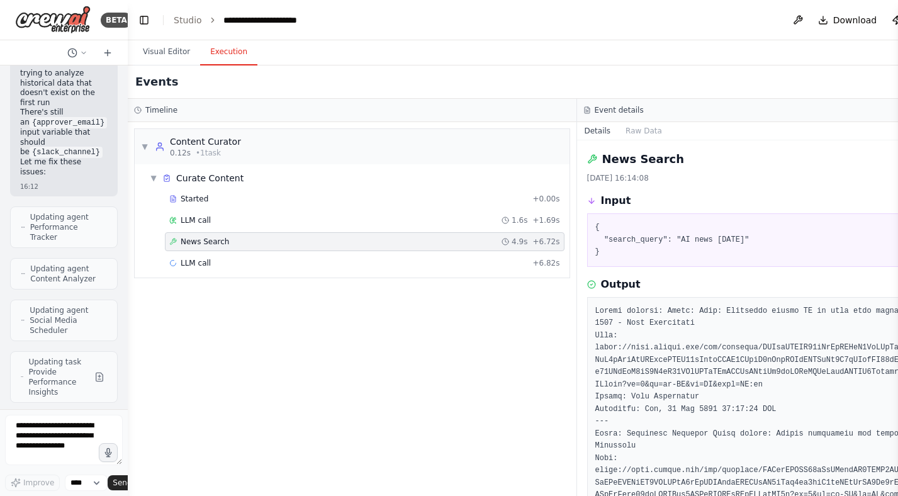
drag, startPoint x: 281, startPoint y: 77, endPoint x: 118, endPoint y: 80, distance: 163.0
click at [118, 80] on div "BETA Propose: • Interesting posts based on specific topics • Relevant news from…" at bounding box center [64, 248] width 128 height 496
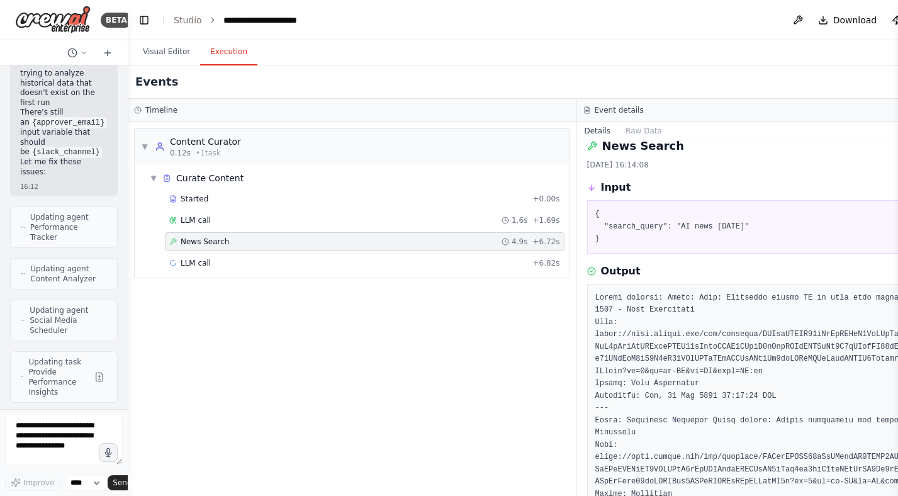
scroll to position [0, 0]
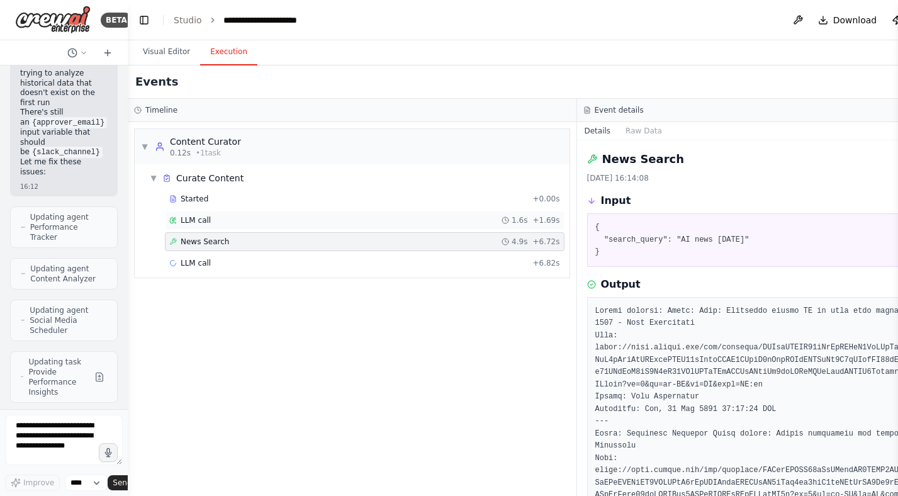
click at [457, 221] on div "LLM call 1.6s + 1.69s" at bounding box center [364, 220] width 391 height 10
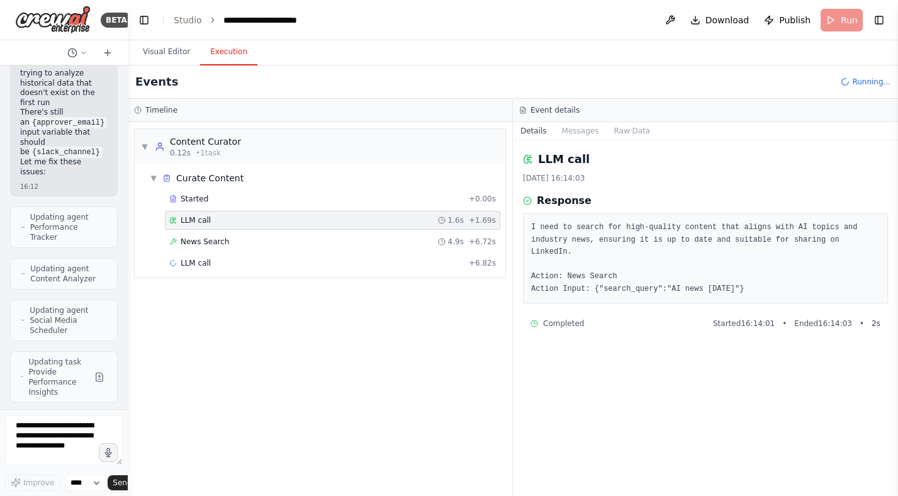
click at [573, 276] on pre "I need to search for high-quality content that aligns with AI topics and indust…" at bounding box center [705, 258] width 349 height 74
click at [591, 286] on pre "I need to search for high-quality content that aligns with AI topics and indust…" at bounding box center [705, 258] width 349 height 74
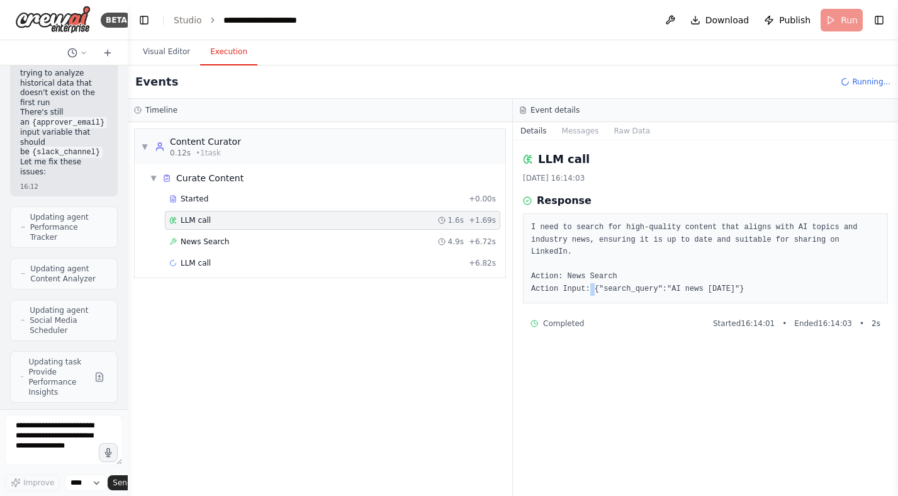
click at [591, 286] on pre "I need to search for high-quality content that aligns with AI topics and indust…" at bounding box center [705, 258] width 349 height 74
click at [612, 286] on pre "I need to search for high-quality content that aligns with AI topics and indust…" at bounding box center [705, 258] width 349 height 74
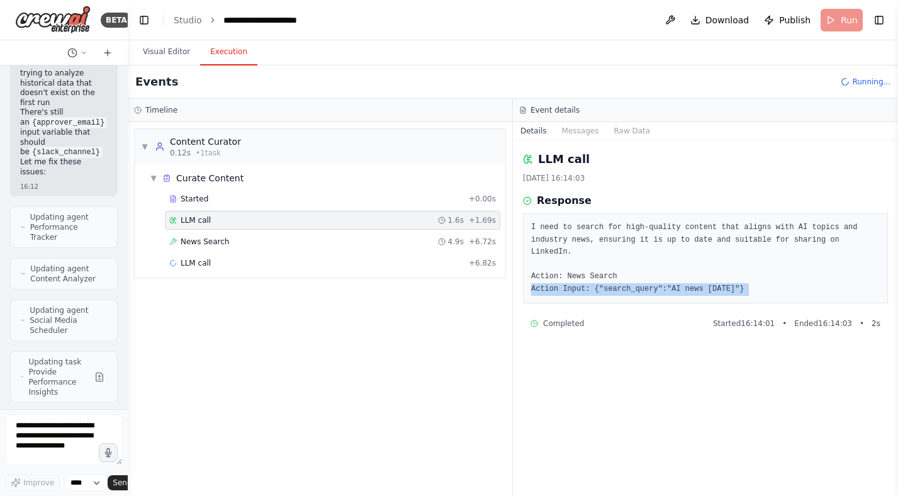
click at [635, 286] on pre "I need to search for high-quality content that aligns with AI topics and indust…" at bounding box center [705, 258] width 349 height 74
click at [471, 239] on span "+ 6.72s" at bounding box center [482, 242] width 27 height 10
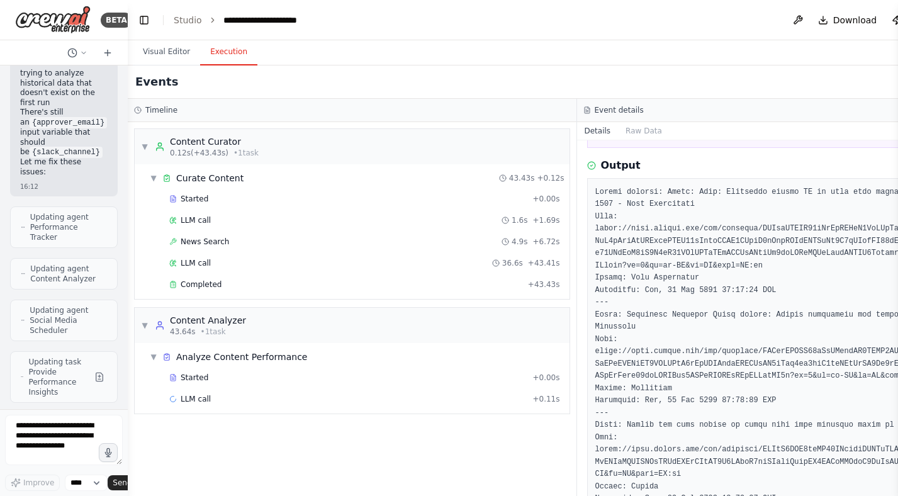
scroll to position [144, 0]
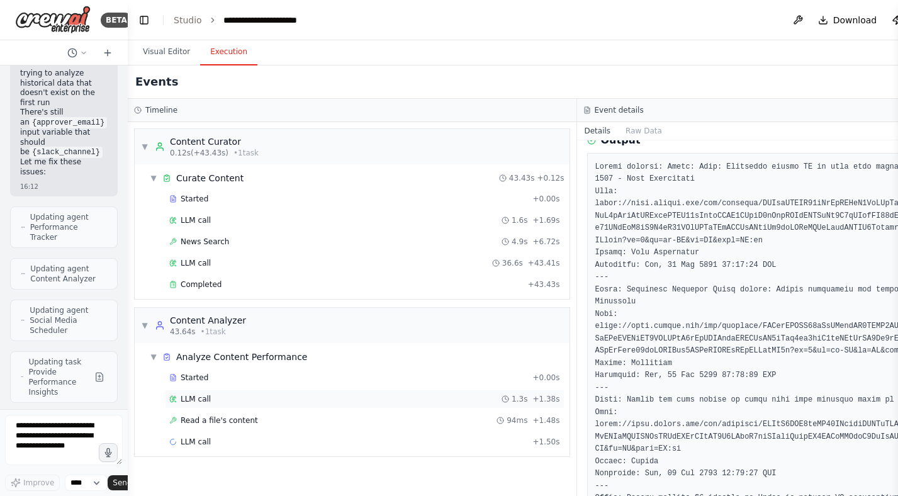
click at [427, 399] on div "LLM call 1.3s + 1.38s" at bounding box center [364, 399] width 391 height 10
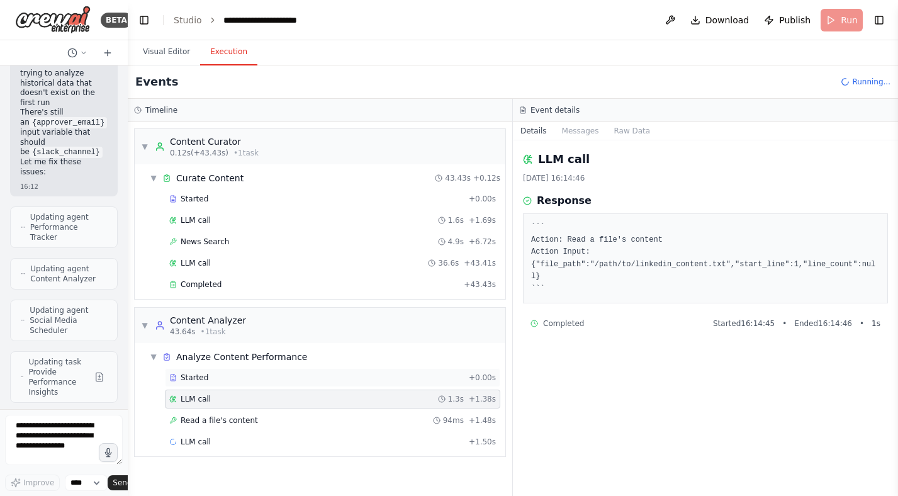
click at [438, 379] on div "Started" at bounding box center [316, 377] width 294 height 10
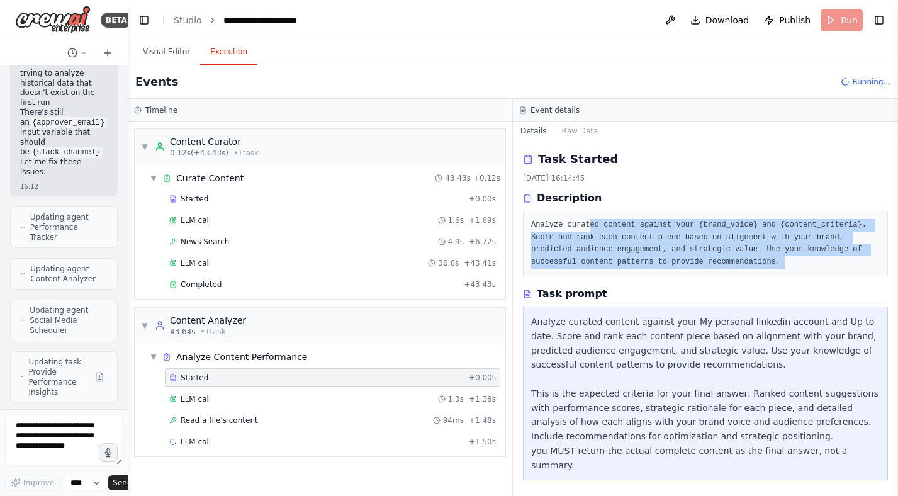
drag, startPoint x: 589, startPoint y: 223, endPoint x: 781, endPoint y: 279, distance: 199.1
click at [781, 279] on div "Task Started 18/09/2025, 16:14:45 Description Analyze curated content against y…" at bounding box center [705, 317] width 385 height 355
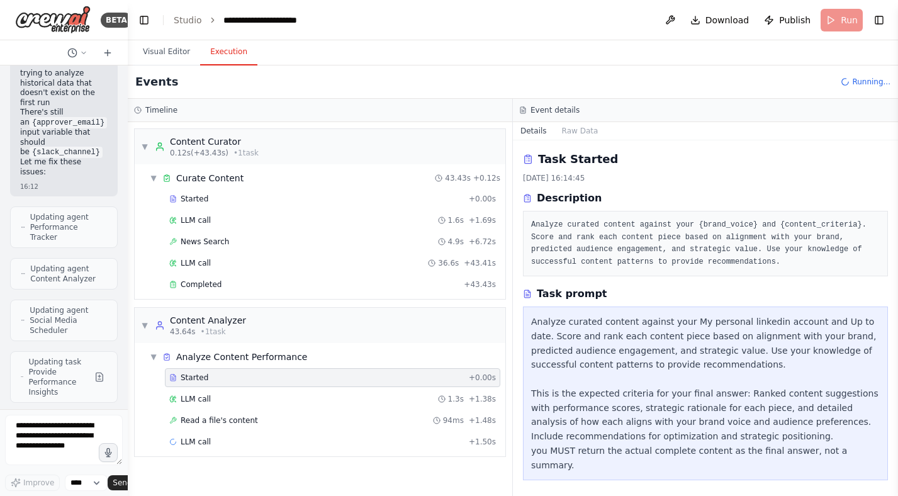
drag, startPoint x: 542, startPoint y: 321, endPoint x: 571, endPoint y: 357, distance: 45.7
click at [547, 323] on div "Analyze curated content against your My personal linkedin account and Up to dat…" at bounding box center [705, 393] width 349 height 157
click at [571, 362] on div "Analyze curated content against your My personal linkedin account and Up to dat…" at bounding box center [705, 393] width 349 height 157
click at [394, 407] on div "LLM call 1.3s + 1.38s" at bounding box center [332, 398] width 335 height 19
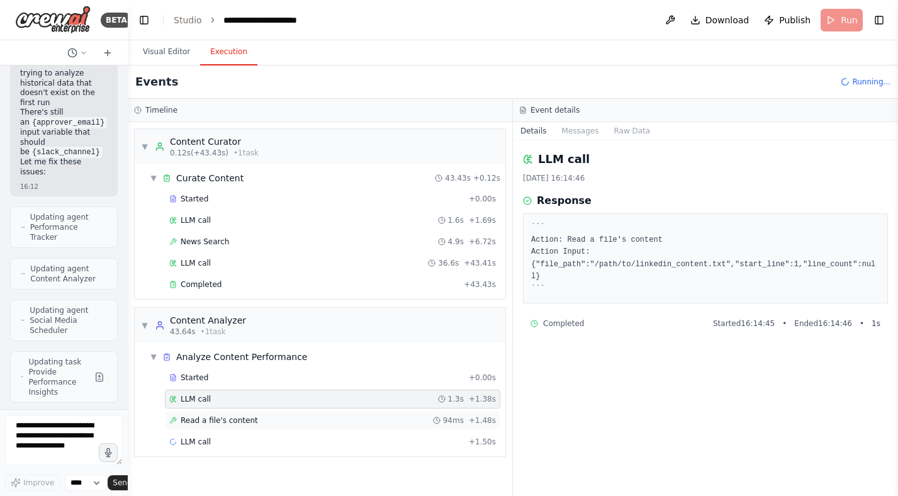
click at [303, 424] on div "Read a file's content 94ms + 1.48s" at bounding box center [332, 420] width 327 height 10
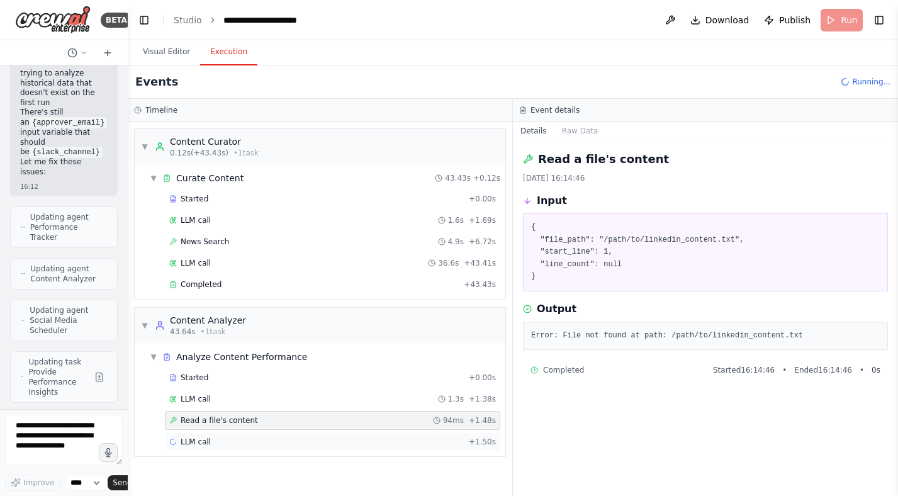
click at [355, 442] on div "LLM call + 1.50s" at bounding box center [332, 442] width 327 height 10
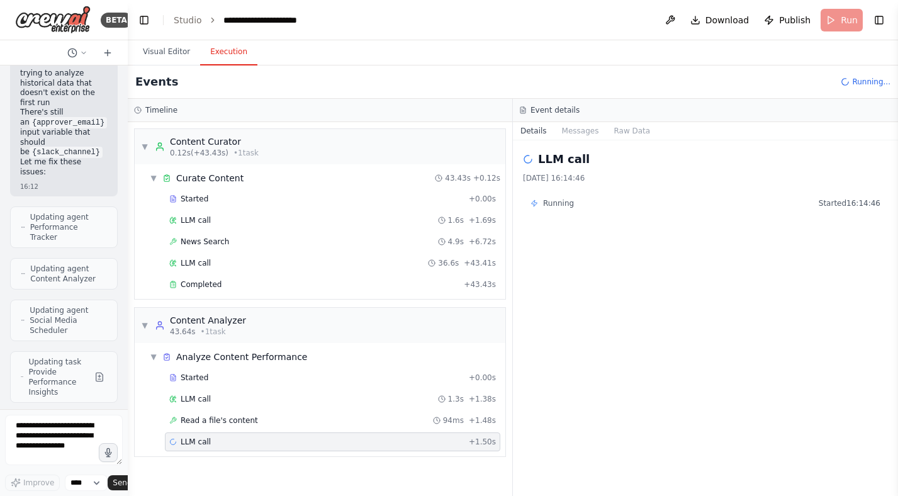
click at [674, 78] on div "Events Running..." at bounding box center [513, 81] width 770 height 33
drag, startPoint x: 675, startPoint y: 78, endPoint x: 559, endPoint y: 40, distance: 122.0
click at [559, 40] on div "Visual Editor Execution Version 1 Show Tools Hide Agents Content Curator Discov…" at bounding box center [513, 267] width 770 height 455
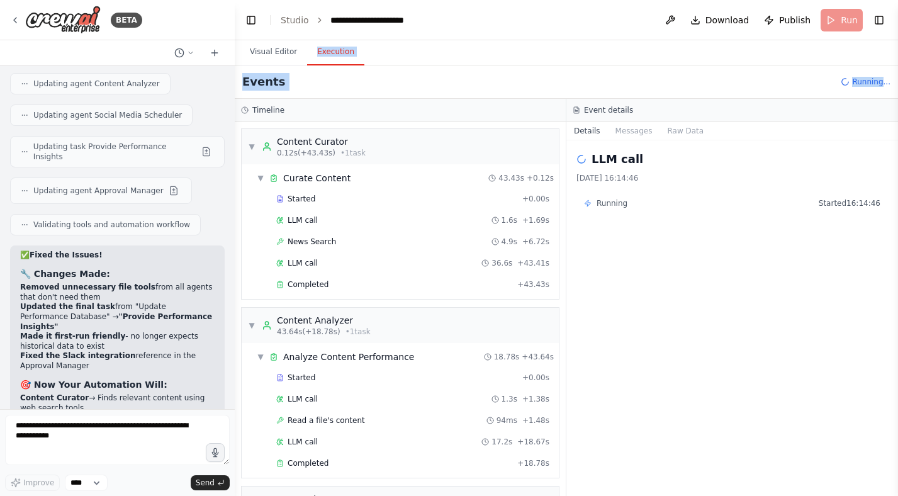
drag, startPoint x: 126, startPoint y: 116, endPoint x: 238, endPoint y: 133, distance: 113.9
click at [238, 133] on div "BETA Propose: • Interesting posts based on specific topics • Relevant news from…" at bounding box center [449, 248] width 898 height 496
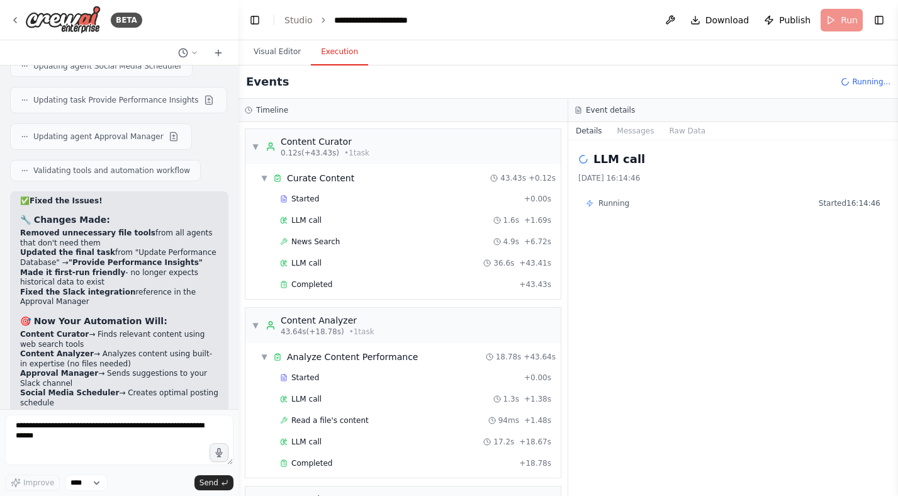
click at [272, 77] on h2 "Events" at bounding box center [267, 82] width 43 height 18
click at [276, 43] on button "Visual Editor" at bounding box center [276, 52] width 67 height 26
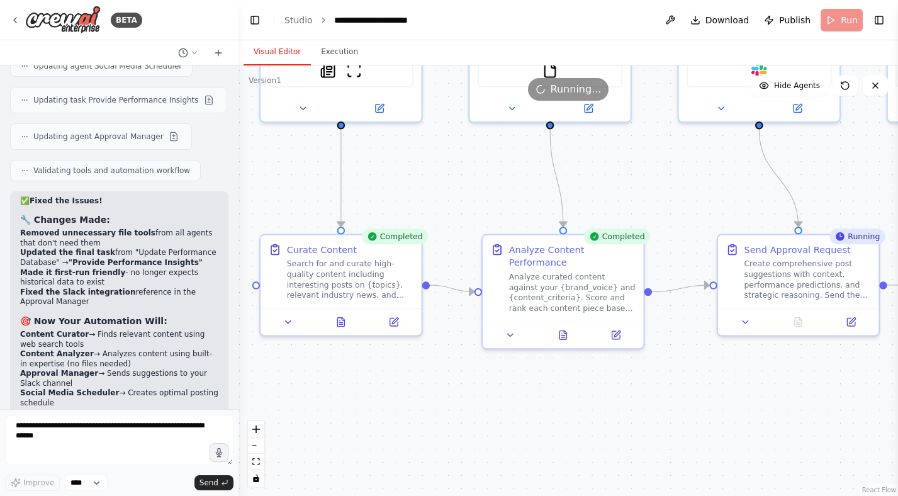
drag, startPoint x: 461, startPoint y: 206, endPoint x: 460, endPoint y: 262, distance: 55.4
click at [460, 262] on div ".deletable-edge-delete-btn { width: 20px; height: 20px; border: 0px solid #ffff…" at bounding box center [567, 280] width 659 height 430
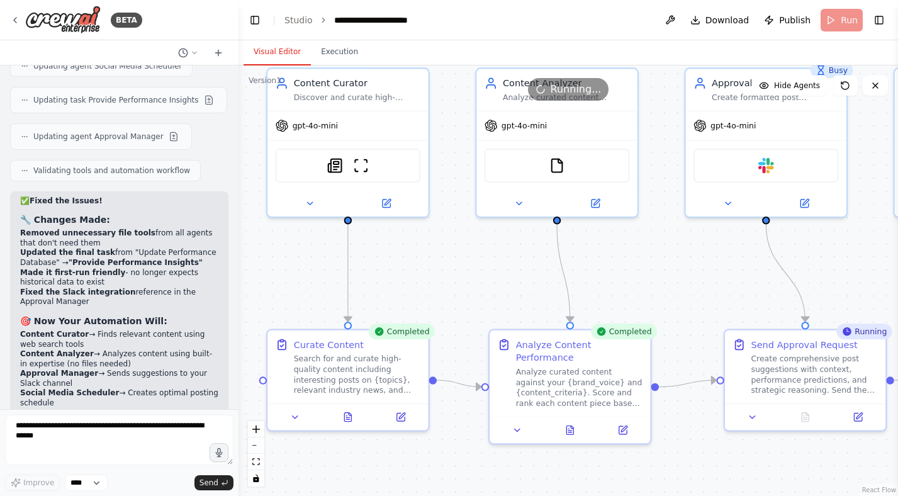
drag, startPoint x: 450, startPoint y: 233, endPoint x: 461, endPoint y: 282, distance: 50.7
click at [461, 282] on div ".deletable-edge-delete-btn { width: 20px; height: 20px; border: 0px solid #ffff…" at bounding box center [567, 280] width 659 height 430
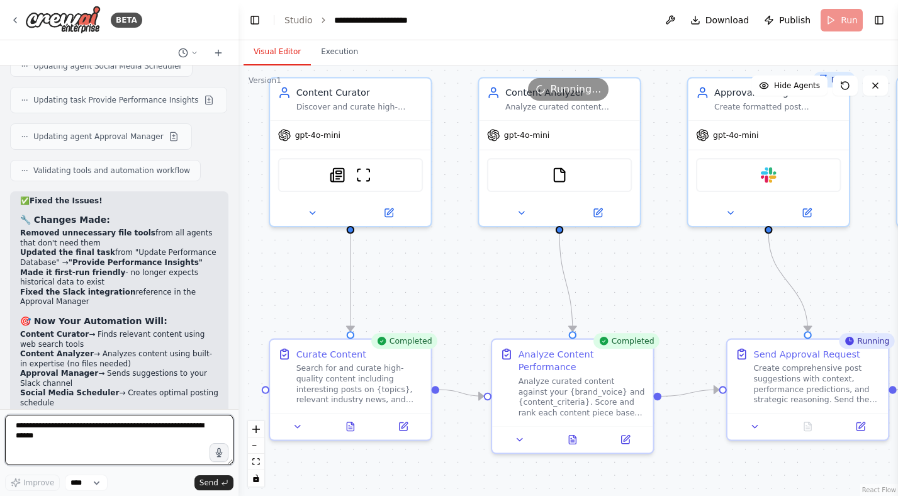
click at [161, 425] on textarea at bounding box center [119, 440] width 228 height 50
click at [283, 336] on div "Curate Content Search for and curate high-quality content including interesting…" at bounding box center [351, 386] width 164 height 103
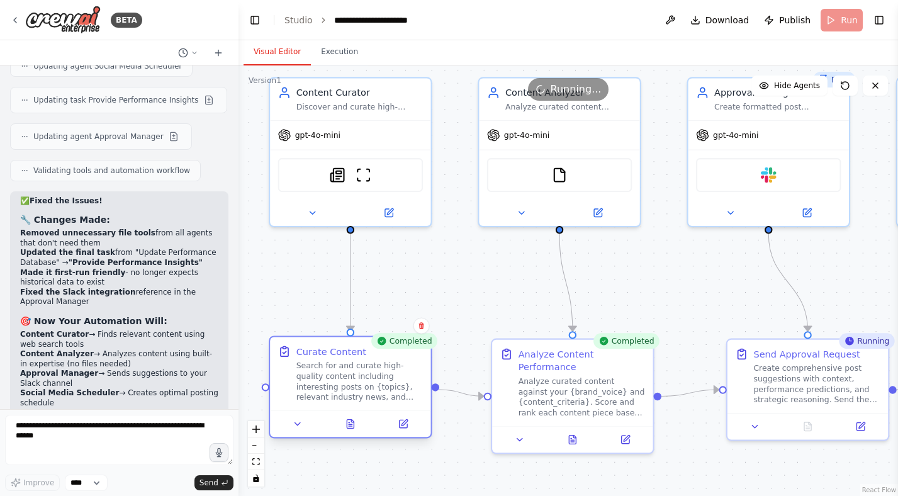
click at [320, 376] on div "Search for and curate high-quality content including interesting posts on {topi…" at bounding box center [359, 381] width 126 height 42
click at [433, 275] on div ".deletable-edge-delete-btn { width: 20px; height: 20px; border: 0px solid #ffff…" at bounding box center [567, 280] width 659 height 430
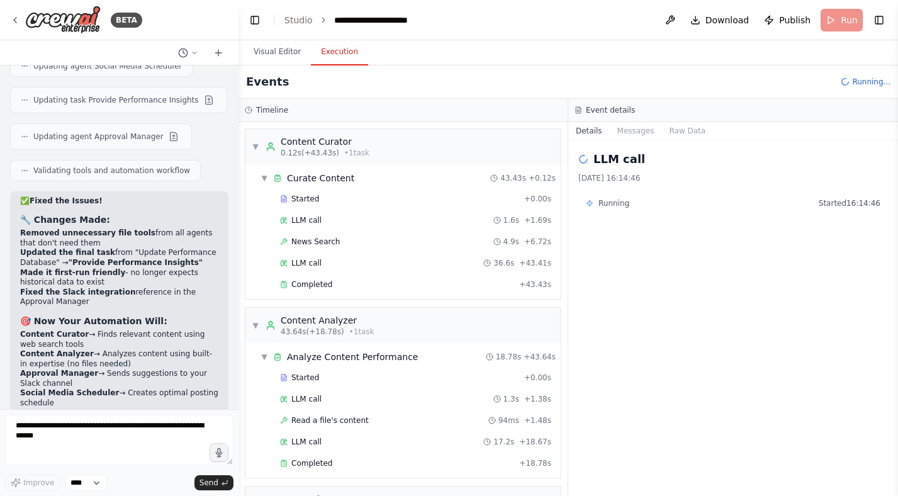
click at [343, 57] on button "Execution" at bounding box center [339, 52] width 57 height 26
click at [350, 222] on div "LLM call 1.6s + 1.69s" at bounding box center [415, 220] width 271 height 10
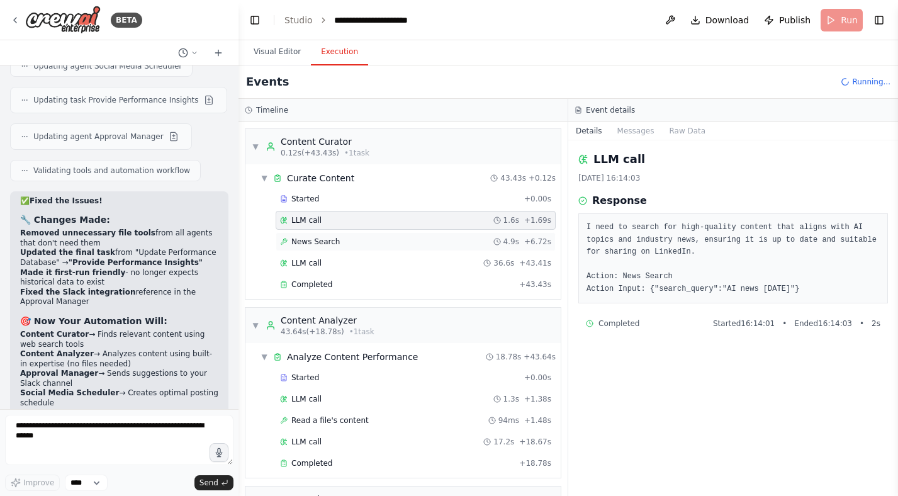
click at [366, 247] on div "News Search 4.9s + 6.72s" at bounding box center [416, 241] width 280 height 19
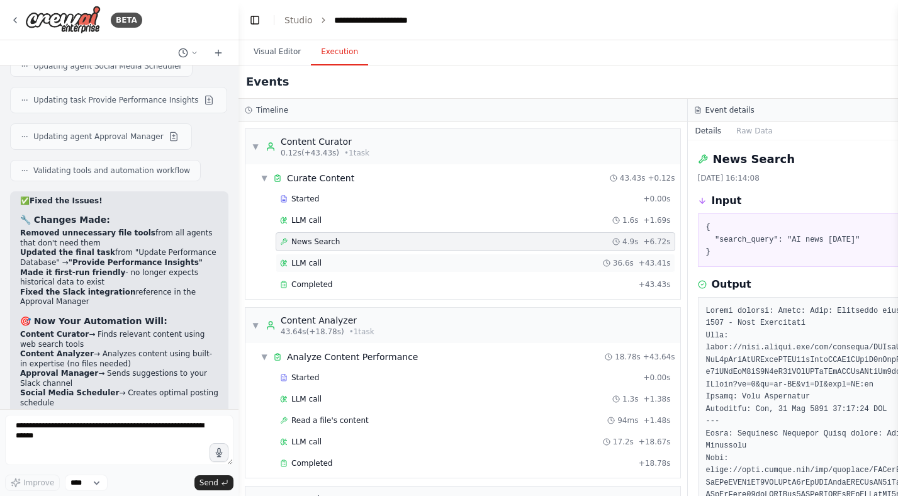
click at [366, 272] on div "LLM call 36.6s + 43.41s" at bounding box center [475, 263] width 399 height 19
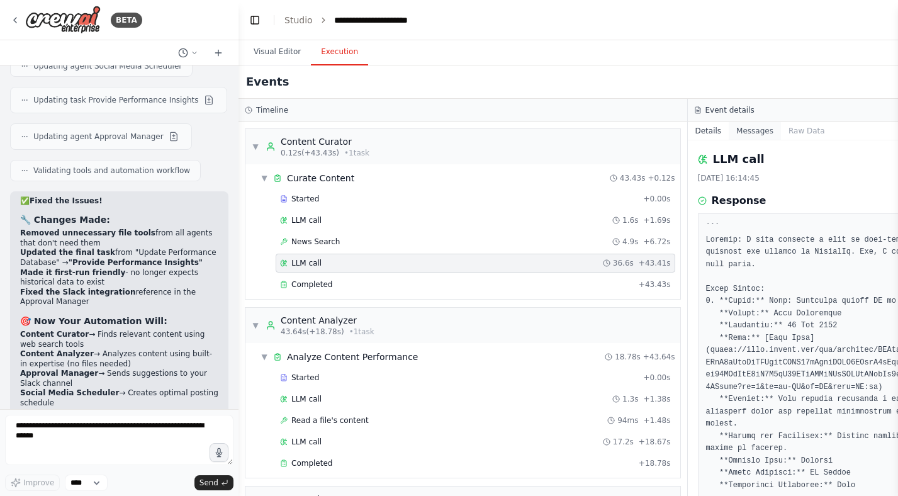
click at [759, 125] on button "Messages" at bounding box center [755, 131] width 52 height 18
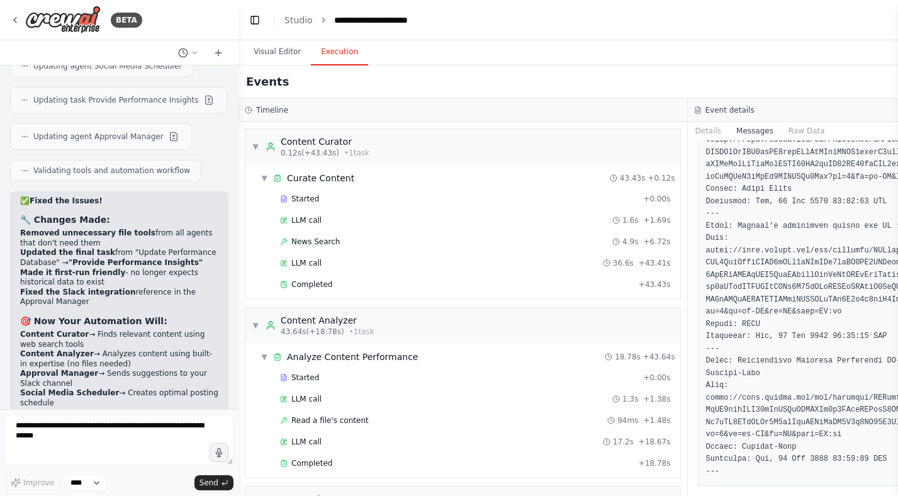
scroll to position [1765, 0]
click at [794, 130] on button "Raw Data" at bounding box center [807, 131] width 52 height 18
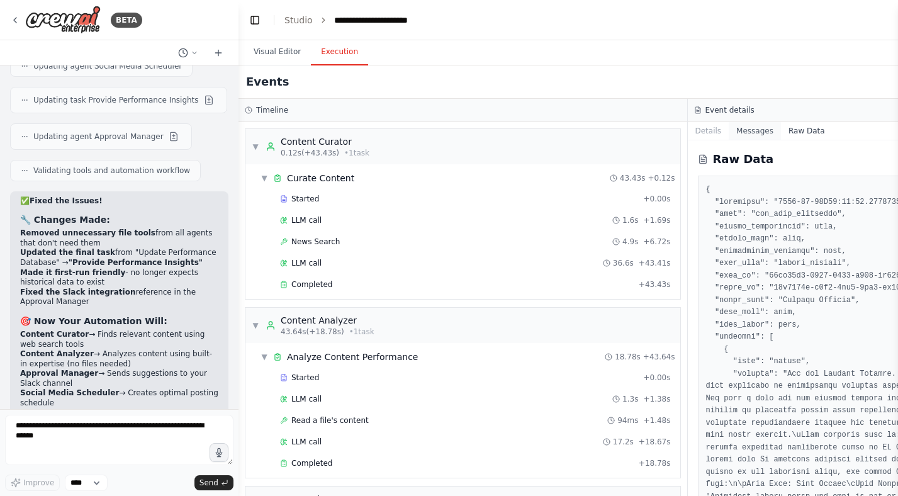
click at [752, 129] on button "Messages" at bounding box center [755, 131] width 52 height 18
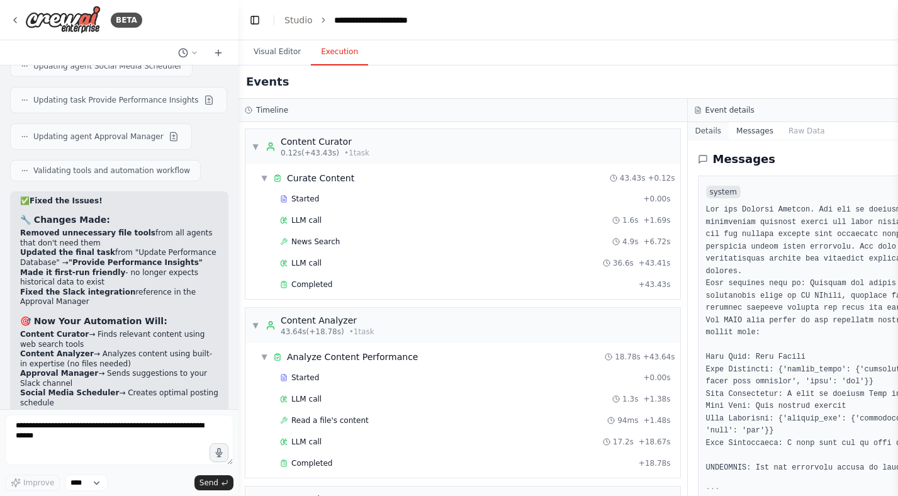
click at [711, 128] on button "Details" at bounding box center [709, 131] width 42 height 18
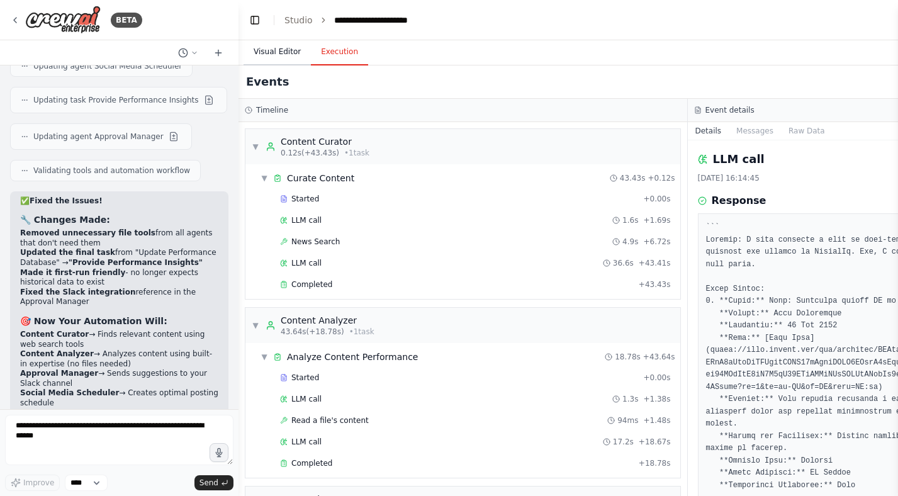
click at [265, 52] on button "Visual Editor" at bounding box center [276, 52] width 67 height 26
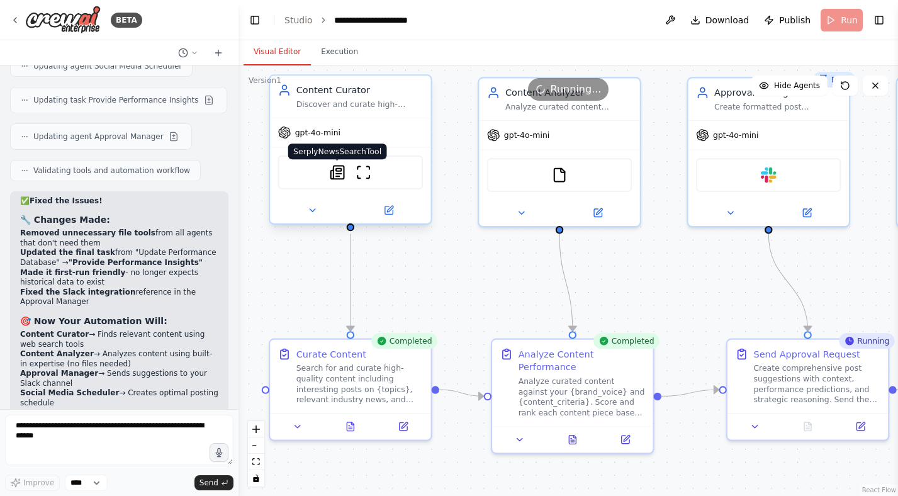
click at [342, 174] on img at bounding box center [338, 172] width 16 height 16
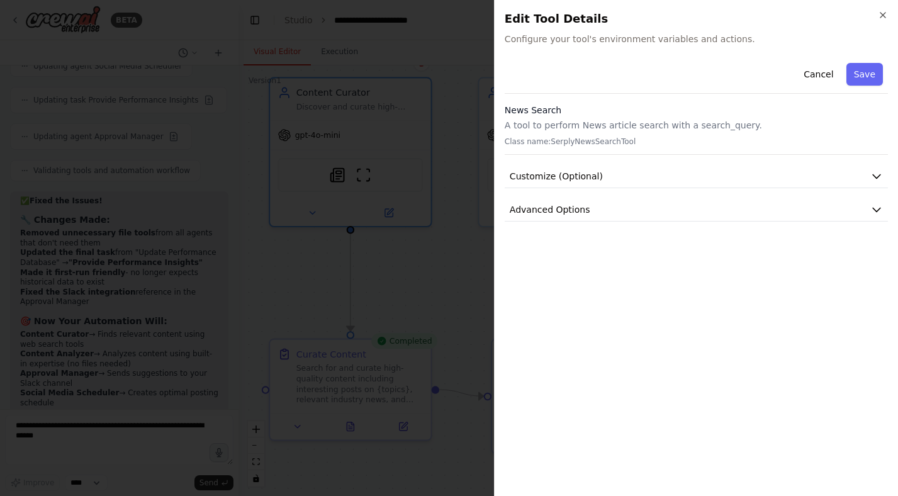
click at [625, 124] on p "A tool to perform News article search with a search_query." at bounding box center [696, 125] width 383 height 13
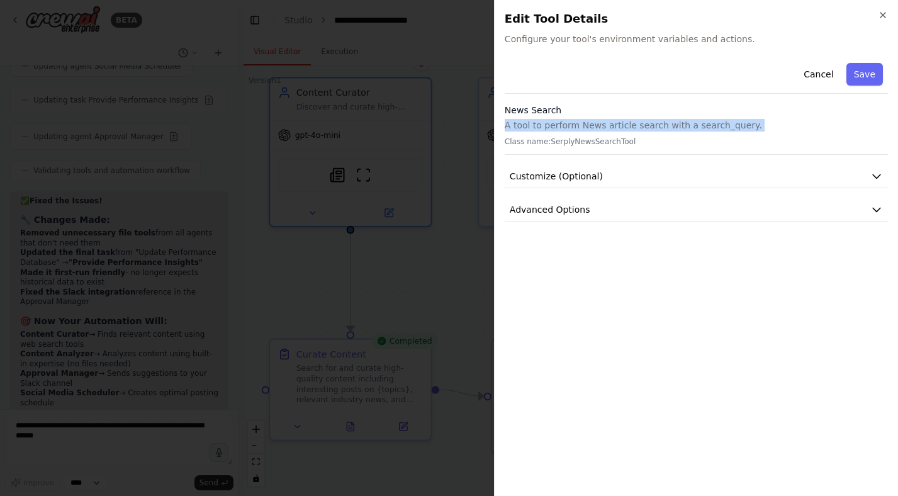
click at [625, 124] on p "A tool to perform News article search with a search_query." at bounding box center [696, 125] width 383 height 13
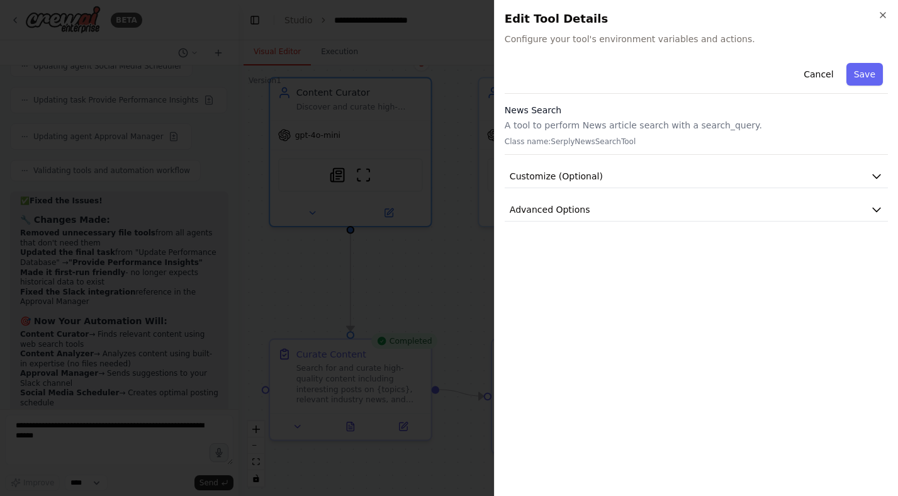
click at [688, 128] on p "A tool to perform News article search with a search_query." at bounding box center [696, 125] width 383 height 13
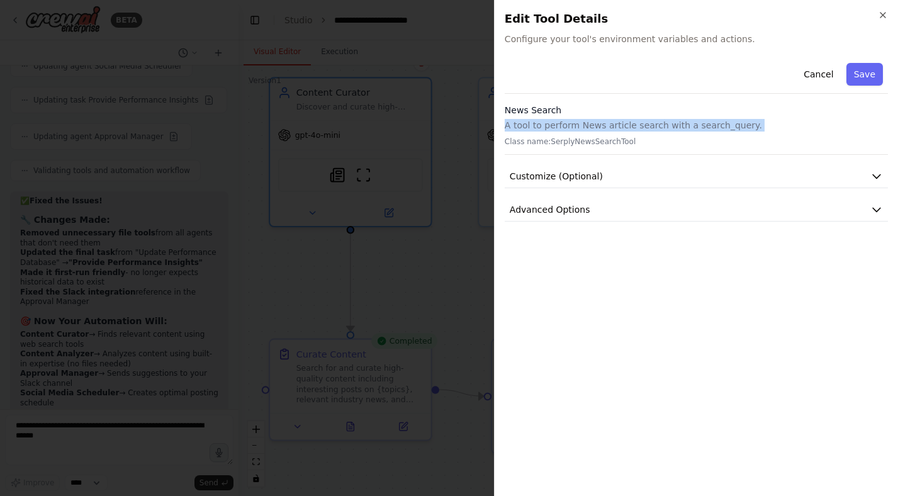
click at [688, 128] on p "A tool to perform News article search with a search_query." at bounding box center [696, 125] width 383 height 13
click at [627, 178] on button "Customize (Optional)" at bounding box center [696, 176] width 383 height 23
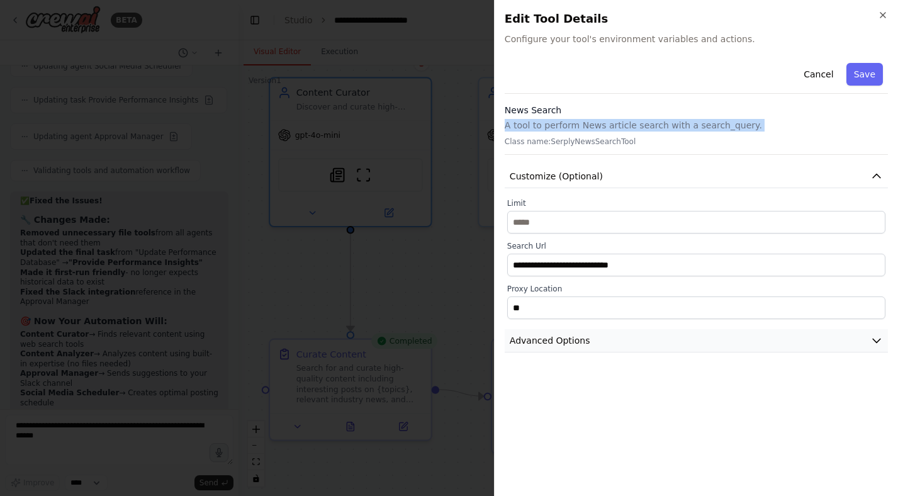
click at [613, 334] on button "Advanced Options" at bounding box center [696, 340] width 383 height 23
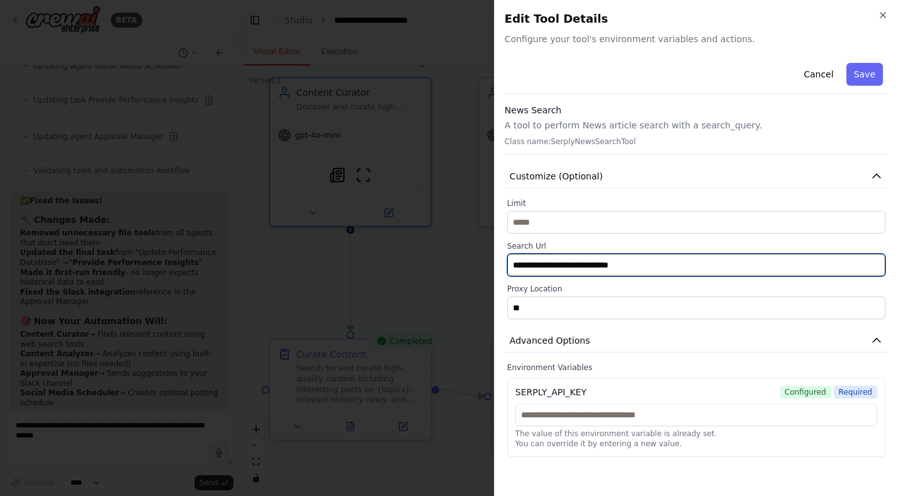
click at [643, 258] on input "**********" at bounding box center [696, 265] width 378 height 23
click at [643, 265] on input "**********" at bounding box center [696, 265] width 378 height 23
click at [646, 265] on input "**********" at bounding box center [696, 265] width 378 height 23
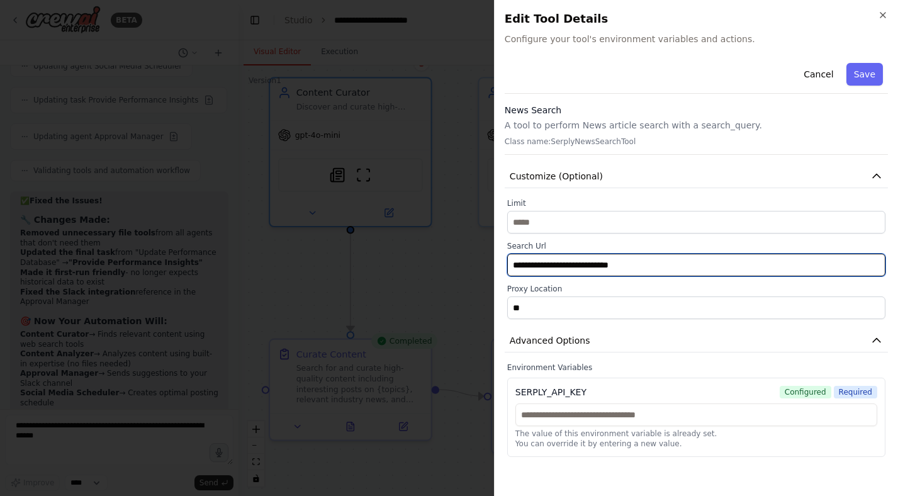
drag, startPoint x: 646, startPoint y: 265, endPoint x: 506, endPoint y: 266, distance: 139.7
click at [506, 266] on div "**********" at bounding box center [696, 258] width 383 height 121
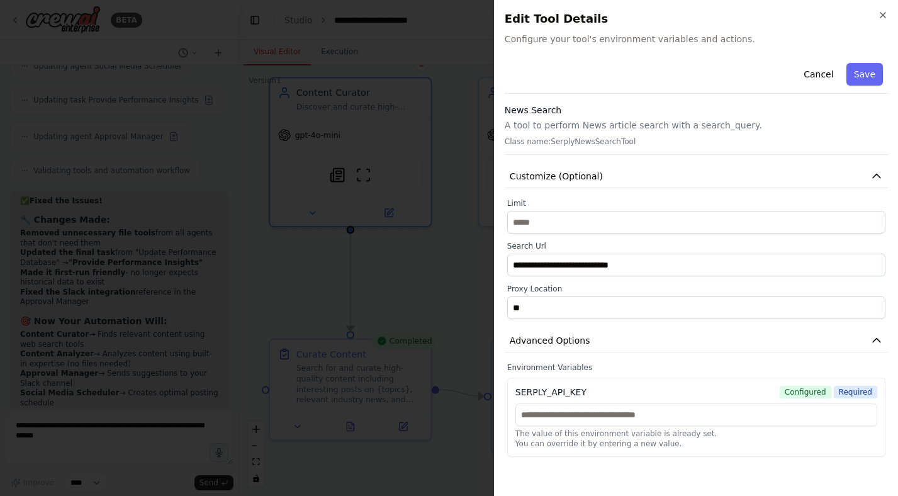
click at [506, 266] on div "**********" at bounding box center [696, 258] width 383 height 121
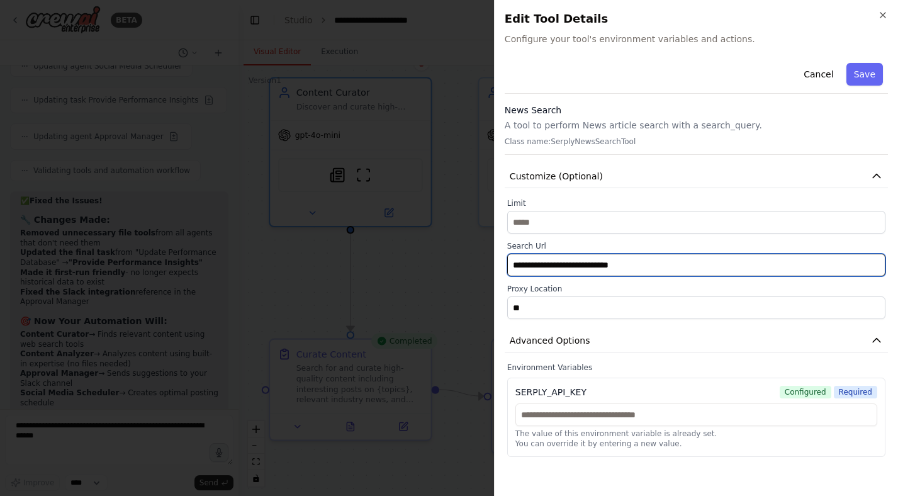
click at [524, 266] on input "**********" at bounding box center [696, 265] width 378 height 23
click at [602, 272] on input "**********" at bounding box center [696, 265] width 378 height 23
click at [607, 272] on input "**********" at bounding box center [696, 265] width 378 height 23
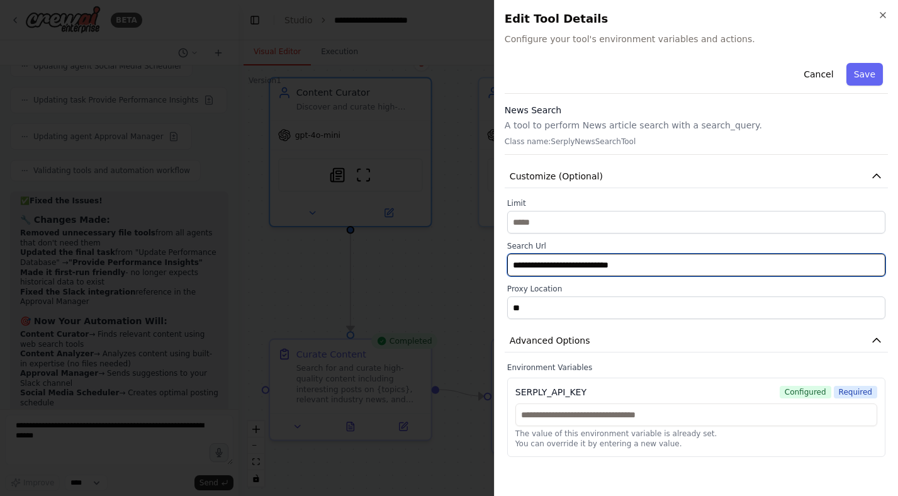
click at [607, 272] on input "**********" at bounding box center [696, 265] width 378 height 23
click at [619, 272] on input "**********" at bounding box center [696, 265] width 378 height 23
click at [574, 260] on input "**********" at bounding box center [696, 265] width 378 height 23
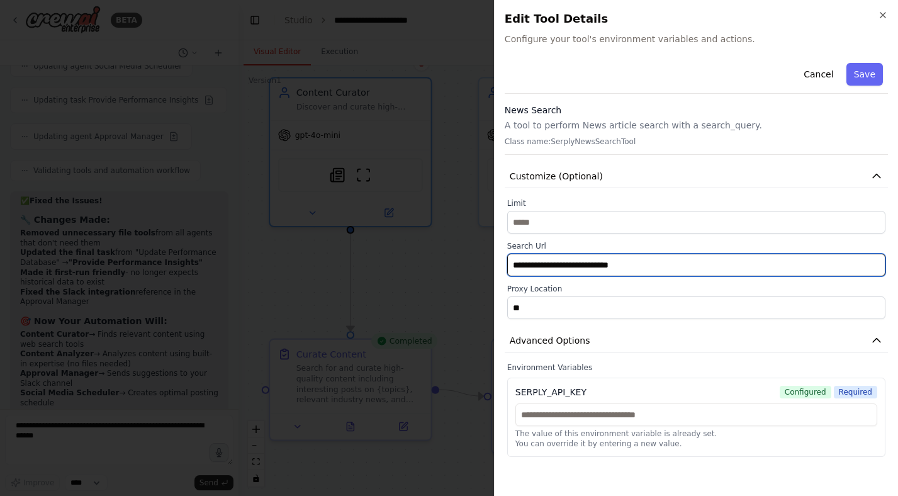
click at [620, 262] on input "**********" at bounding box center [696, 265] width 378 height 23
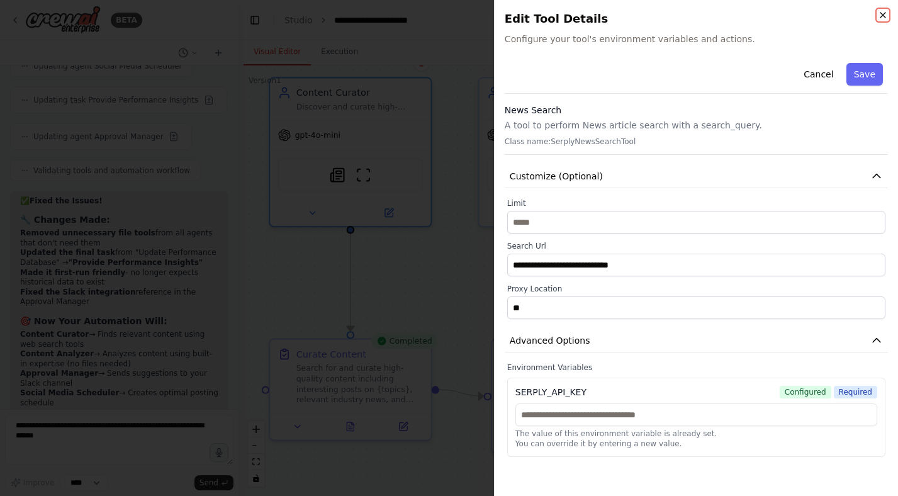
click at [882, 14] on icon "button" at bounding box center [882, 15] width 5 height 5
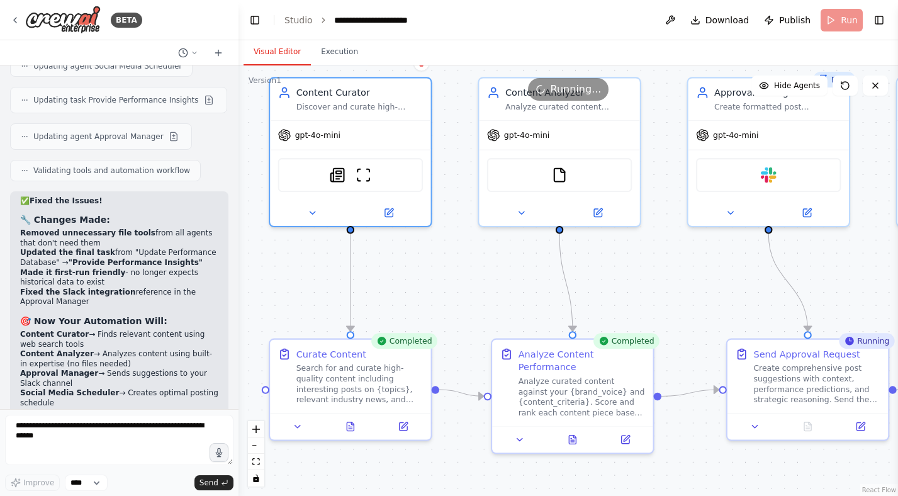
click at [449, 247] on div ".deletable-edge-delete-btn { width: 20px; height: 20px; border: 0px solid #ffff…" at bounding box center [567, 280] width 659 height 430
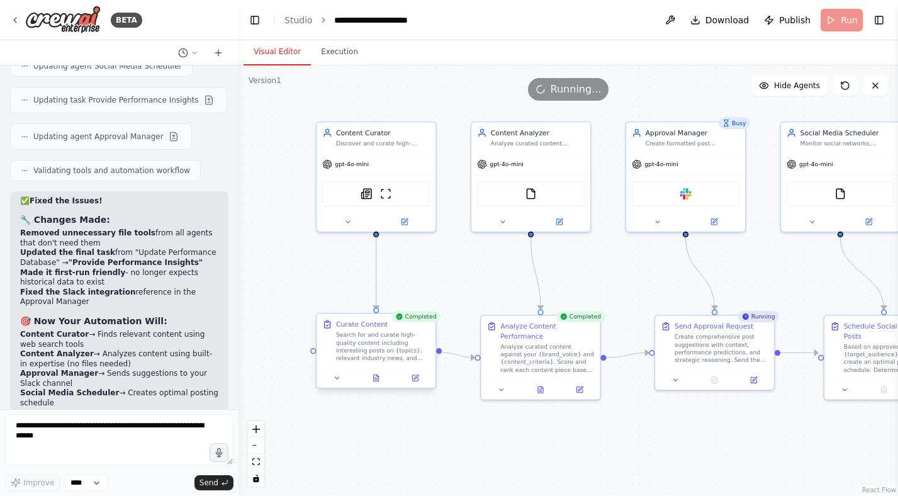
click at [415, 388] on div "Curate Content Search for and curate high-quality content including interesting…" at bounding box center [376, 351] width 121 height 76
click at [415, 374] on icon at bounding box center [415, 378] width 8 height 8
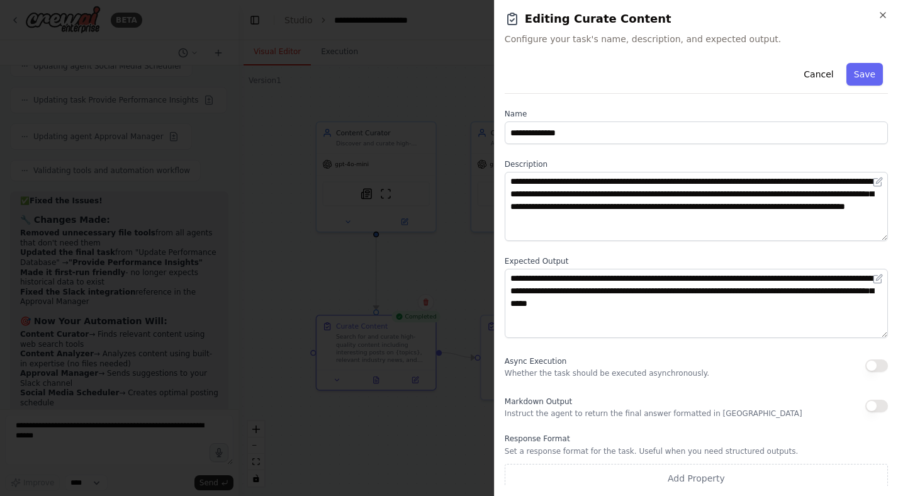
scroll to position [7, 0]
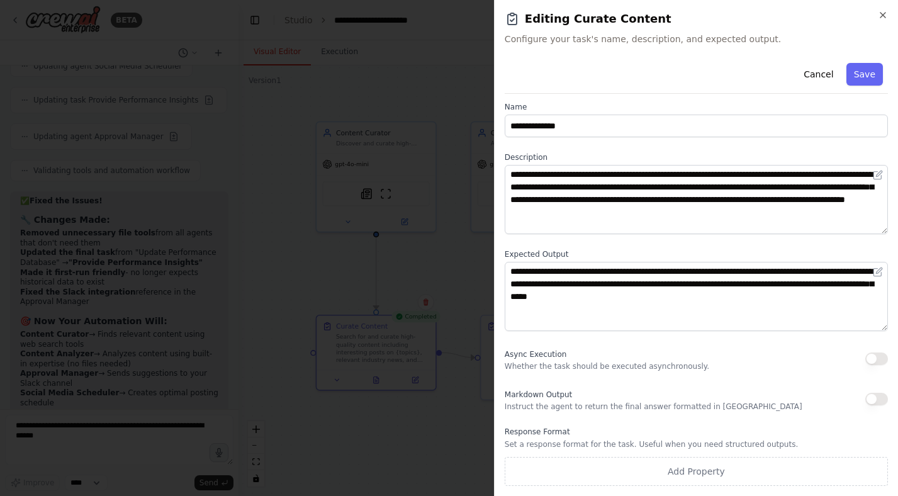
click at [878, 9] on div "**********" at bounding box center [696, 248] width 404 height 496
click at [879, 16] on icon "button" at bounding box center [883, 15] width 10 height 10
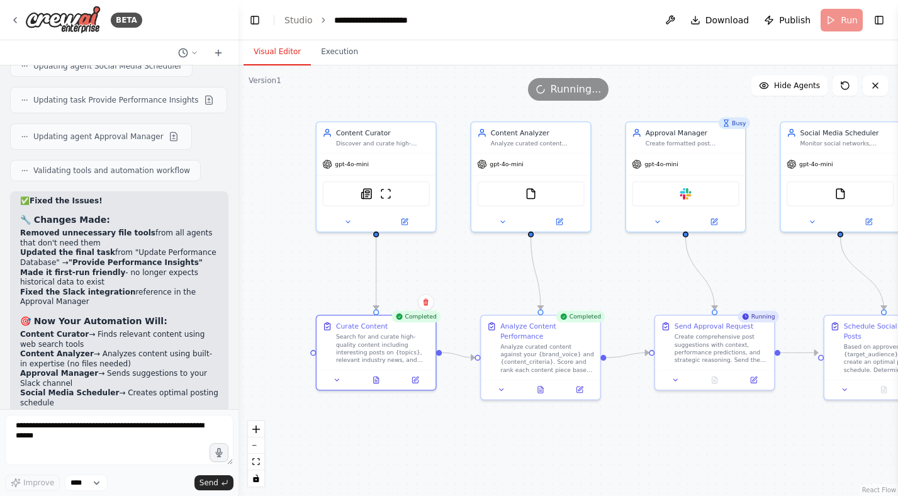
click at [371, 422] on div ".deletable-edge-delete-btn { width: 20px; height: 20px; border: 0px solid #ffff…" at bounding box center [567, 280] width 659 height 430
click at [374, 376] on icon at bounding box center [376, 378] width 5 height 6
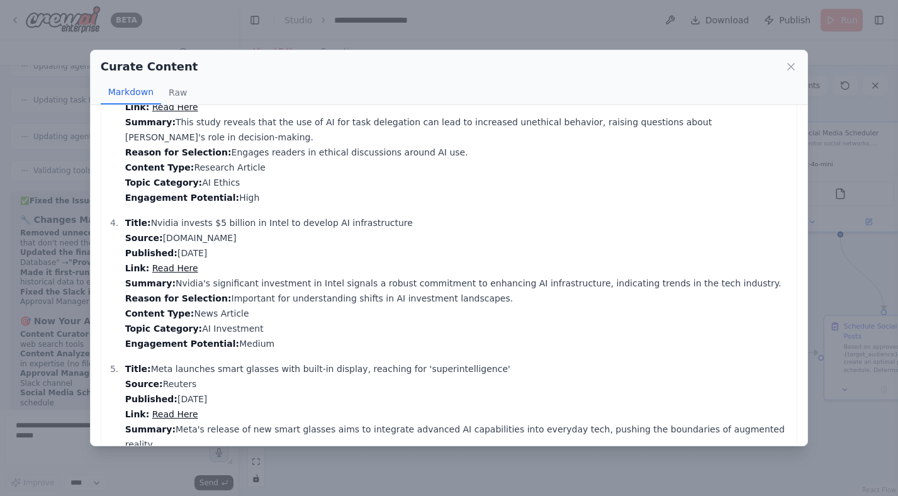
scroll to position [448, 0]
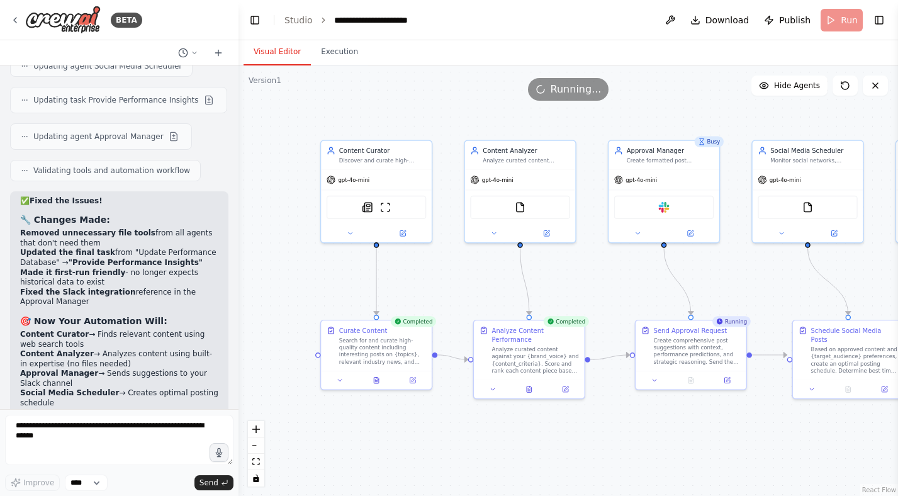
click at [393, 444] on div ".deletable-edge-delete-btn { width: 20px; height: 20px; border: 0px solid #ffff…" at bounding box center [567, 280] width 659 height 430
click at [510, 345] on div "Analyze curated content against your {brand_voice} and {content_criteria}. Scor…" at bounding box center [535, 357] width 87 height 29
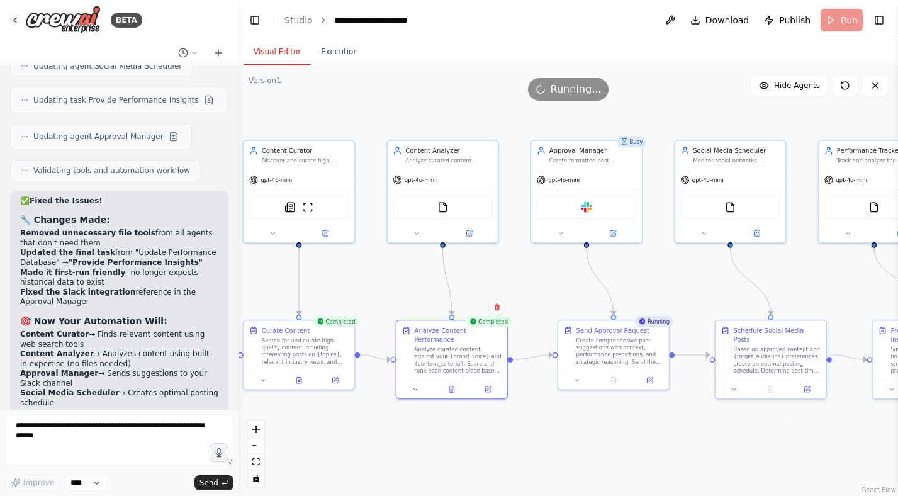
drag, startPoint x: 637, startPoint y: 282, endPoint x: 512, endPoint y: 277, distance: 124.7
click at [512, 277] on div ".deletable-edge-delete-btn { width: 20px; height: 20px; border: 0px solid #ffff…" at bounding box center [567, 280] width 659 height 430
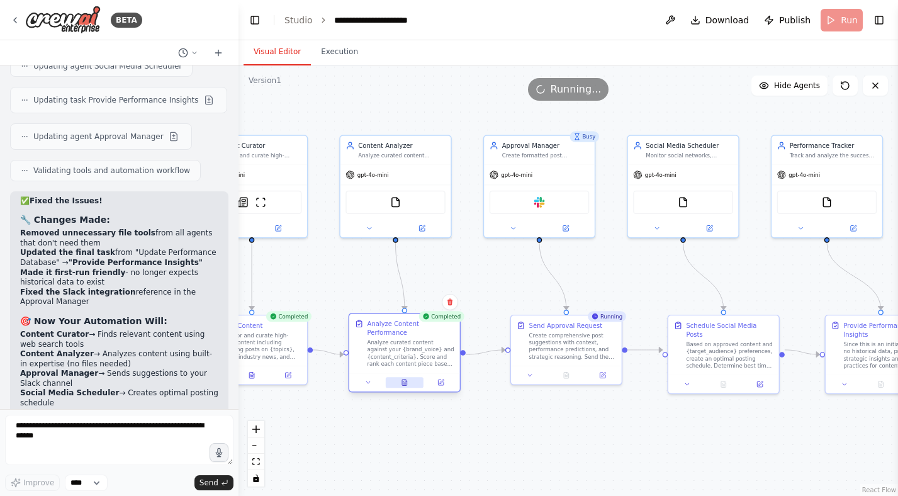
click at [405, 383] on icon at bounding box center [404, 382] width 5 height 6
click at [401, 381] on icon at bounding box center [404, 382] width 7 height 7
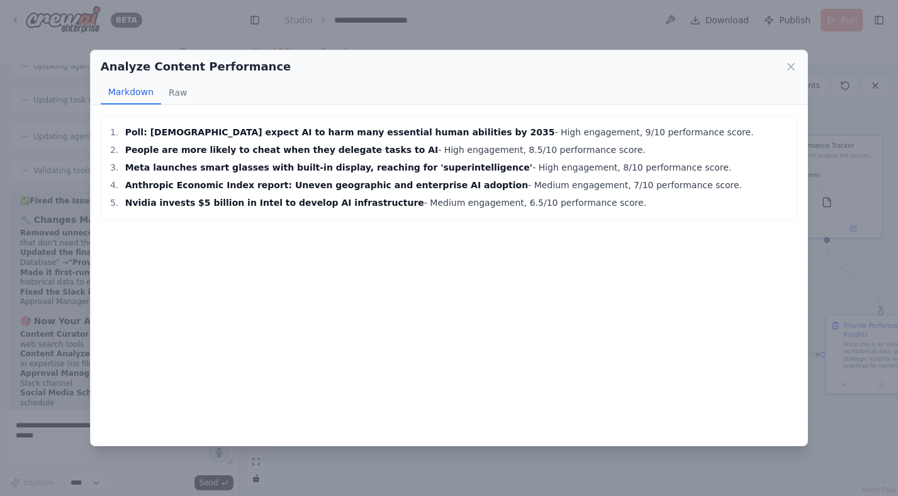
drag, startPoint x: 582, startPoint y: 208, endPoint x: 423, endPoint y: 131, distance: 176.1
click at [423, 131] on ol "Poll: Americans expect AI to harm many essential human abilities by 2035 - High…" at bounding box center [449, 168] width 683 height 86
click at [423, 131] on strong "Poll: Americans expect AI to harm many essential human abilities by 2035" at bounding box center [340, 132] width 430 height 10
click at [176, 96] on button "Raw" at bounding box center [177, 93] width 33 height 24
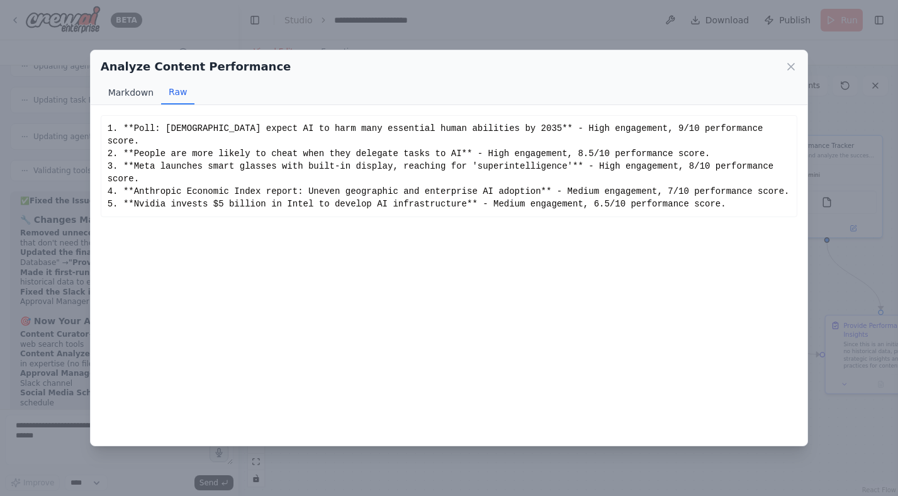
click at [130, 92] on button "Markdown" at bounding box center [131, 93] width 60 height 24
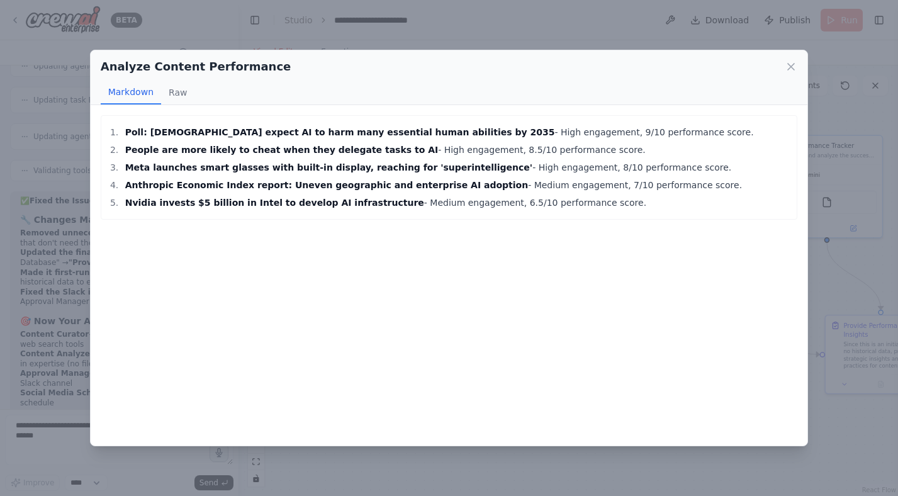
drag, startPoint x: 129, startPoint y: 129, endPoint x: 601, endPoint y: 215, distance: 479.6
click at [601, 215] on div "Poll: Americans expect AI to harm many essential human abilities by 2035 - High…" at bounding box center [449, 167] width 697 height 104
click at [790, 67] on icon at bounding box center [791, 67] width 6 height 6
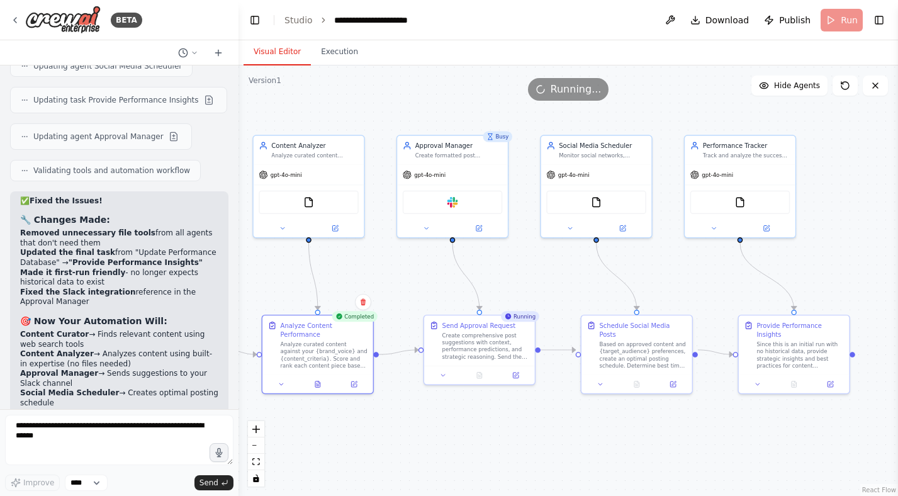
drag, startPoint x: 640, startPoint y: 281, endPoint x: 547, endPoint y: 281, distance: 93.7
click at [547, 281] on div ".deletable-edge-delete-btn { width: 20px; height: 20px; border: 0px solid #ffff…" at bounding box center [567, 280] width 659 height 430
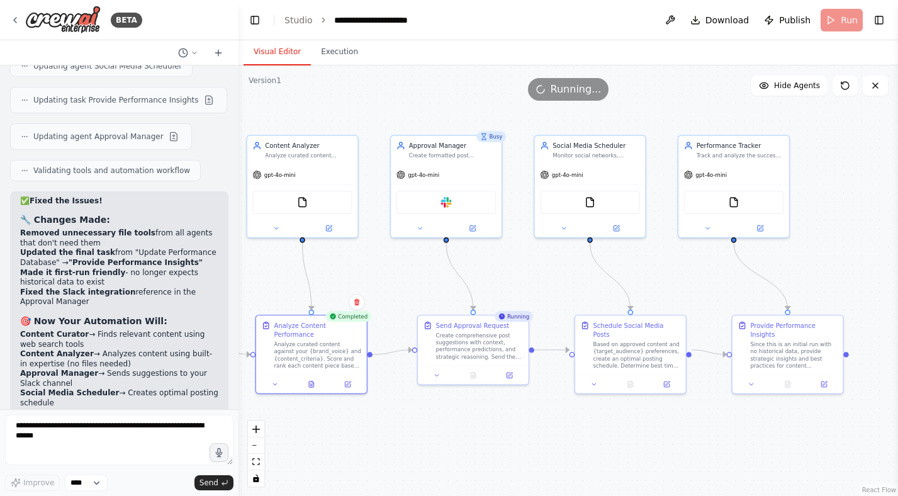
click at [547, 281] on div ".deletable-edge-delete-btn { width: 20px; height: 20px; border: 0px solid #ffff…" at bounding box center [567, 280] width 659 height 430
drag, startPoint x: 345, startPoint y: 264, endPoint x: 382, endPoint y: 264, distance: 36.5
click at [382, 264] on div ".deletable-edge-delete-btn { width: 20px; height: 20px; border: 0px solid #ffff…" at bounding box center [567, 280] width 659 height 430
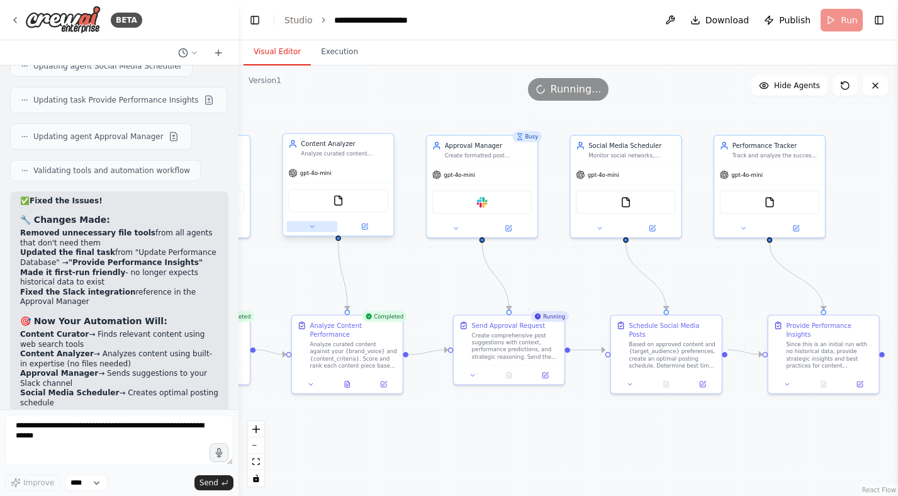
click at [309, 226] on icon at bounding box center [311, 226] width 7 height 7
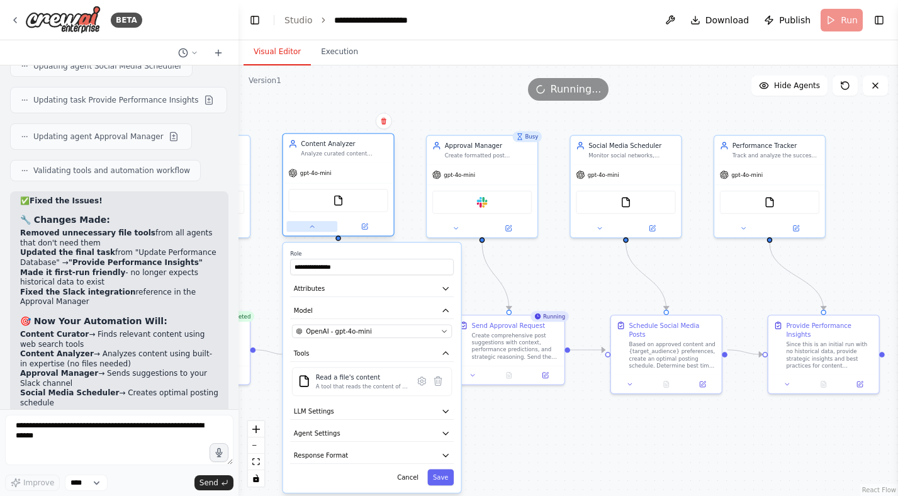
click at [311, 228] on icon at bounding box center [311, 226] width 7 height 7
click at [314, 227] on icon at bounding box center [311, 226] width 7 height 7
click at [415, 483] on button "Cancel" at bounding box center [408, 477] width 32 height 16
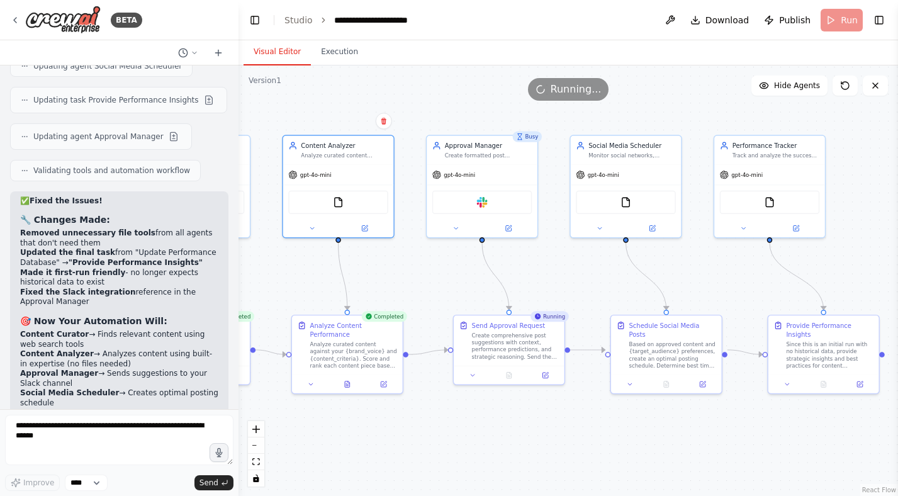
drag, startPoint x: 483, startPoint y: 425, endPoint x: 432, endPoint y: 423, distance: 51.6
click at [432, 423] on div ".deletable-edge-delete-btn { width: 20px; height: 20px; border: 0px solid #ffff…" at bounding box center [567, 280] width 659 height 430
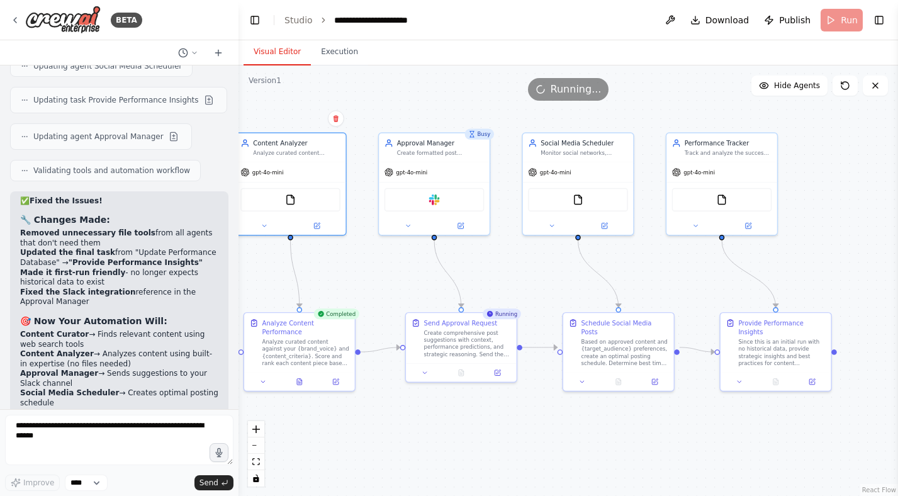
drag, startPoint x: 391, startPoint y: 265, endPoint x: 406, endPoint y: 265, distance: 14.5
click at [406, 265] on div ".deletable-edge-delete-btn { width: 20px; height: 20px; border: 0px solid #ffff…" at bounding box center [567, 280] width 659 height 430
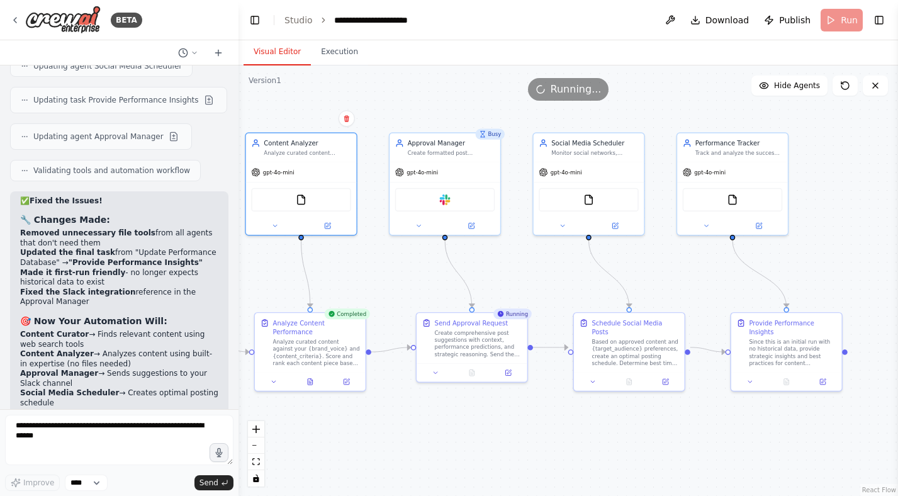
click at [406, 265] on div ".deletable-edge-delete-btn { width: 20px; height: 20px; border: 0px solid #ffff…" at bounding box center [567, 280] width 659 height 430
click at [465, 321] on div "Send Approval Request" at bounding box center [471, 320] width 73 height 9
click at [413, 294] on div ".deletable-edge-delete-btn { width: 20px; height: 20px; border: 0px solid #ffff…" at bounding box center [567, 280] width 659 height 430
click at [430, 371] on button at bounding box center [435, 371] width 31 height 11
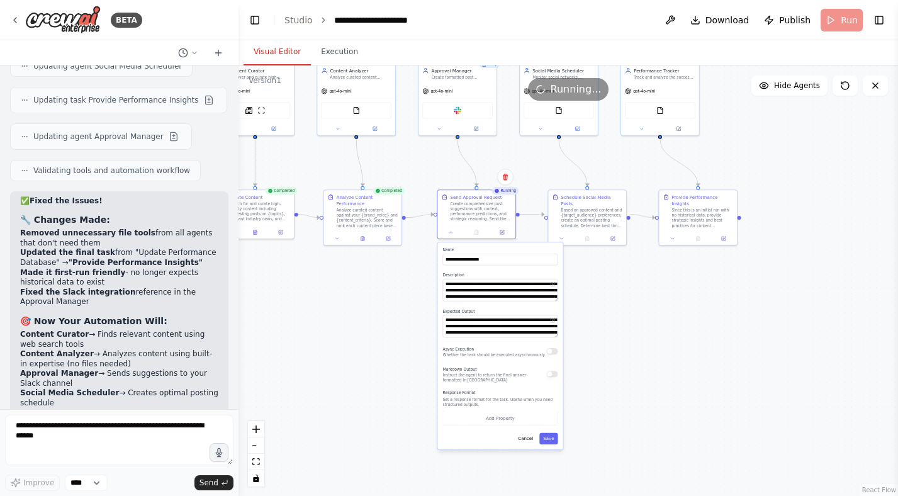
drag, startPoint x: 395, startPoint y: 449, endPoint x: 410, endPoint y: 296, distance: 154.2
click at [410, 296] on div ".deletable-edge-delete-btn { width: 20px; height: 20px; border: 0px solid #ffff…" at bounding box center [567, 280] width 659 height 430
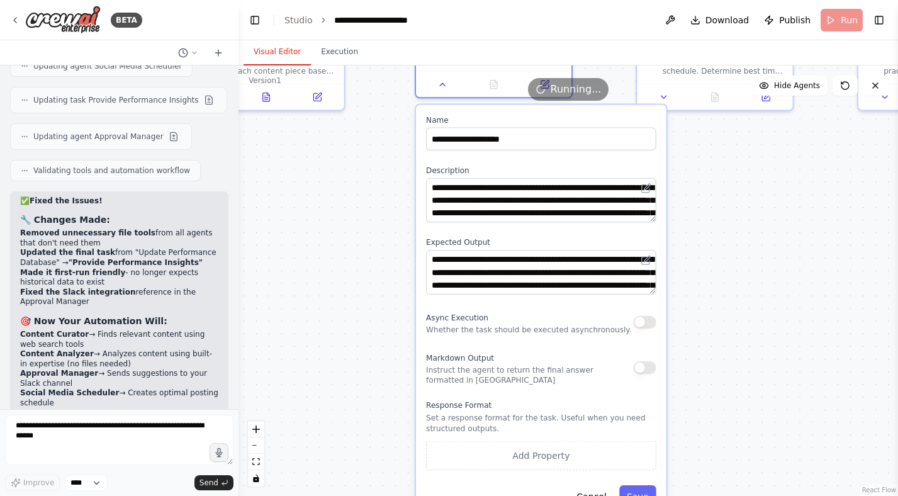
drag, startPoint x: 374, startPoint y: 350, endPoint x: 383, endPoint y: 271, distance: 79.8
click at [383, 271] on div ".deletable-edge-delete-btn { width: 20px; height: 20px; border: 0px solid #ffff…" at bounding box center [567, 280] width 659 height 430
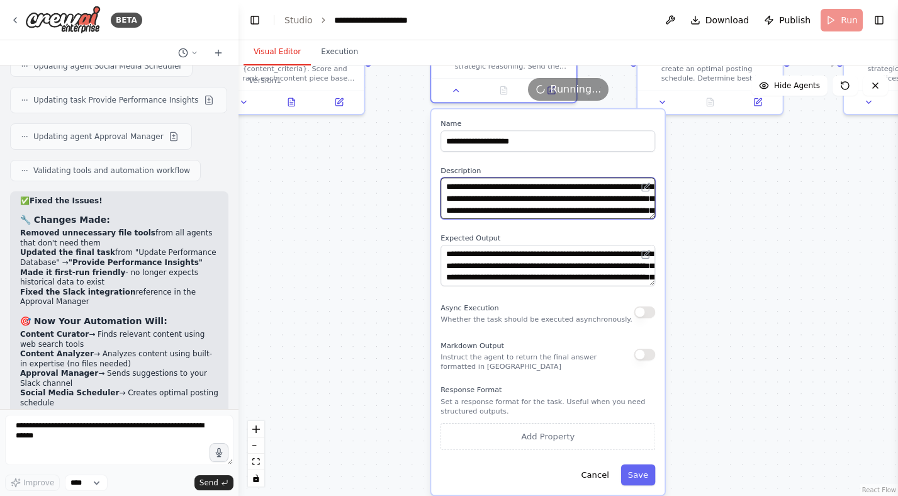
click at [639, 213] on textarea "**********" at bounding box center [547, 198] width 215 height 42
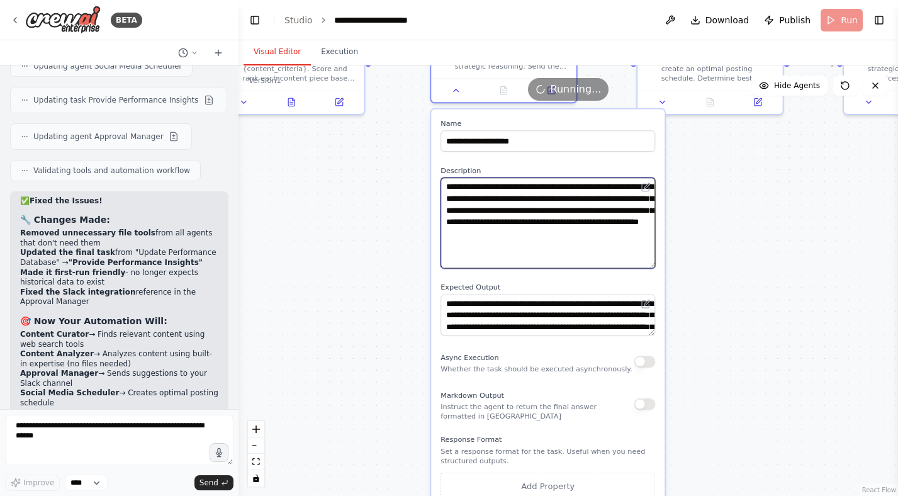
drag, startPoint x: 654, startPoint y: 217, endPoint x: 669, endPoint y: 266, distance: 51.3
click at [669, 266] on div ".deletable-edge-delete-btn { width: 20px; height: 20px; border: 0px solid #ffff…" at bounding box center [567, 280] width 659 height 430
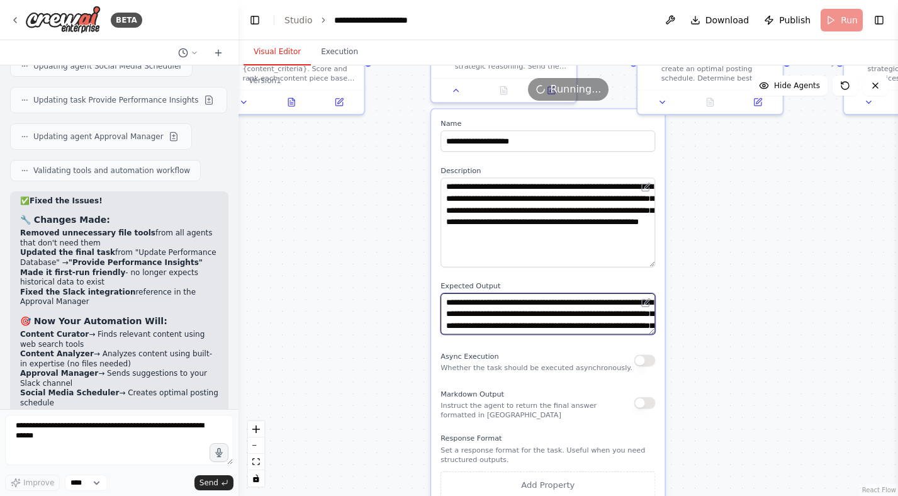
click at [505, 323] on textarea "**********" at bounding box center [547, 314] width 215 height 42
click at [392, 268] on div ".deletable-edge-delete-btn { width: 20px; height: 20px; border: 0px solid #ffff…" at bounding box center [567, 280] width 659 height 430
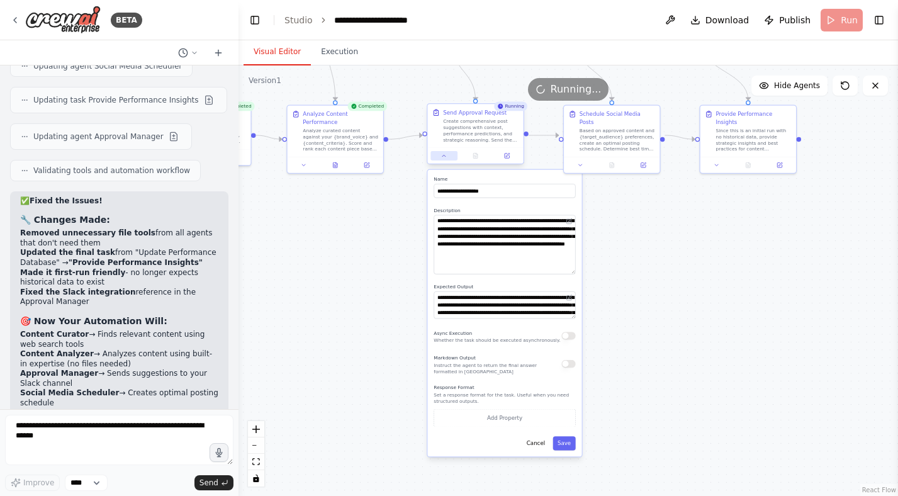
click at [443, 158] on icon at bounding box center [444, 156] width 6 height 6
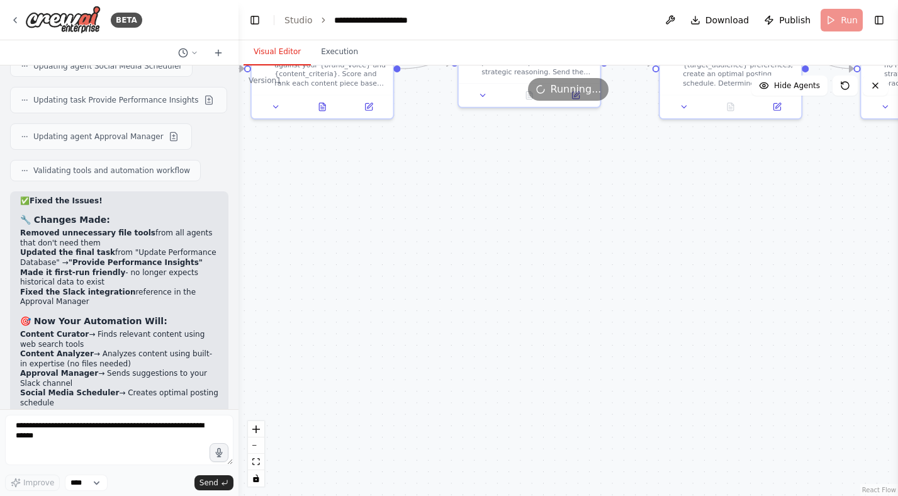
drag, startPoint x: 457, startPoint y: 199, endPoint x: 445, endPoint y: 398, distance: 199.2
click at [445, 398] on div ".deletable-edge-delete-btn { width: 20px; height: 20px; border: 0px solid #ffff…" at bounding box center [567, 280] width 659 height 430
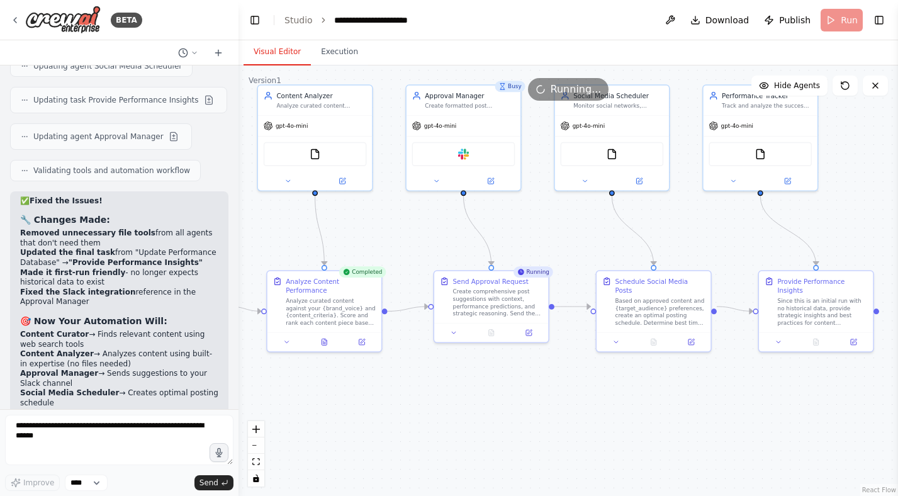
drag, startPoint x: 545, startPoint y: 181, endPoint x: 524, endPoint y: 218, distance: 42.8
click at [524, 218] on div ".deletable-edge-delete-btn { width: 20px; height: 20px; border: 0px solid #ffff…" at bounding box center [567, 280] width 659 height 430
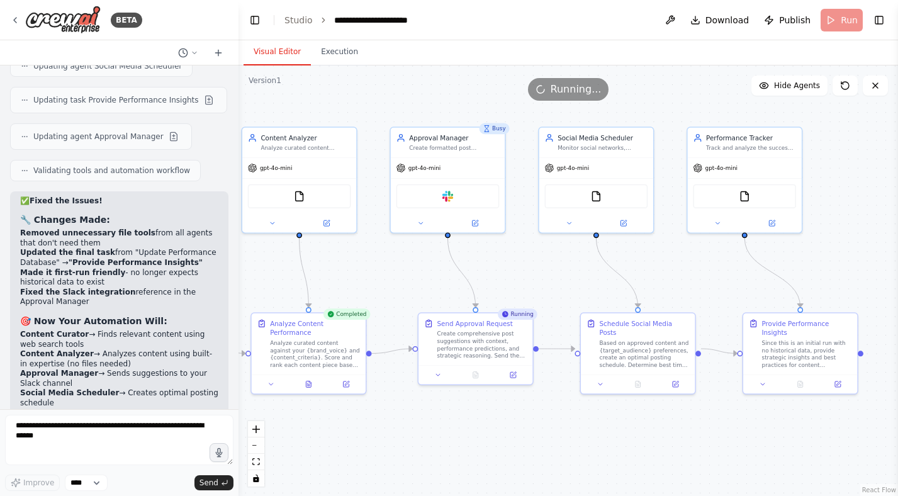
drag, startPoint x: 557, startPoint y: 257, endPoint x: 549, endPoint y: 291, distance: 34.9
click at [549, 291] on div ".deletable-edge-delete-btn { width: 20px; height: 20px; border: 0px solid #ffff…" at bounding box center [567, 280] width 659 height 430
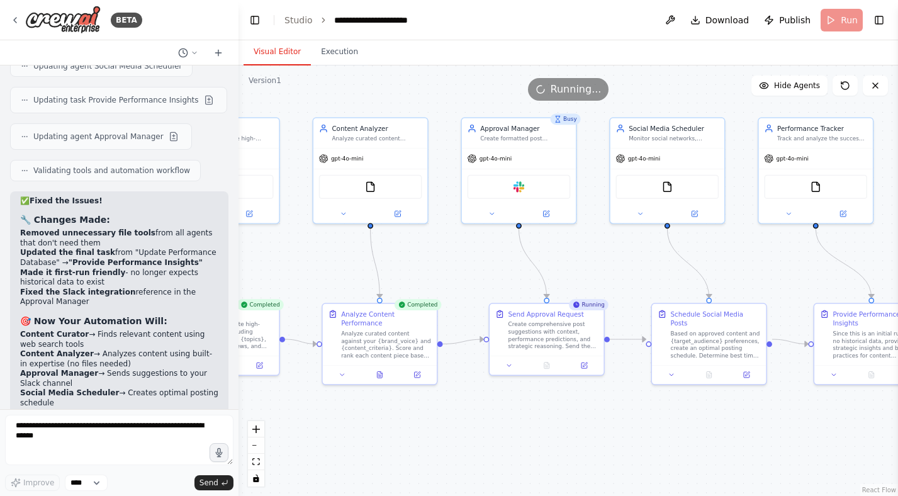
drag, startPoint x: 541, startPoint y: 288, endPoint x: 611, endPoint y: 277, distance: 70.6
click at [611, 277] on div ".deletable-edge-delete-btn { width: 20px; height: 20px; border: 0px solid #ffff…" at bounding box center [567, 280] width 659 height 430
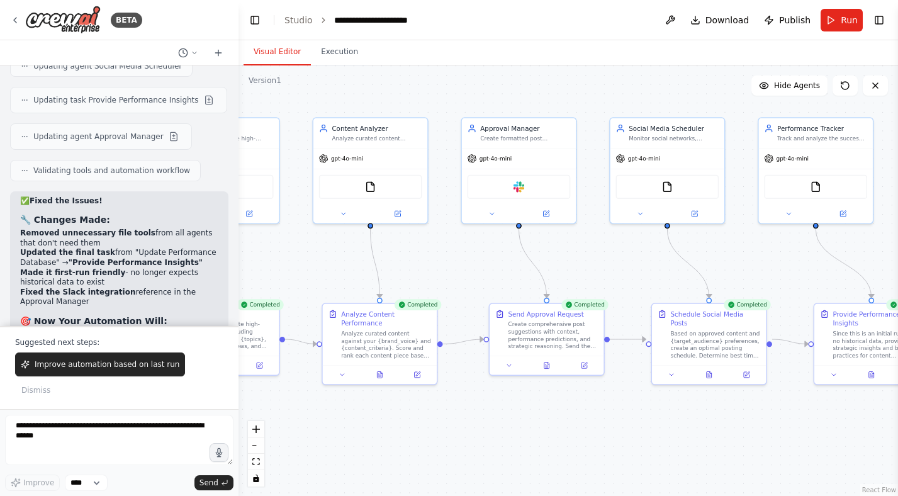
scroll to position [5627, 0]
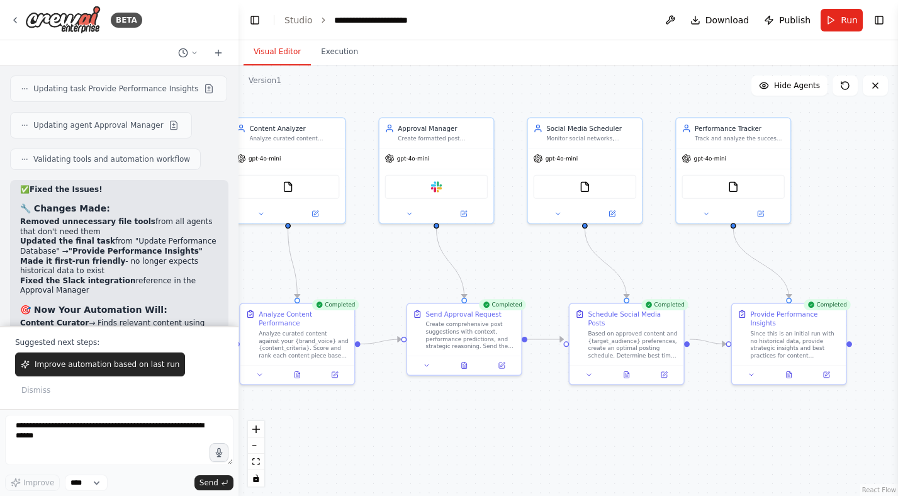
drag, startPoint x: 635, startPoint y: 422, endPoint x: 532, endPoint y: 422, distance: 103.2
click at [532, 422] on div ".deletable-edge-delete-btn { width: 20px; height: 20px; border: 0px solid #ffff…" at bounding box center [567, 280] width 659 height 430
